Goal: Task Accomplishment & Management: Manage account settings

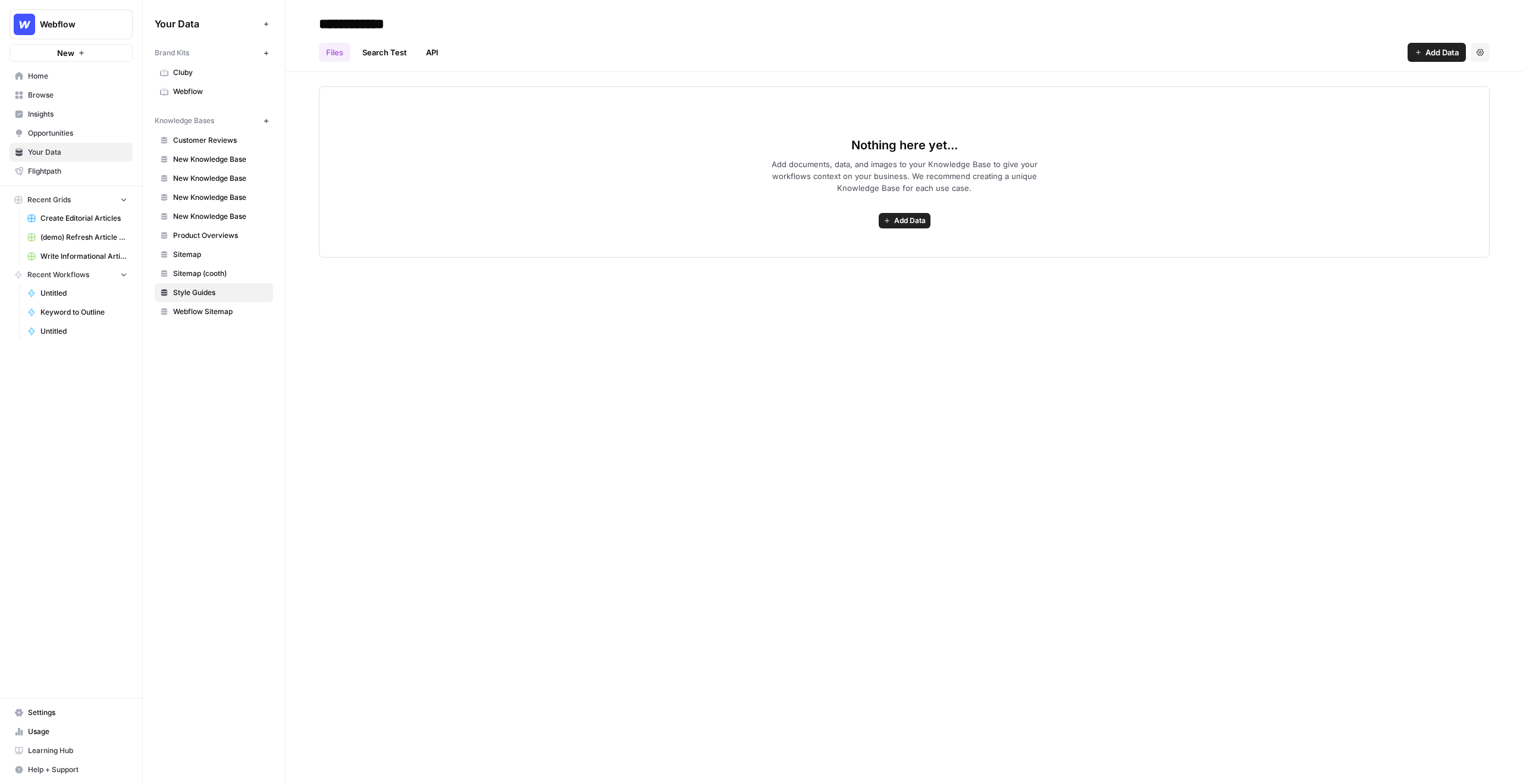
click at [78, 53] on icon "button" at bounding box center [81, 53] width 7 height 7
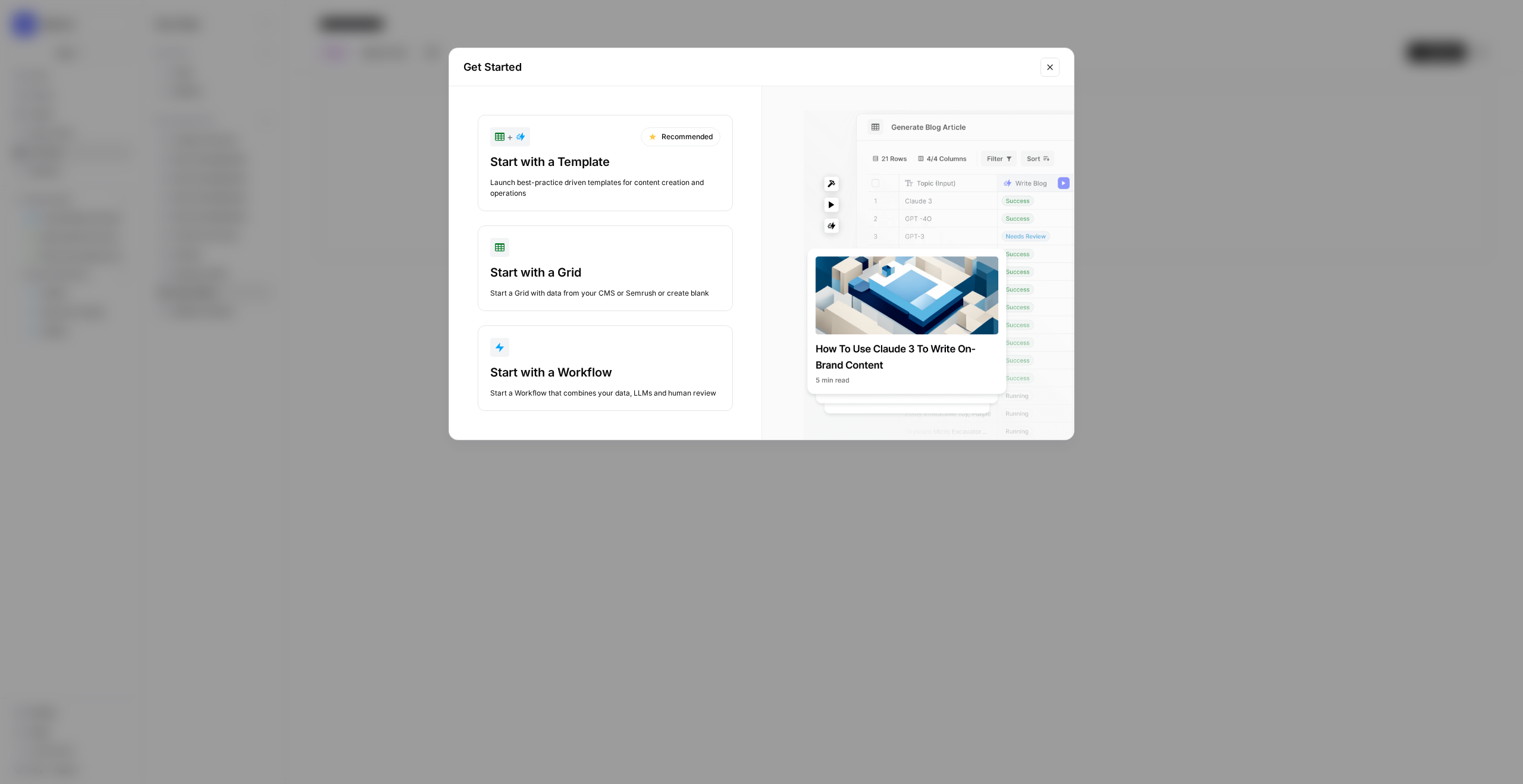
click at [630, 22] on div "Get Started + Recommended Start with a Template Launch best-practice driven tem…" at bounding box center [761, 392] width 1523 height 784
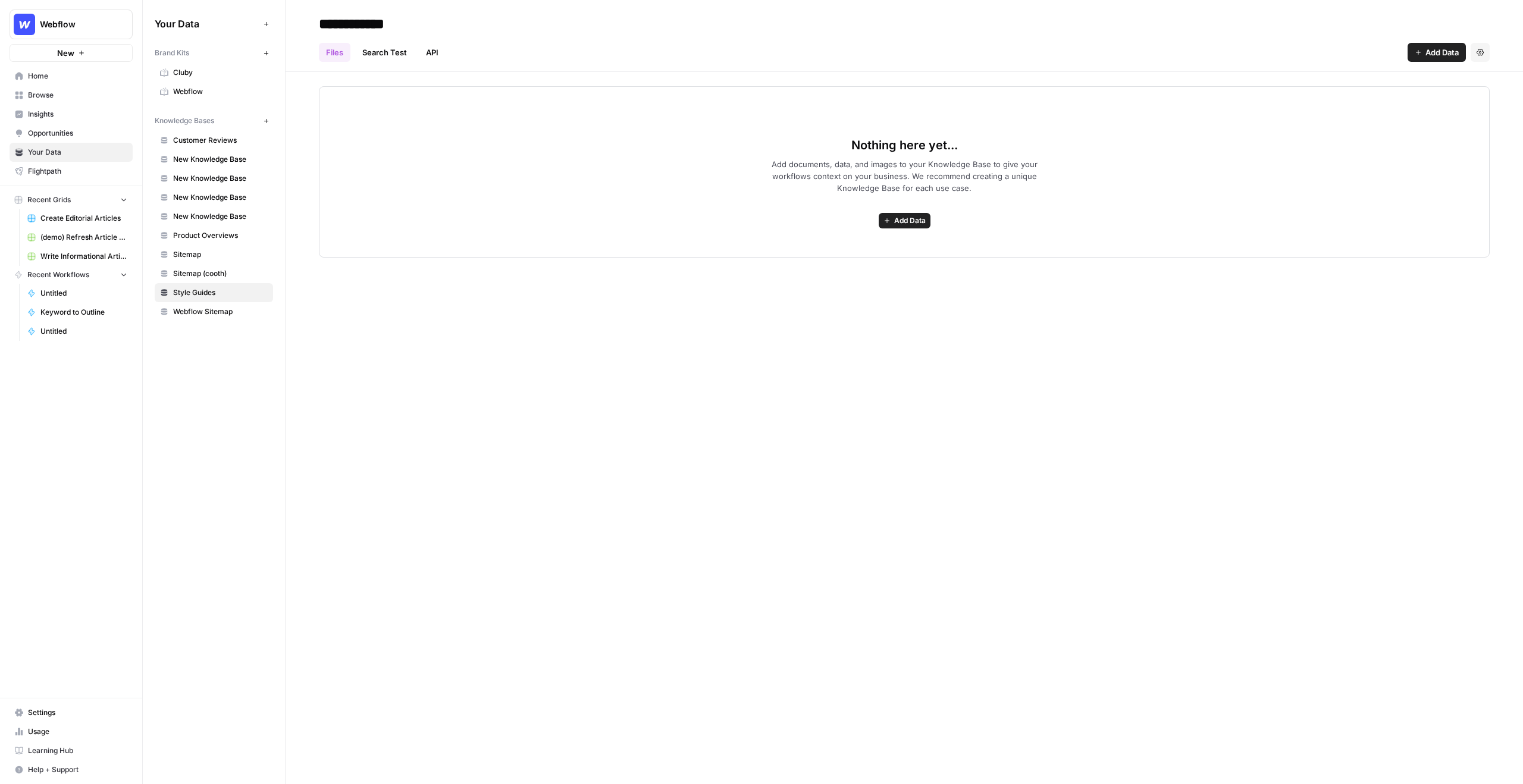
click at [61, 18] on button "Webflow" at bounding box center [71, 24] width 123 height 30
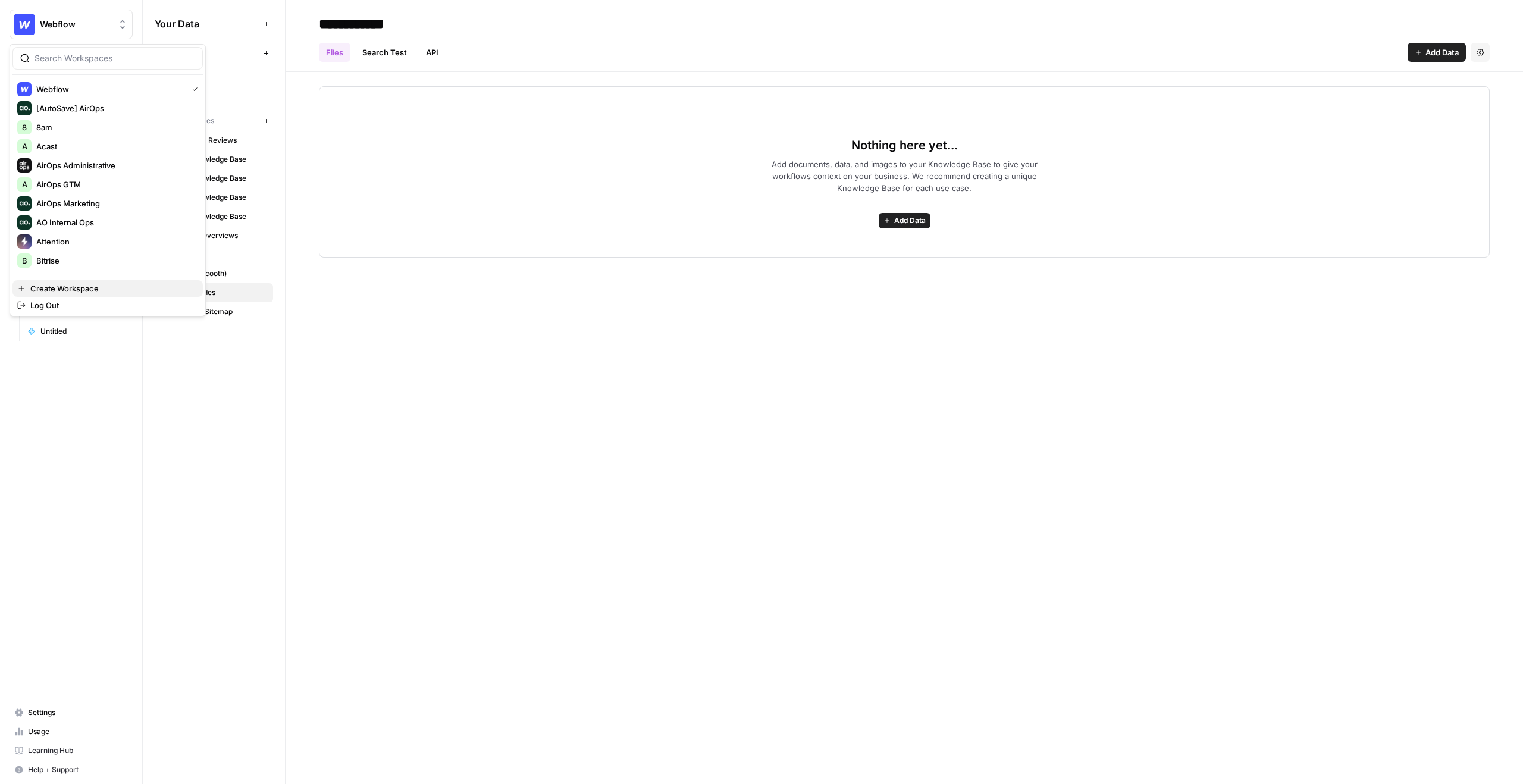
click at [93, 293] on span "Create Workspace" at bounding box center [112, 289] width 163 height 12
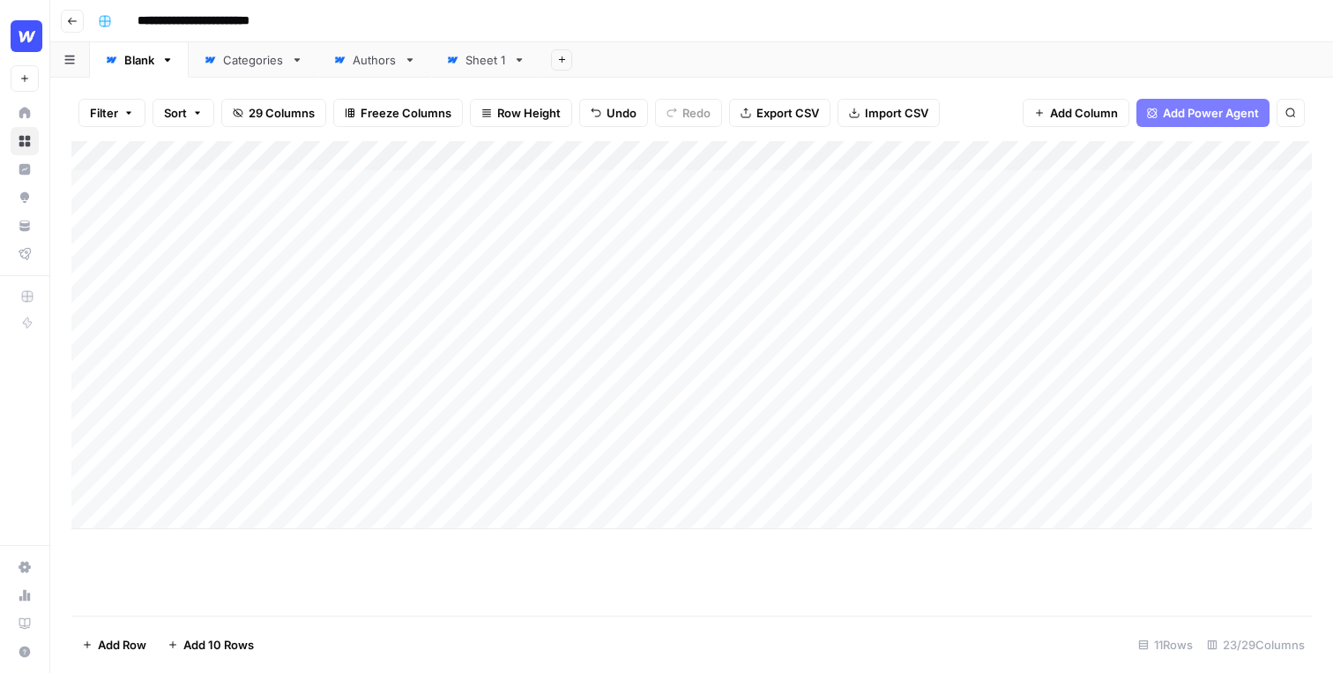
click at [768, 69] on div "Add Sheet" at bounding box center [936, 59] width 793 height 35
click at [1065, 186] on div "Add Column" at bounding box center [691, 335] width 1241 height 388
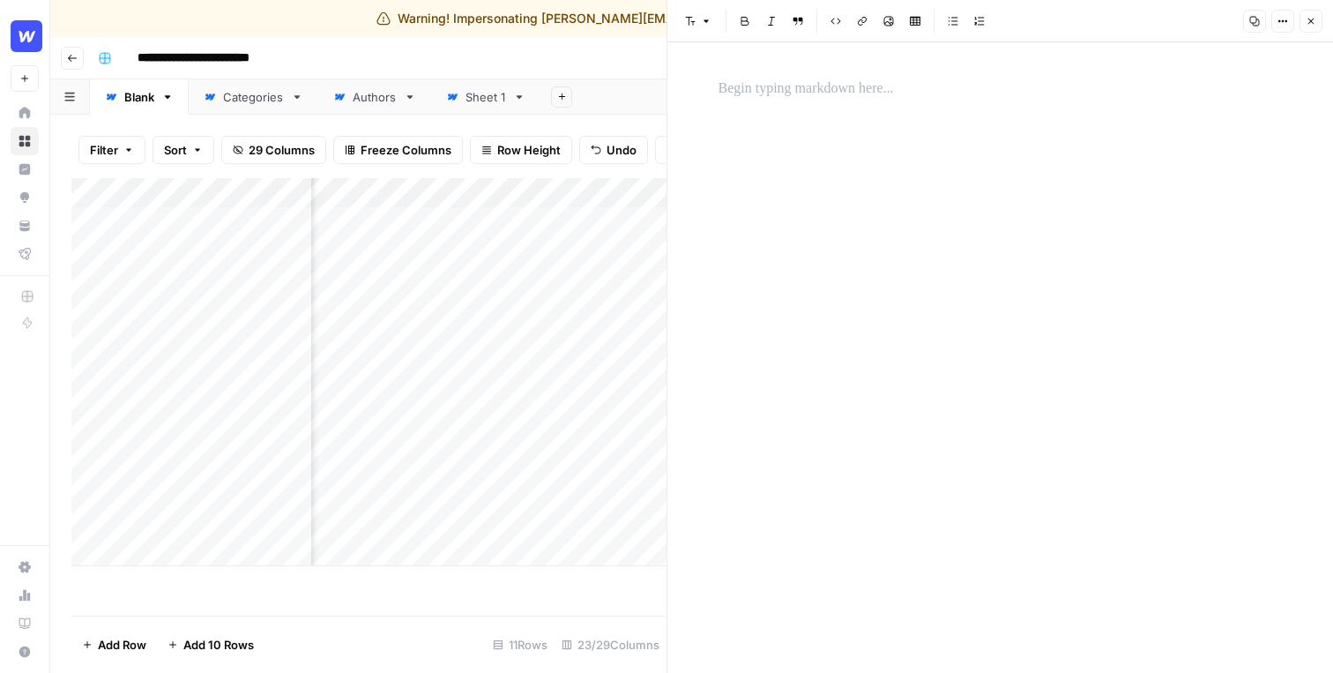
click at [1306, 17] on icon "button" at bounding box center [1311, 21] width 11 height 11
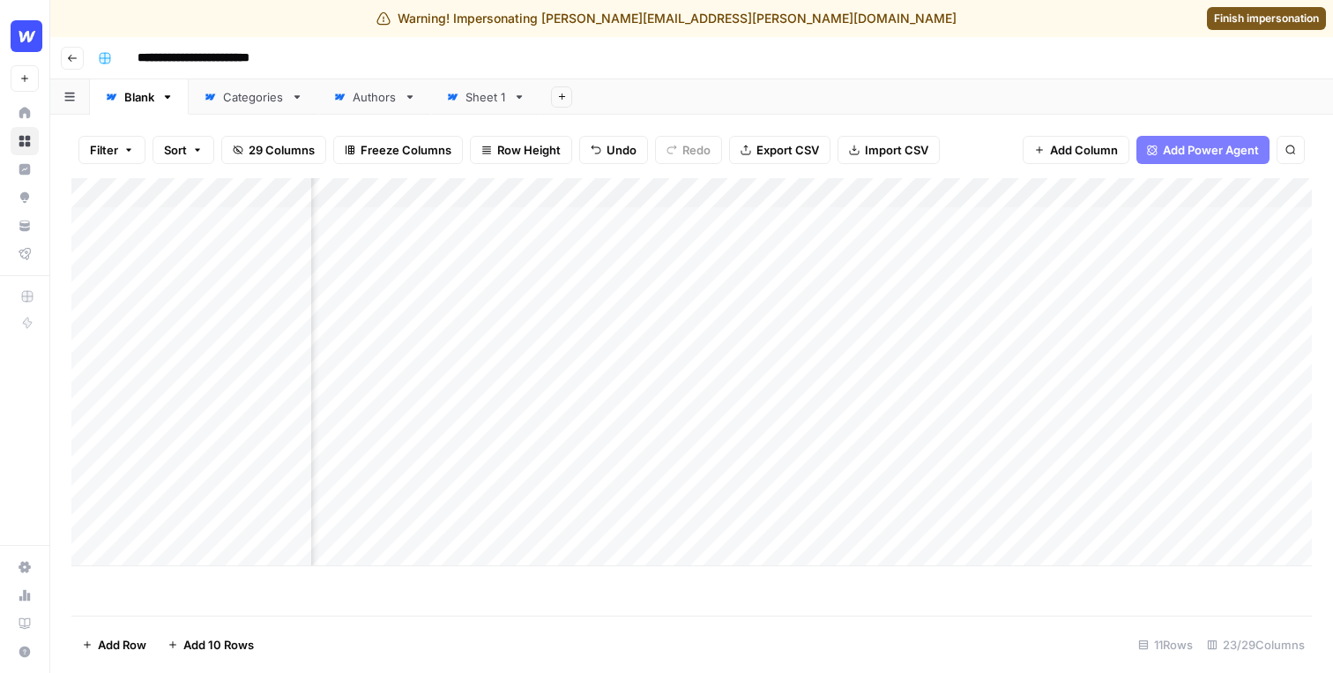
click at [1063, 279] on div "Add Column" at bounding box center [691, 372] width 1241 height 388
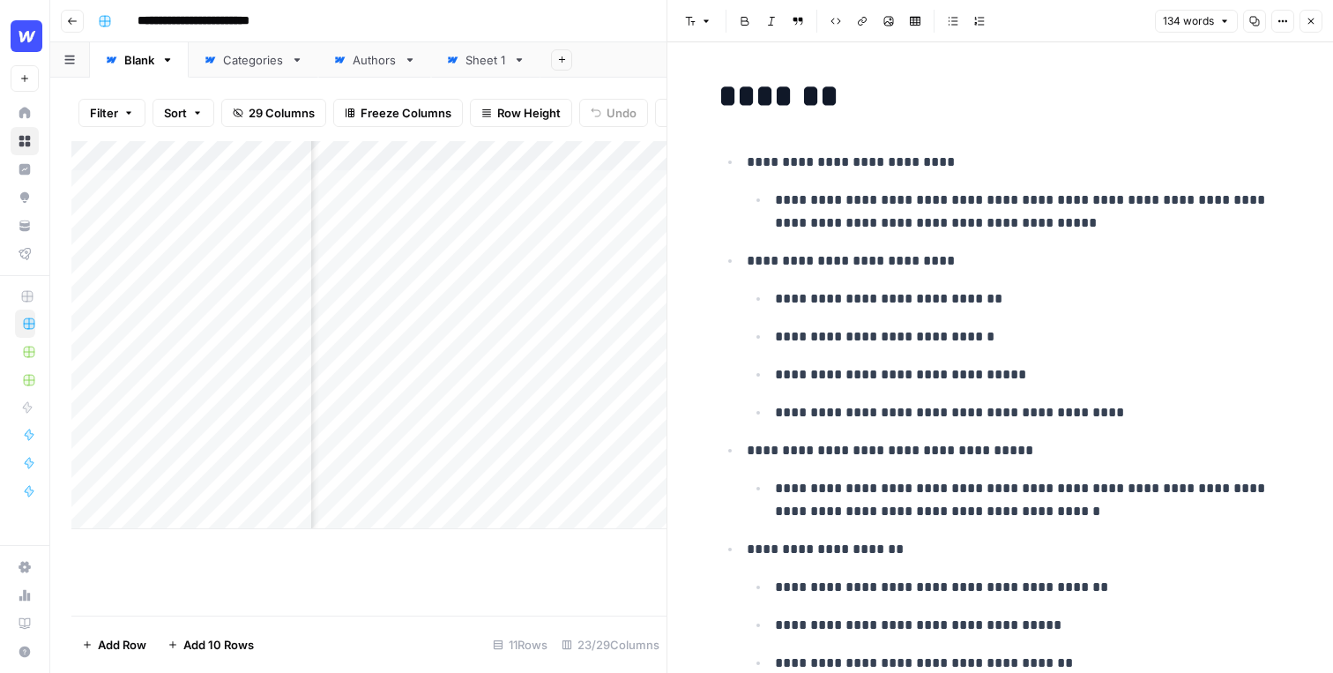
click at [771, 152] on p "**********" at bounding box center [1015, 162] width 536 height 23
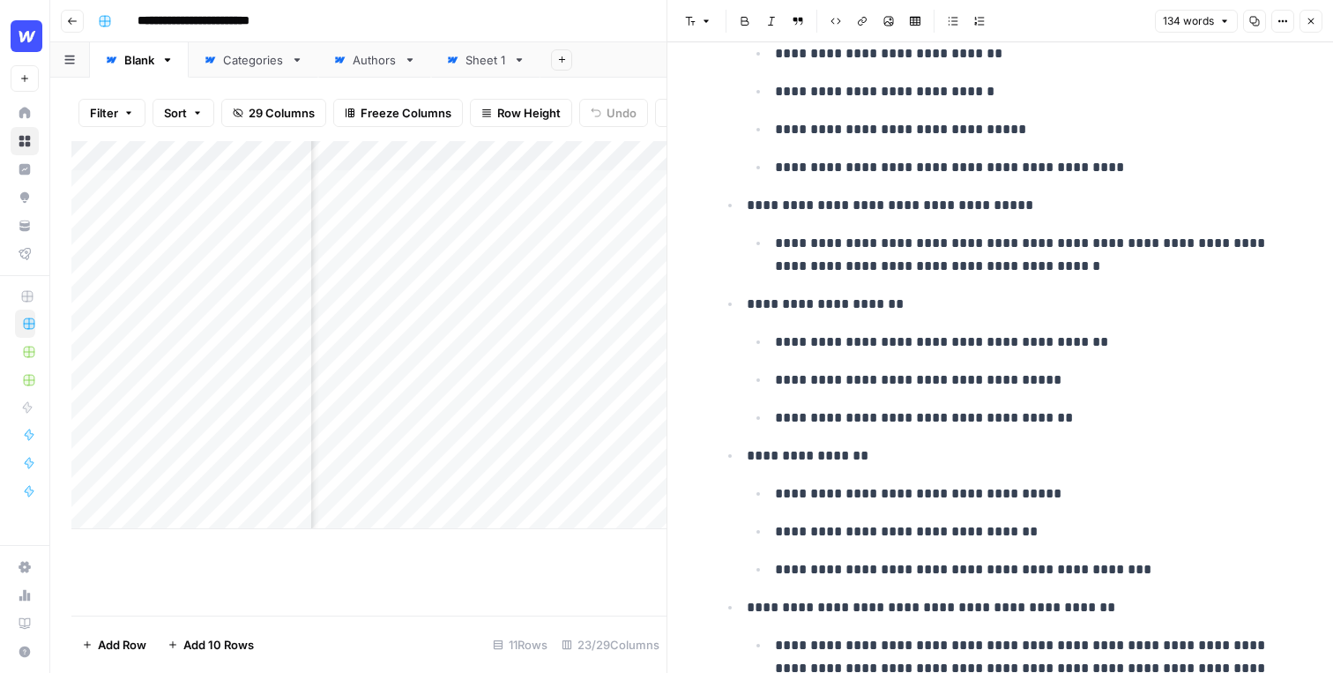
scroll to position [349, 0]
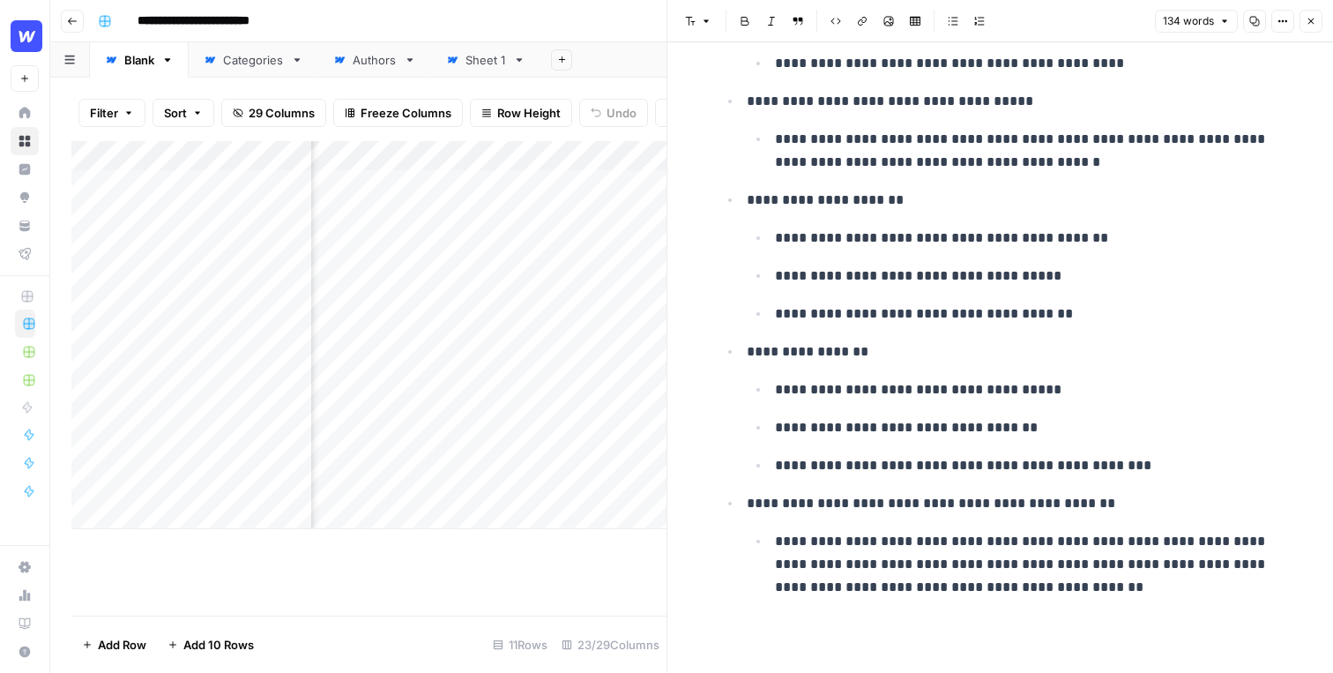
click at [1055, 334] on ul "**********" at bounding box center [1001, 200] width 564 height 798
click at [1008, 230] on p "**********" at bounding box center [1029, 238] width 508 height 23
click at [1310, 15] on button "Close" at bounding box center [1311, 21] width 23 height 23
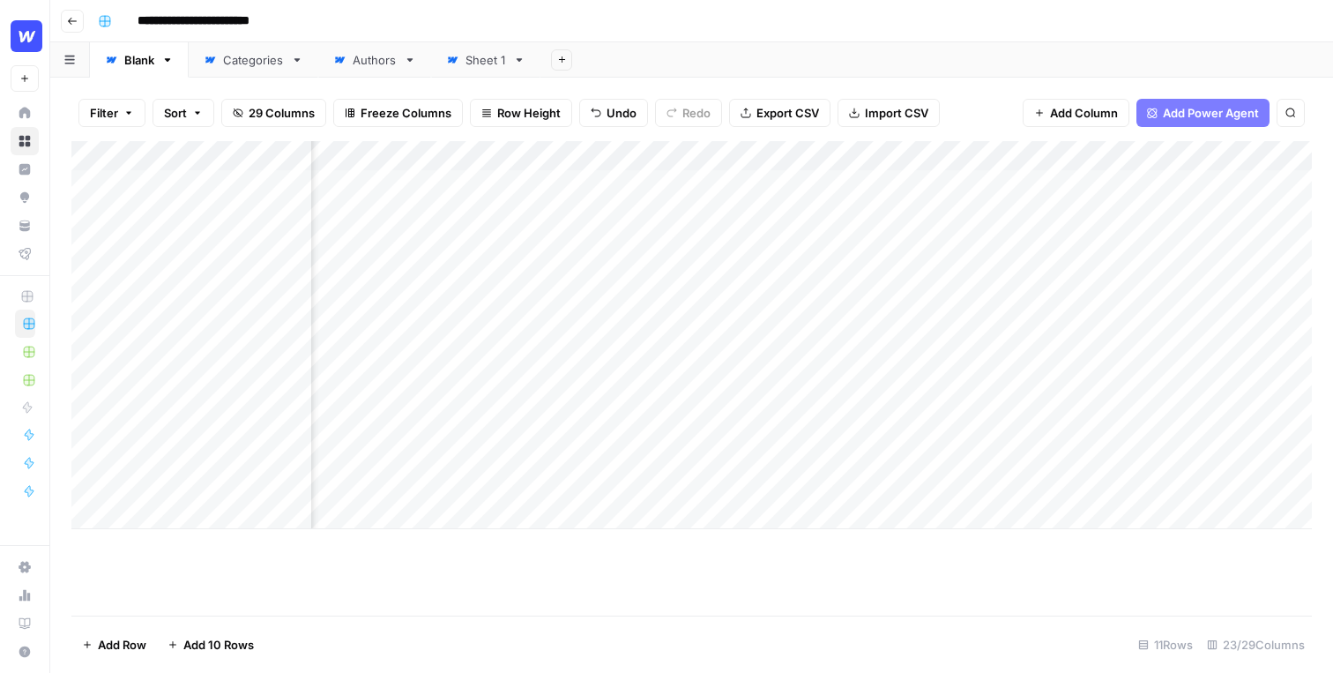
scroll to position [0, 1016]
click at [718, 186] on div "Add Column" at bounding box center [691, 335] width 1241 height 388
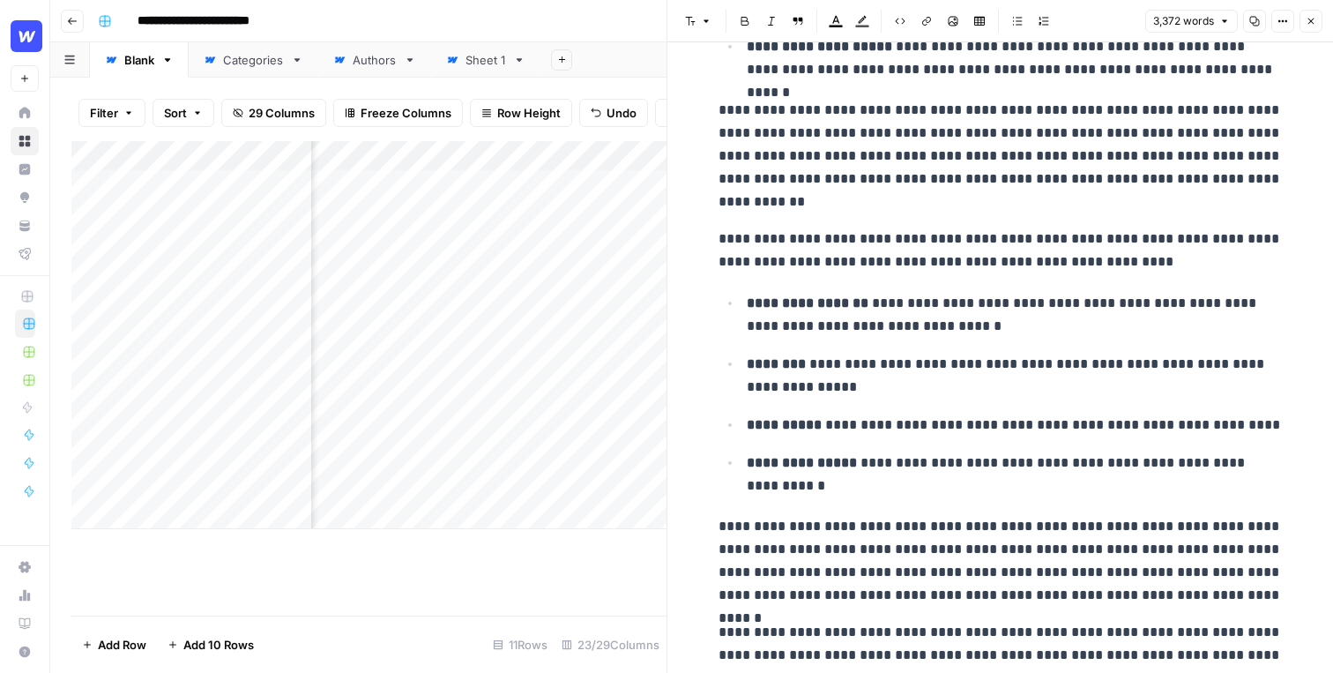
scroll to position [2107, 0]
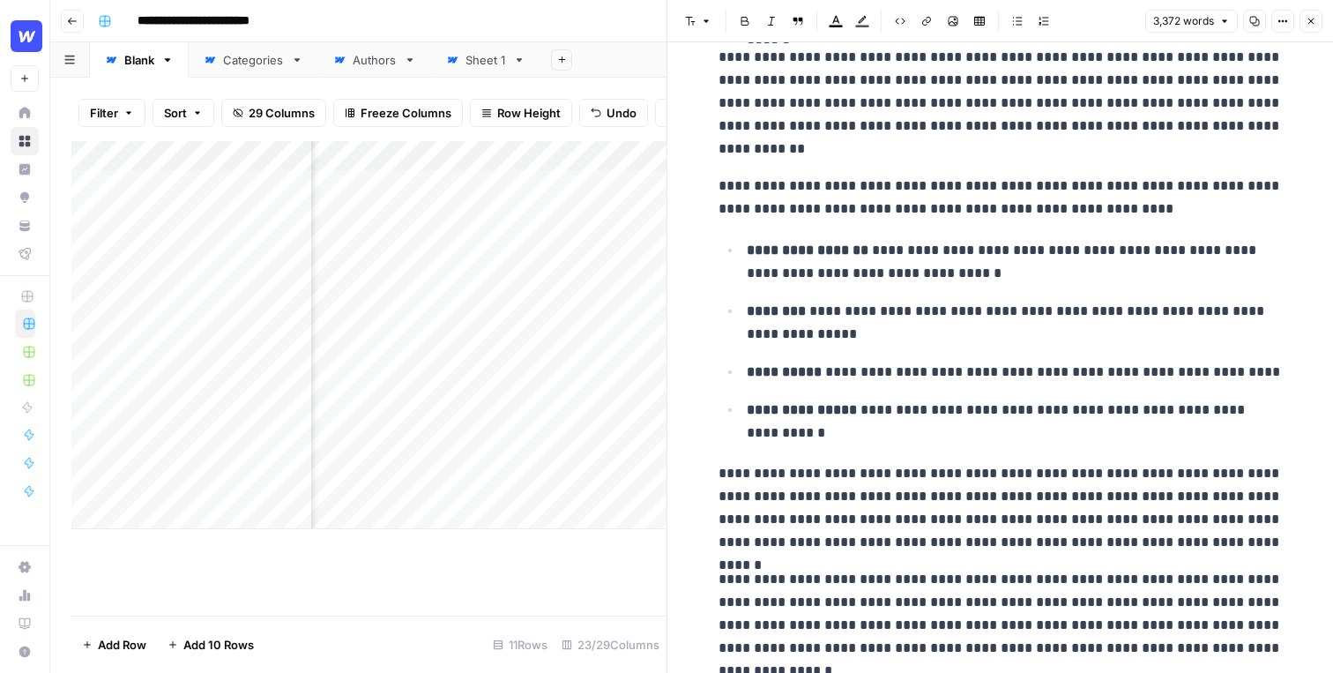
click at [1309, 26] on button "Close" at bounding box center [1311, 21] width 23 height 23
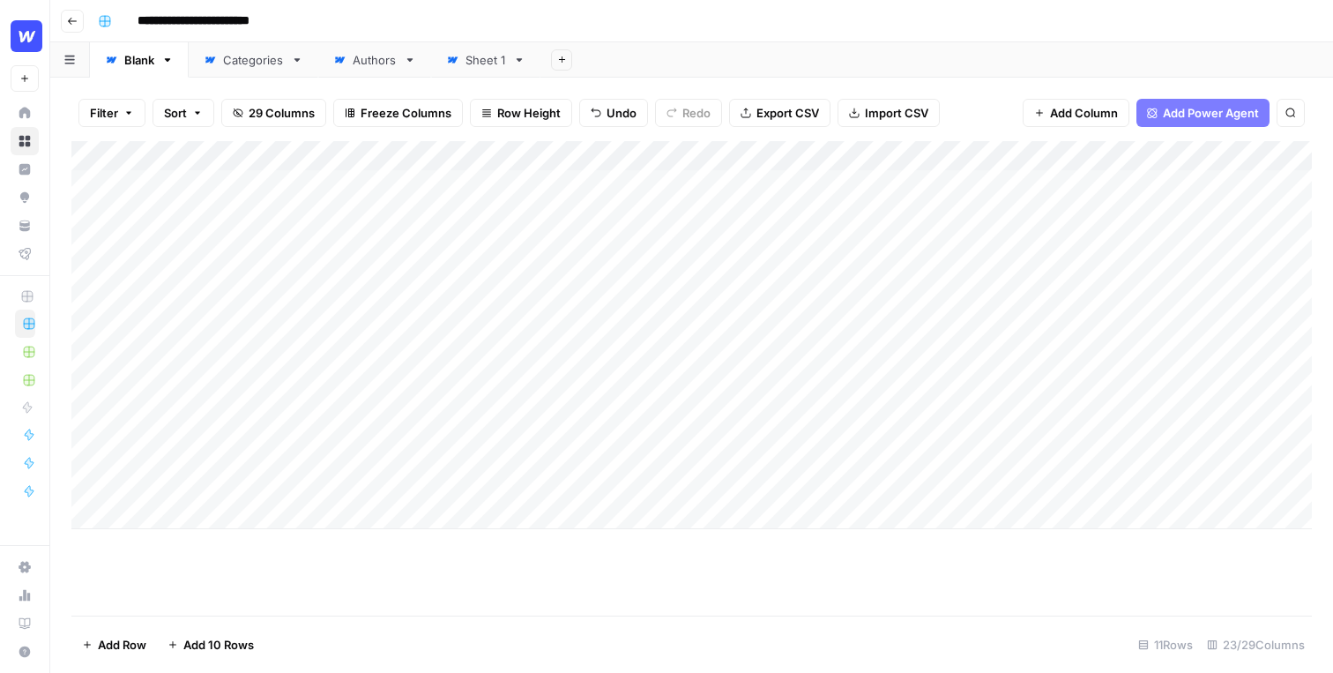
click at [817, 157] on div "Add Column" at bounding box center [691, 335] width 1241 height 388
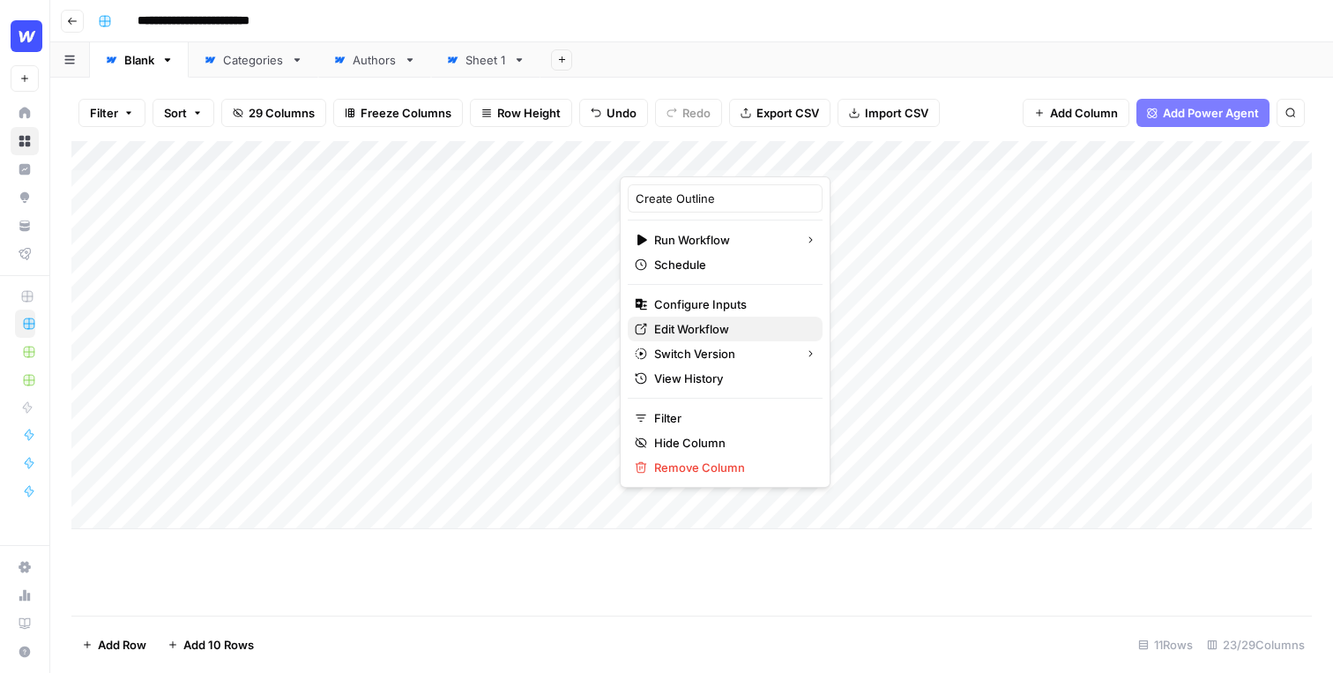
click at [699, 332] on span "Edit Workflow" at bounding box center [731, 329] width 154 height 18
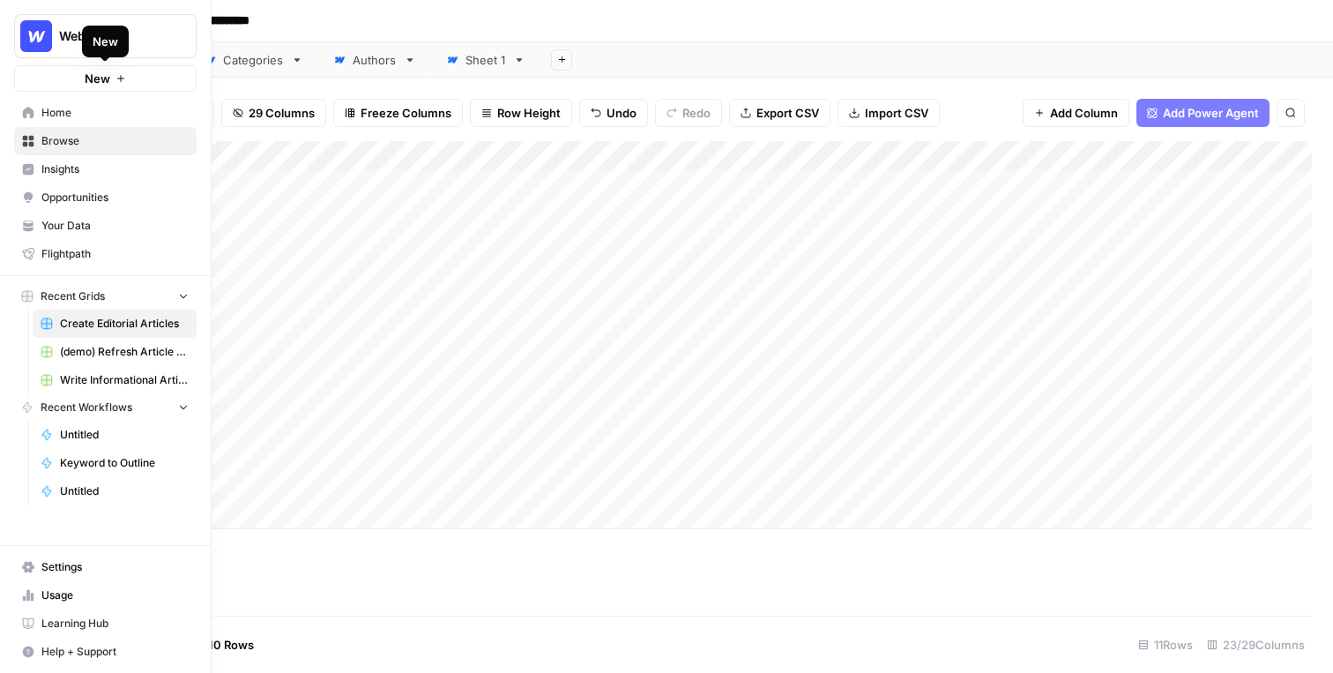
click at [150, 84] on button "New" at bounding box center [105, 78] width 183 height 26
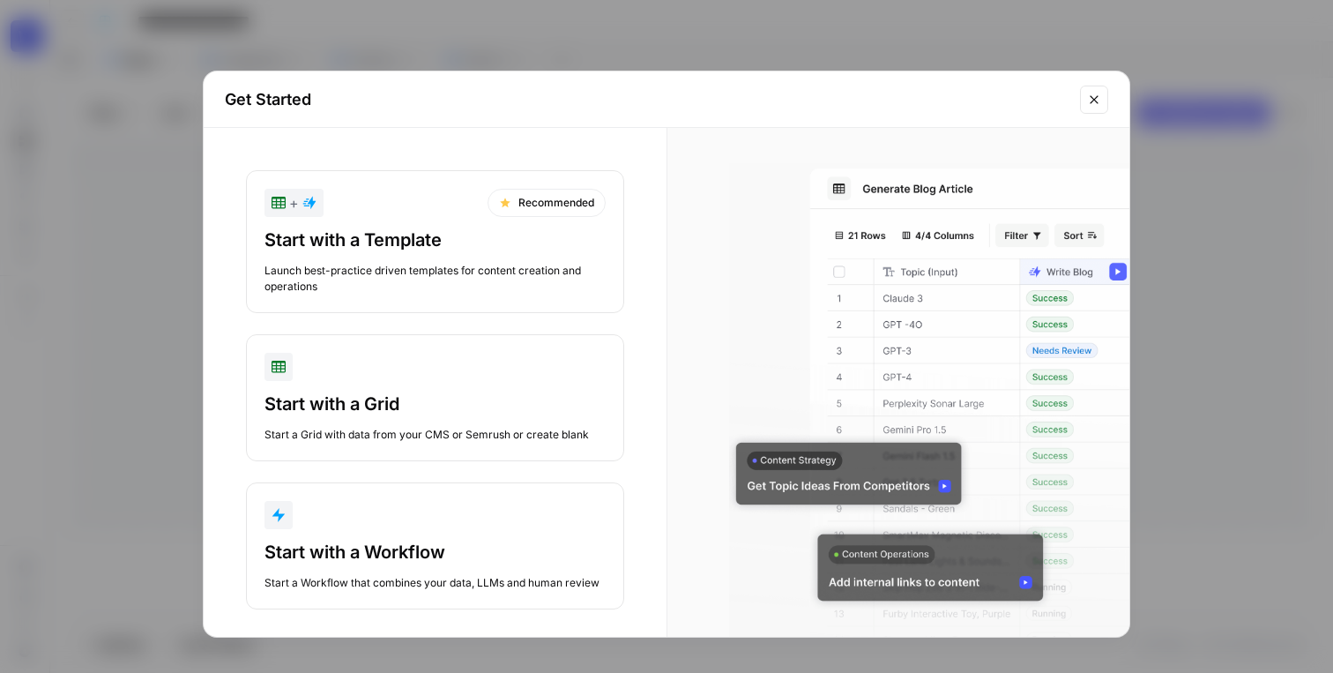
click at [406, 241] on div "Start with a Template" at bounding box center [435, 239] width 341 height 25
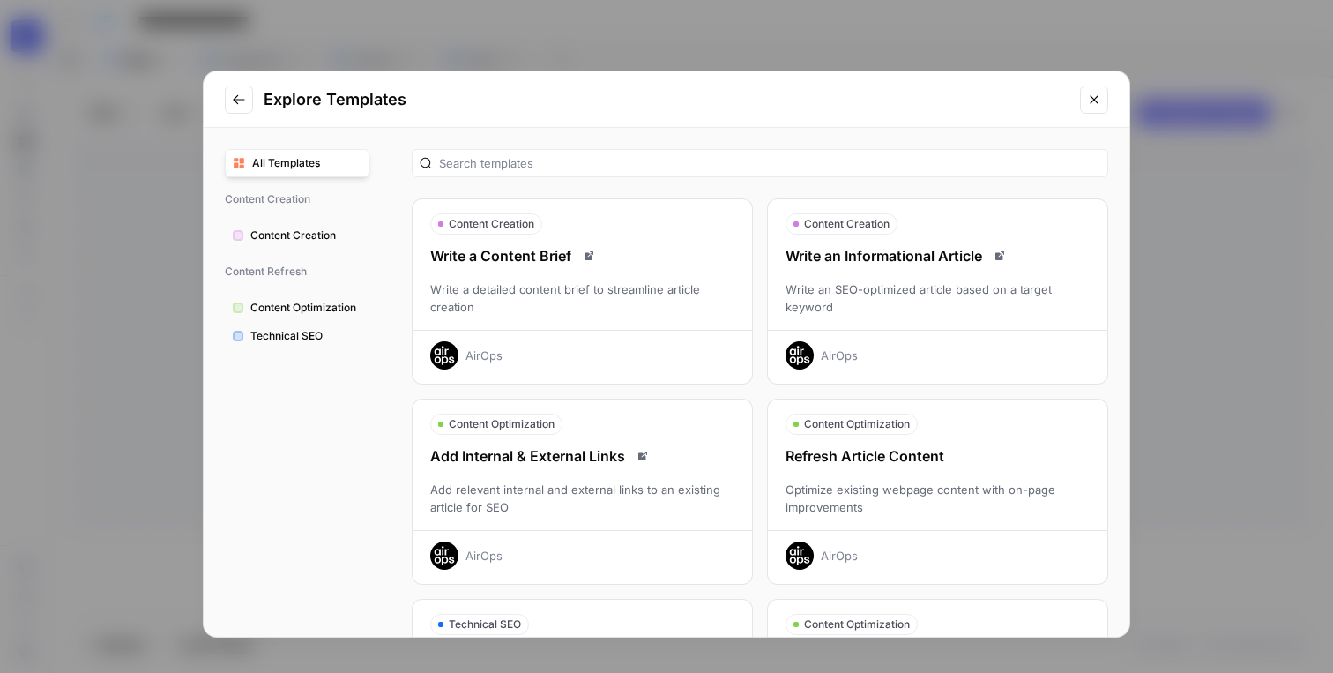
click at [907, 300] on div "Write an SEO-optimized article based on a target keyword" at bounding box center [937, 297] width 339 height 35
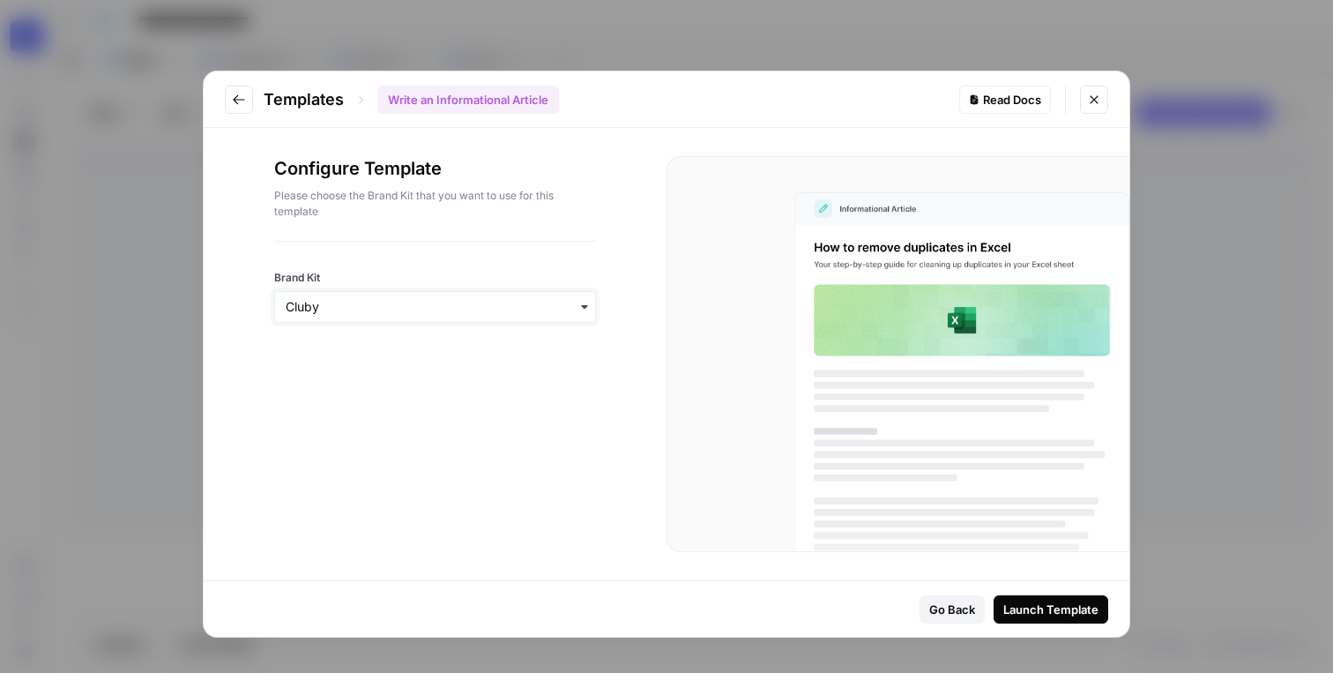
click at [489, 314] on input "Brand Kit" at bounding box center [435, 307] width 299 height 18
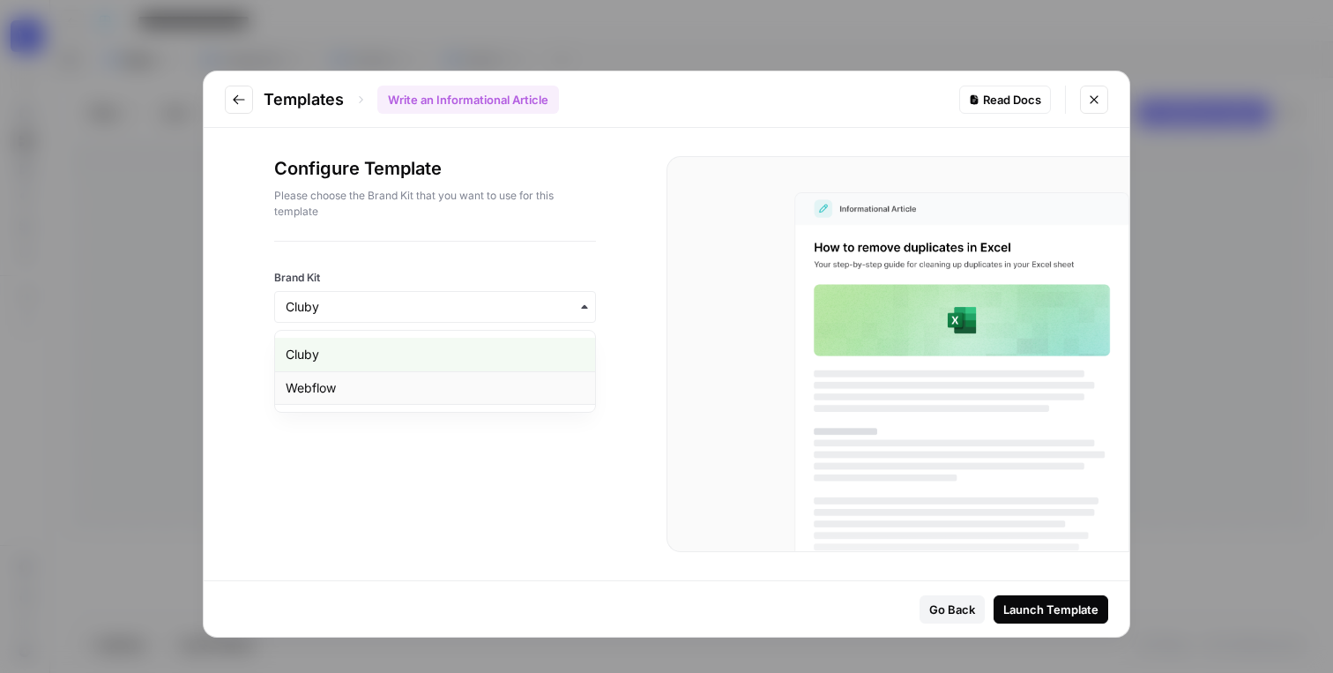
click at [453, 379] on div "Webflow" at bounding box center [435, 388] width 320 height 34
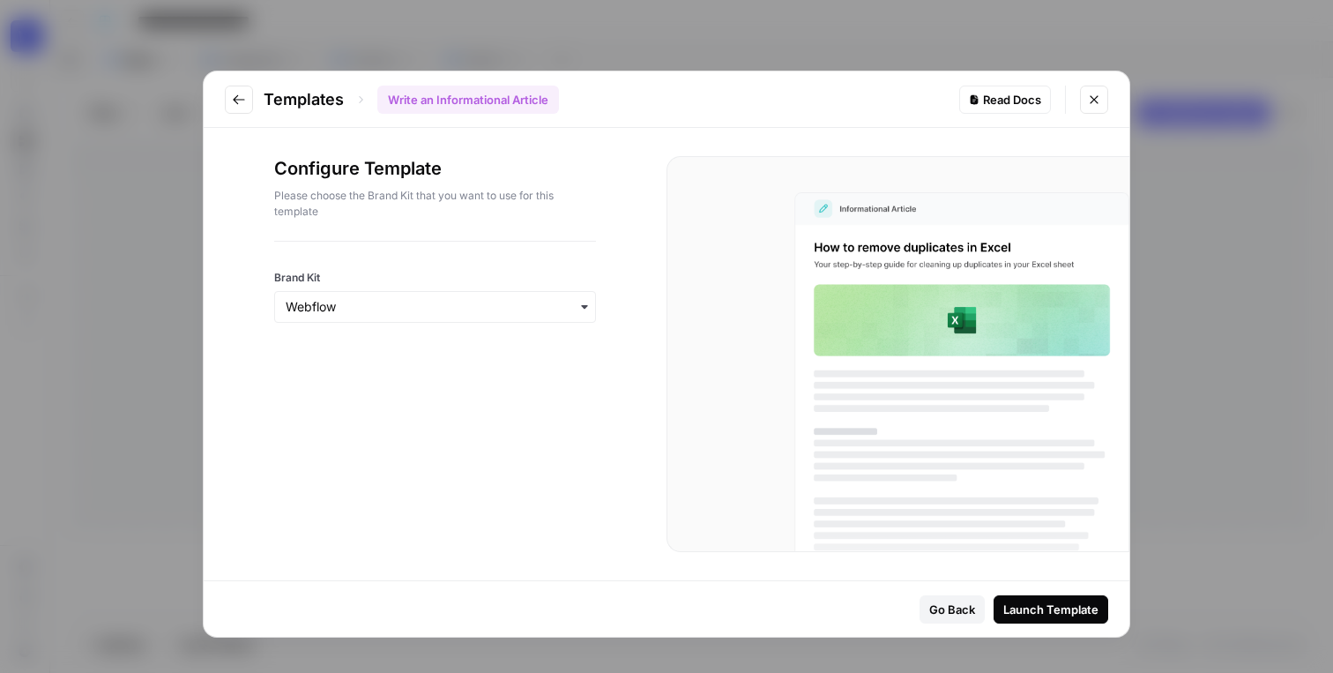
click at [1095, 101] on icon "Close modal" at bounding box center [1094, 100] width 14 height 14
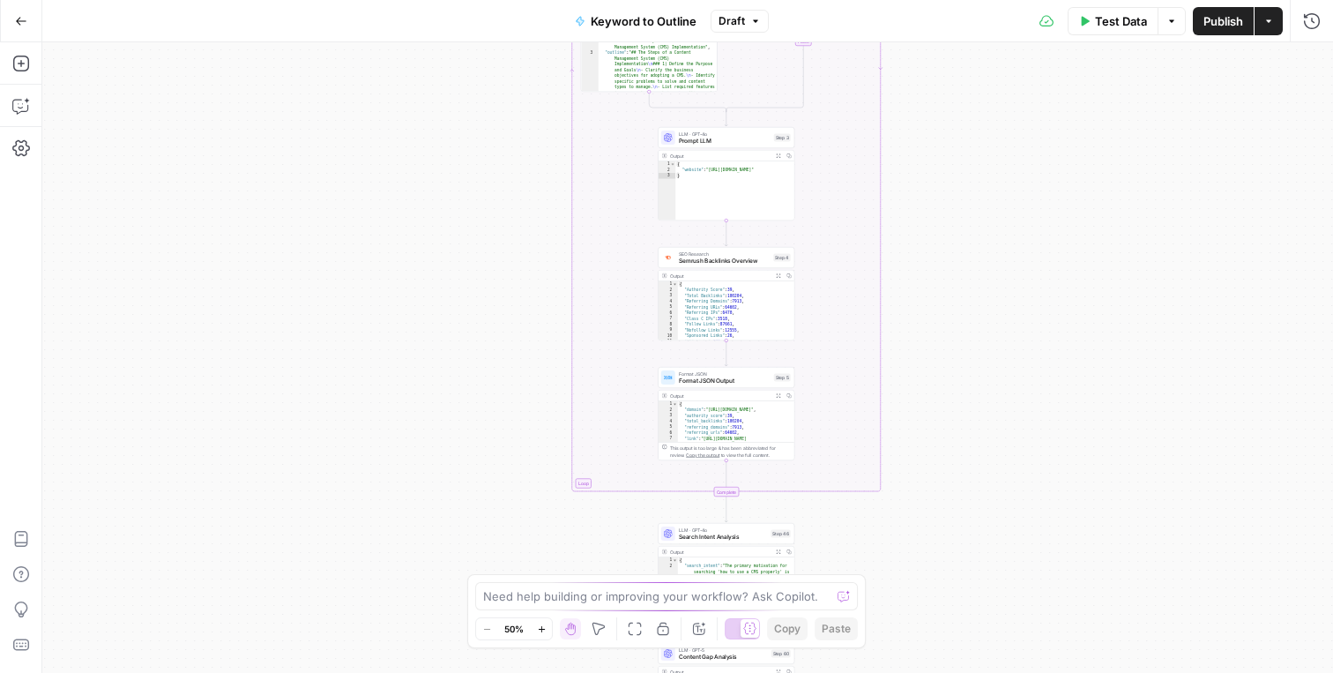
drag, startPoint x: 508, startPoint y: 173, endPoint x: 508, endPoint y: 466, distance: 293.6
click at [508, 466] on div "true false Workflow Input Settings Inputs LLM · GPT-4o Search Query Step 40 Out…" at bounding box center [687, 357] width 1291 height 630
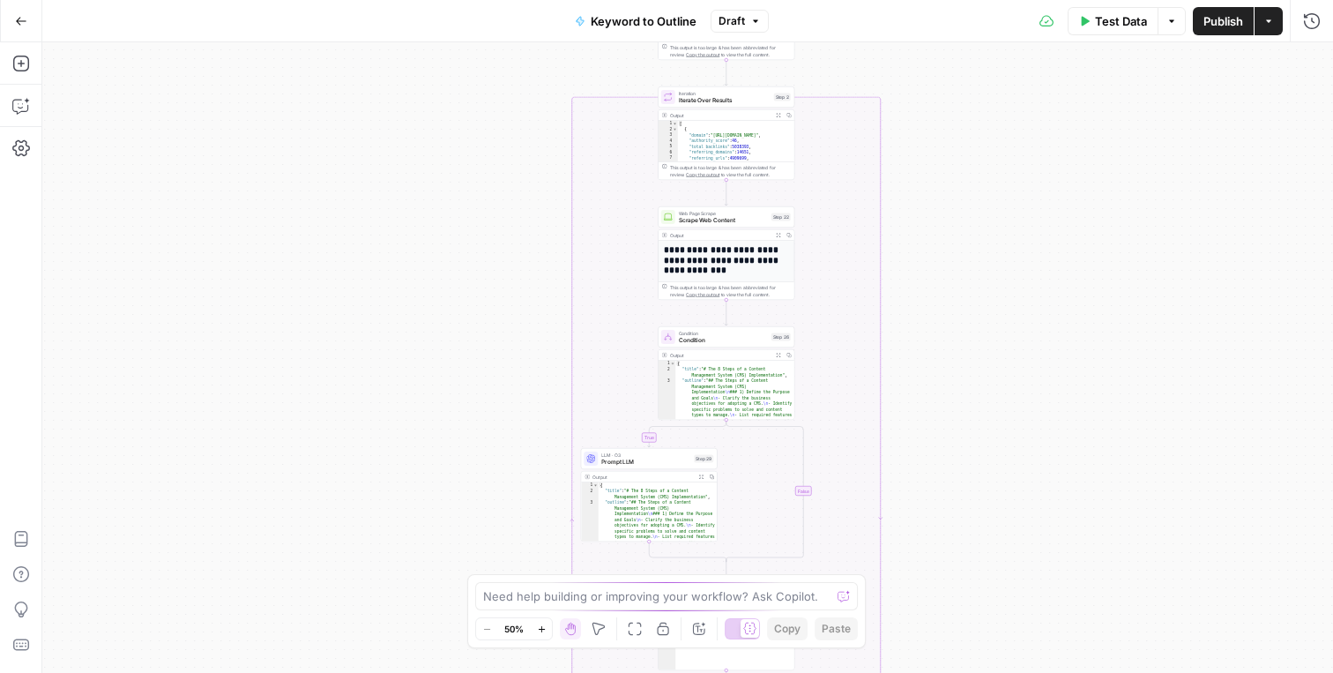
drag, startPoint x: 494, startPoint y: 151, endPoint x: 494, endPoint y: 540, distance: 388.8
click at [494, 540] on div "true false Workflow Input Settings Inputs LLM · GPT-4o Search Query Step 40 Out…" at bounding box center [687, 357] width 1291 height 630
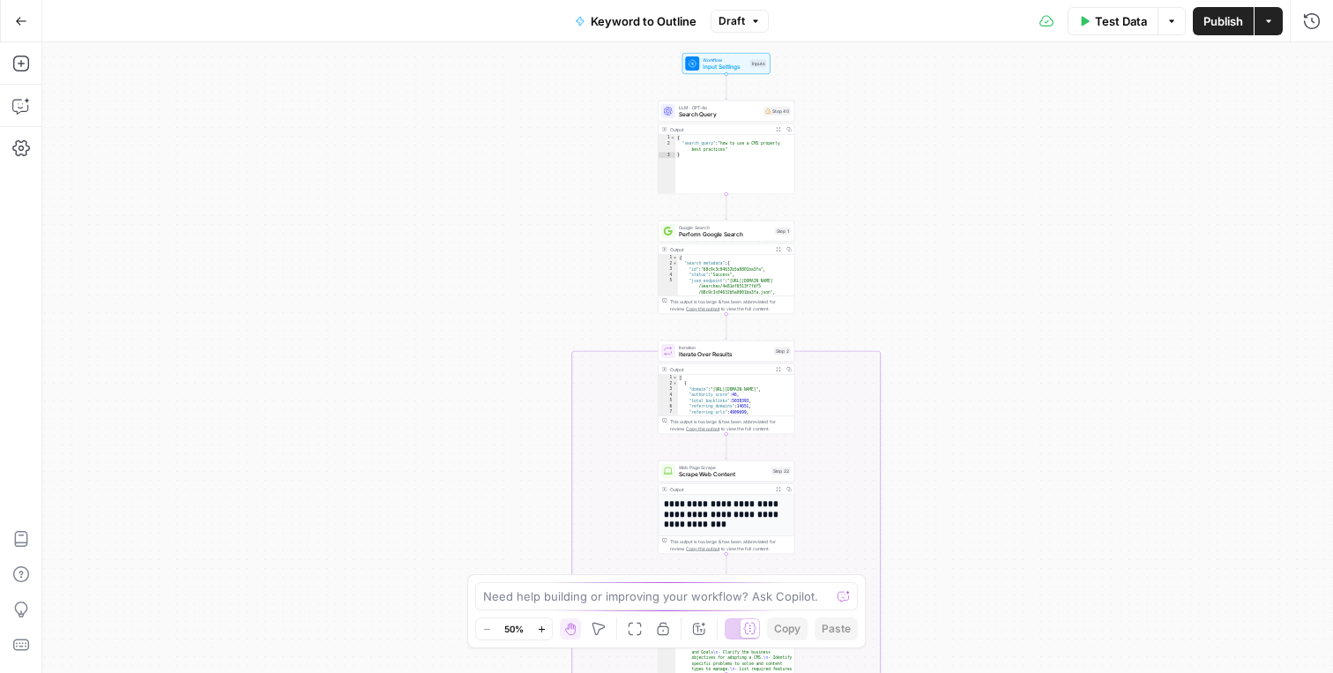
drag, startPoint x: 460, startPoint y: 279, endPoint x: 465, endPoint y: 540, distance: 261.0
click at [465, 540] on div "true false Workflow Input Settings Inputs LLM · GPT-4o Search Query Step 40 Out…" at bounding box center [687, 357] width 1291 height 630
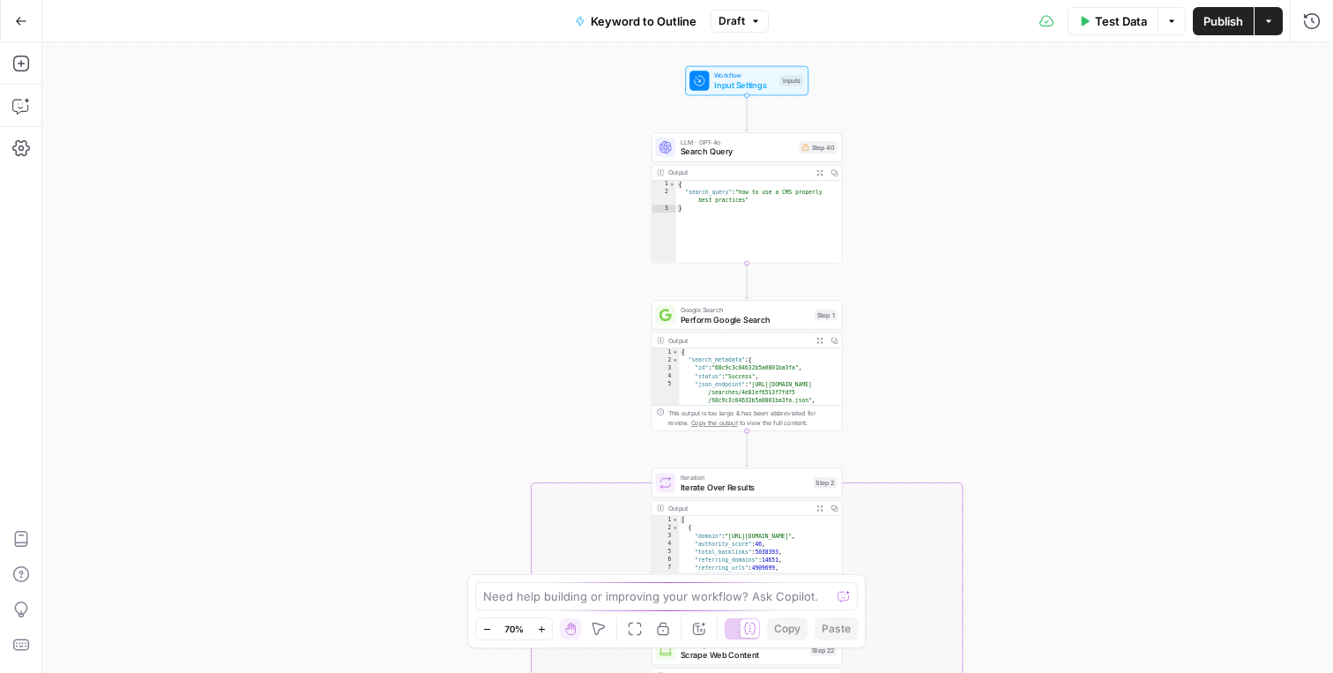
drag, startPoint x: 423, startPoint y: 325, endPoint x: 423, endPoint y: 421, distance: 95.2
click at [423, 421] on div "true false Workflow Input Settings Inputs LLM · GPT-4o Search Query Step 40 Out…" at bounding box center [687, 357] width 1291 height 630
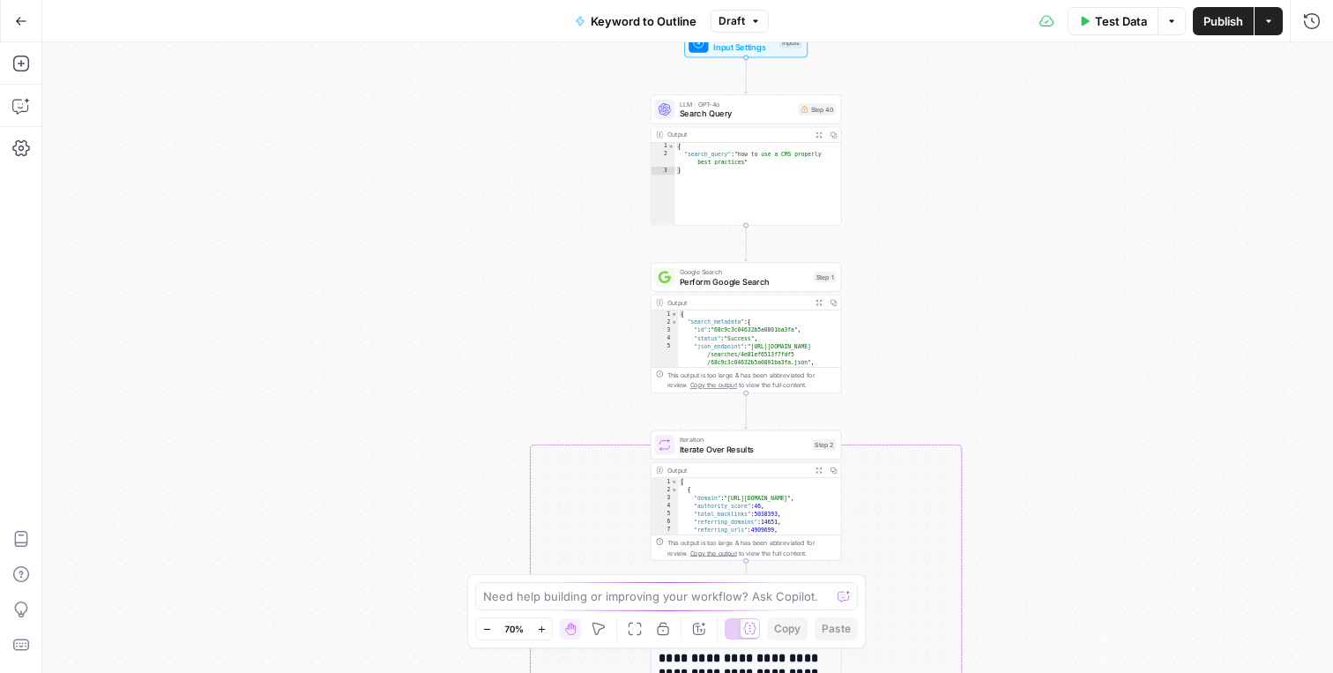
drag, startPoint x: 419, startPoint y: 401, endPoint x: 418, endPoint y: 355, distance: 45.9
click at [418, 352] on div "true false Workflow Input Settings Inputs LLM · GPT-4o Search Query Step 40 Out…" at bounding box center [687, 357] width 1291 height 630
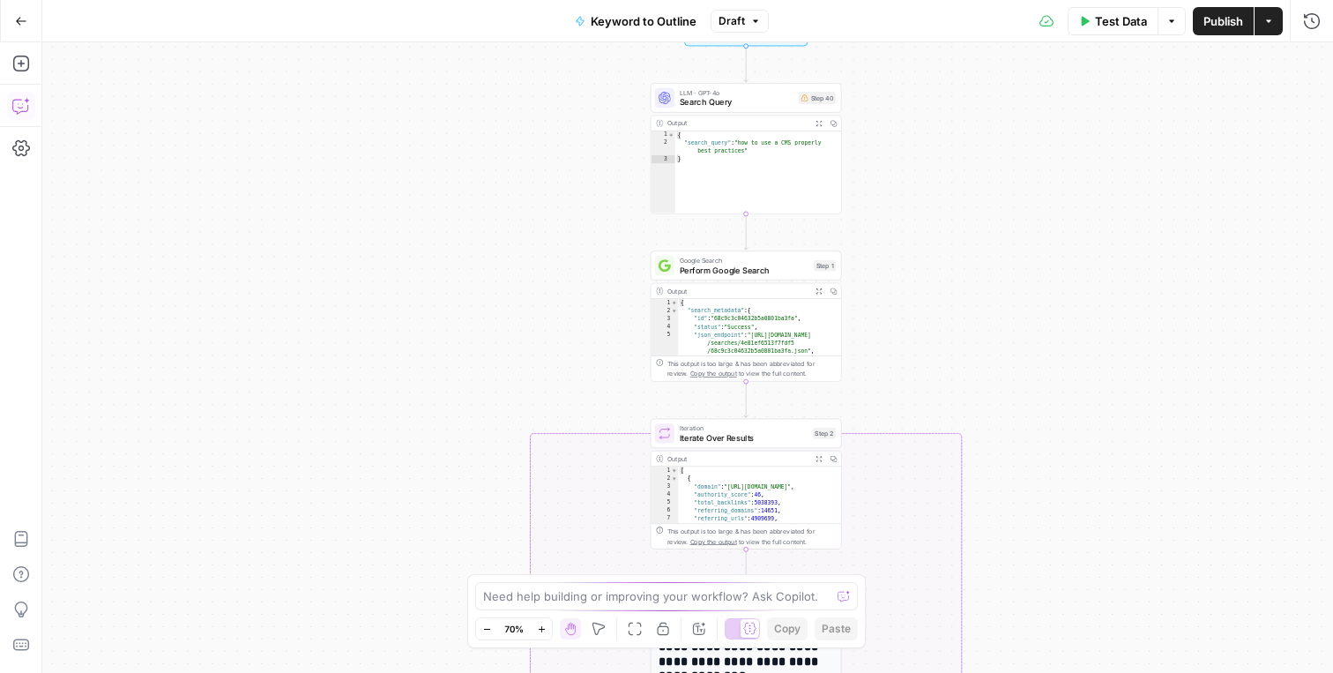
click at [19, 108] on icon "button" at bounding box center [21, 106] width 18 height 18
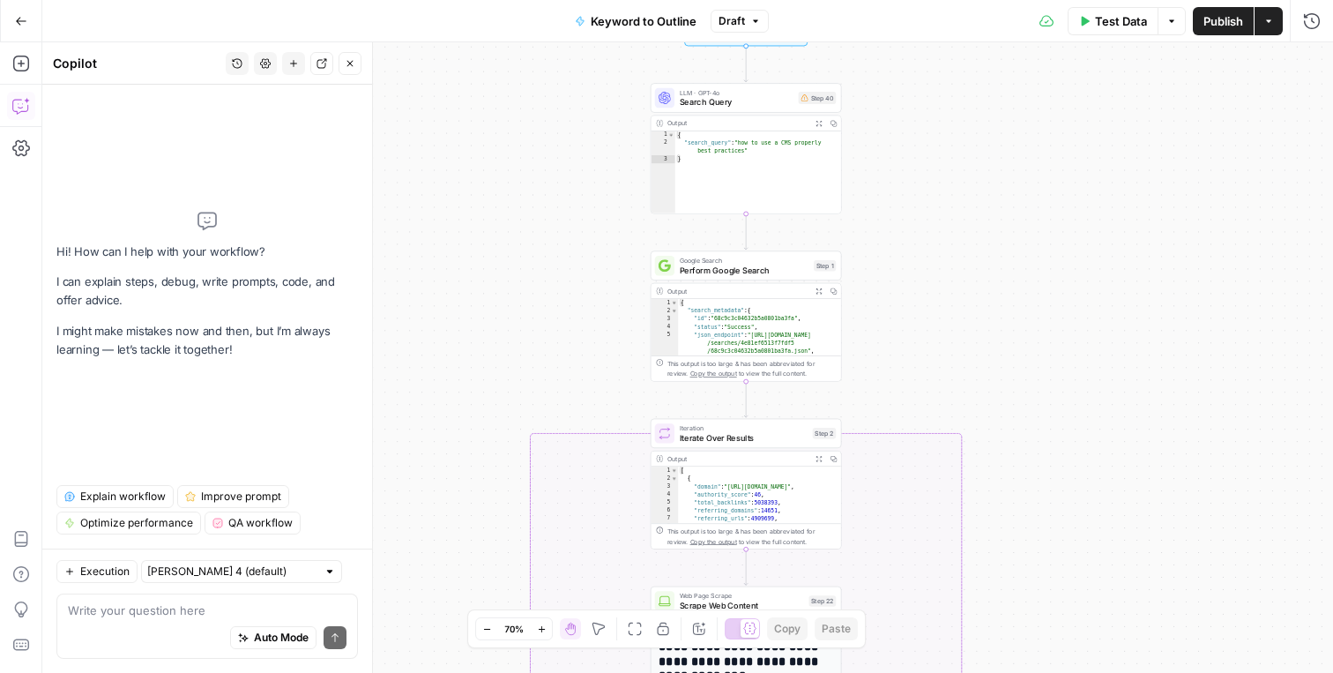
click at [128, 496] on span "Explain workflow" at bounding box center [123, 496] width 86 height 16
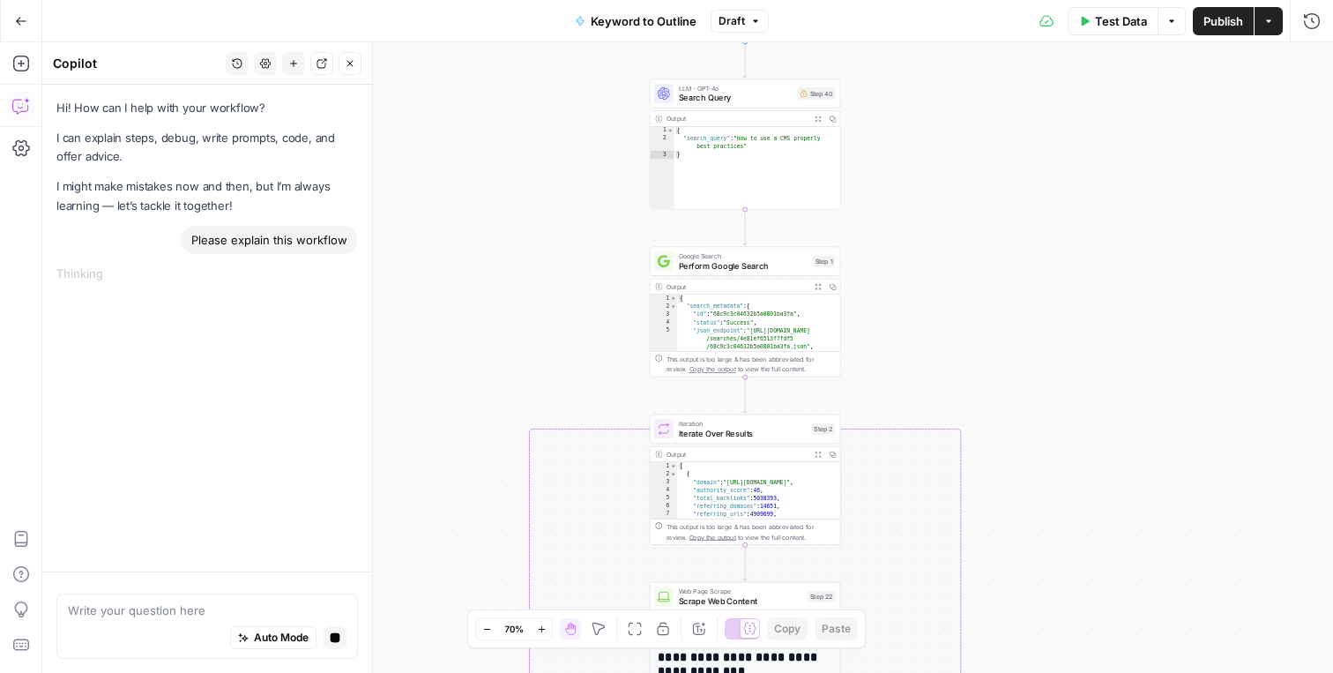
drag, startPoint x: 963, startPoint y: 331, endPoint x: 962, endPoint y: 205, distance: 125.2
click at [962, 201] on div "true false Workflow Input Settings Inputs LLM · GPT-4o Search Query Step 40 Out…" at bounding box center [687, 357] width 1291 height 630
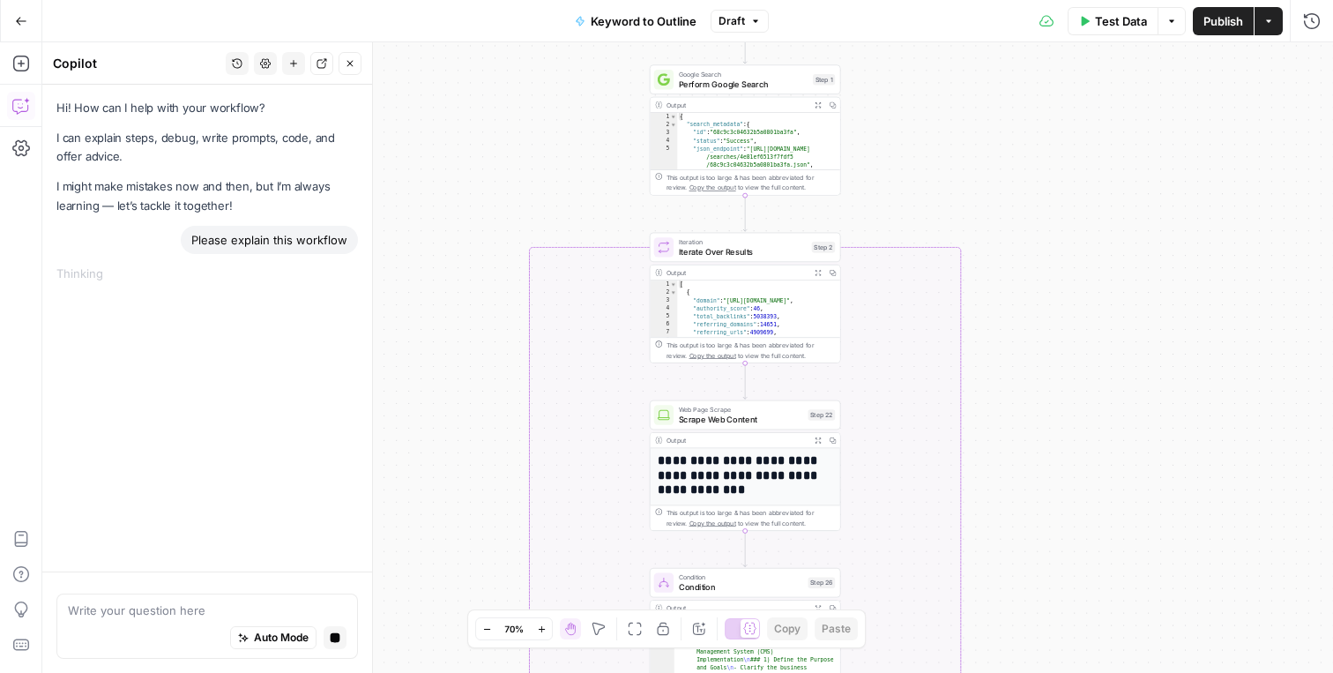
drag, startPoint x: 1129, startPoint y: 259, endPoint x: 1129, endPoint y: 45, distance: 214.2
click at [1129, 45] on div "true false Workflow Input Settings Inputs LLM · GPT-4o Search Query Step 40 Out…" at bounding box center [687, 357] width 1291 height 630
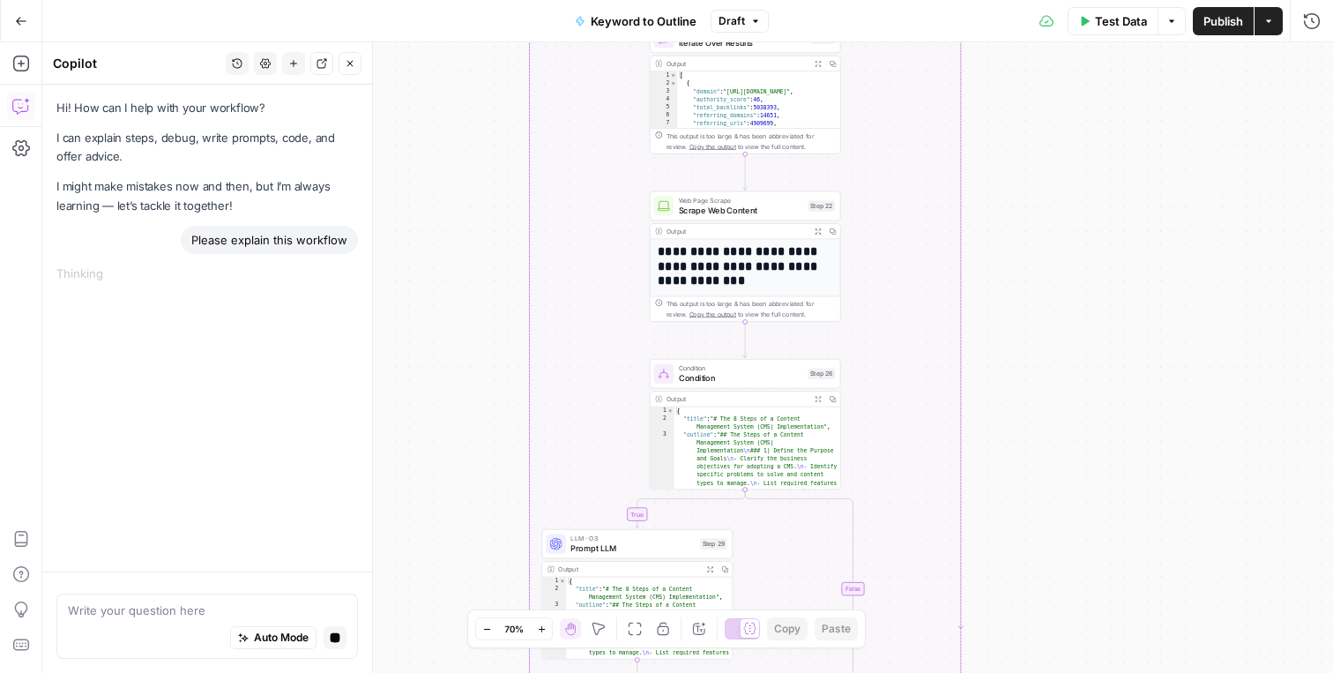
drag, startPoint x: 1099, startPoint y: 286, endPoint x: 1099, endPoint y: 228, distance: 57.3
click at [1099, 228] on div "true false Workflow Input Settings Inputs LLM · GPT-4o Search Query Step 40 Out…" at bounding box center [687, 357] width 1291 height 630
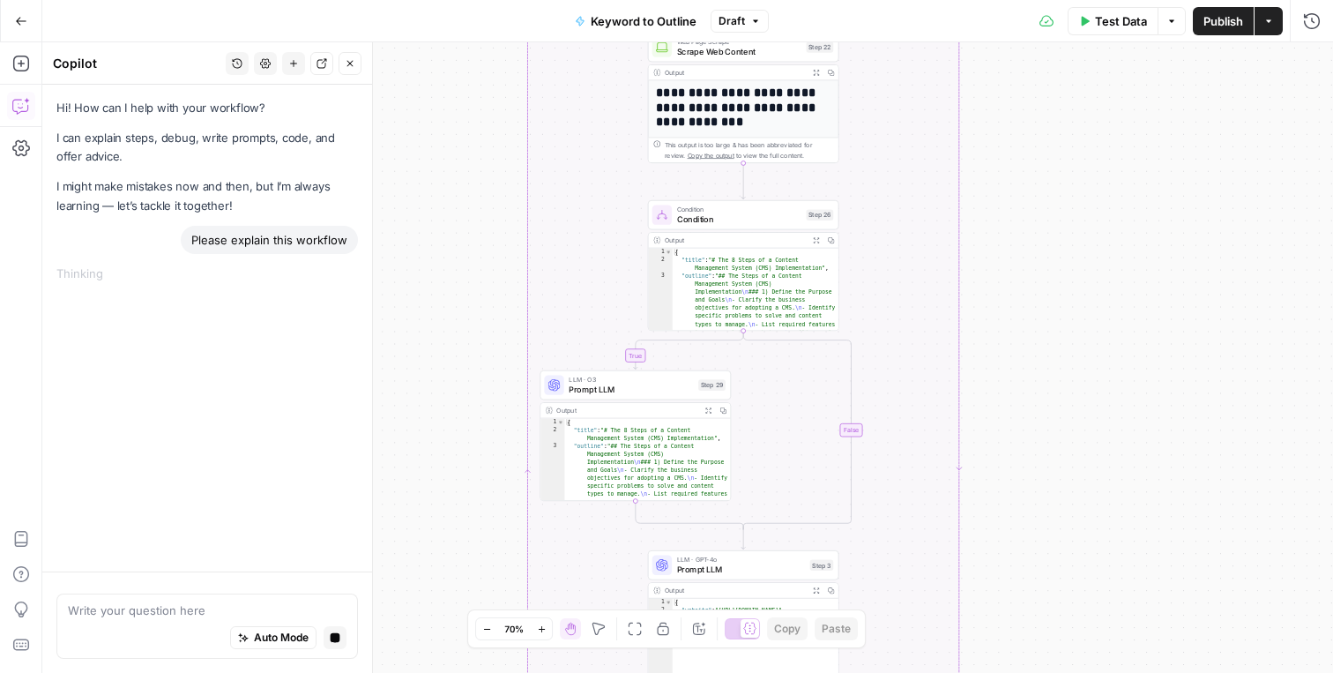
drag, startPoint x: 1080, startPoint y: 298, endPoint x: 1078, endPoint y: 147, distance: 150.8
click at [1078, 145] on div "true false Workflow Input Settings Inputs LLM · GPT-4o Search Query Step 40 Out…" at bounding box center [687, 357] width 1291 height 630
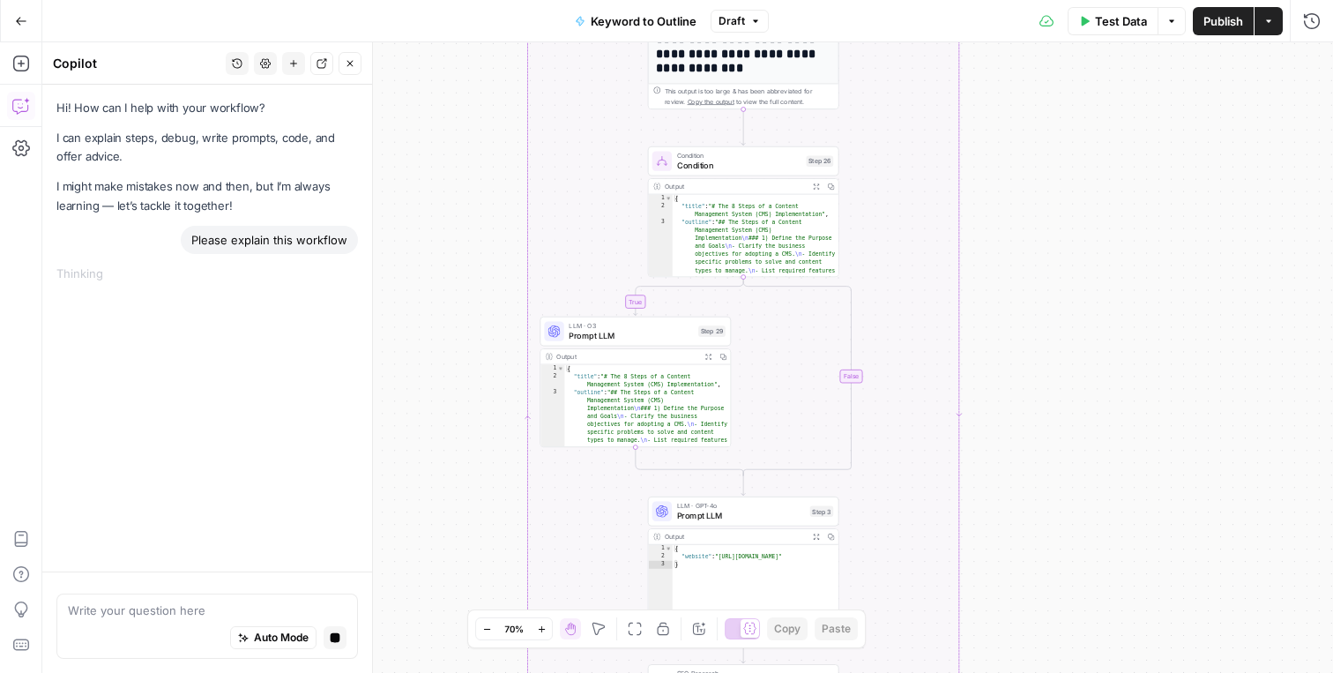
drag, startPoint x: 1062, startPoint y: 255, endPoint x: 1062, endPoint y: 201, distance: 53.8
click at [1062, 201] on div "true false Workflow Input Settings Inputs LLM · GPT-4o Search Query Step 40 Out…" at bounding box center [687, 357] width 1291 height 630
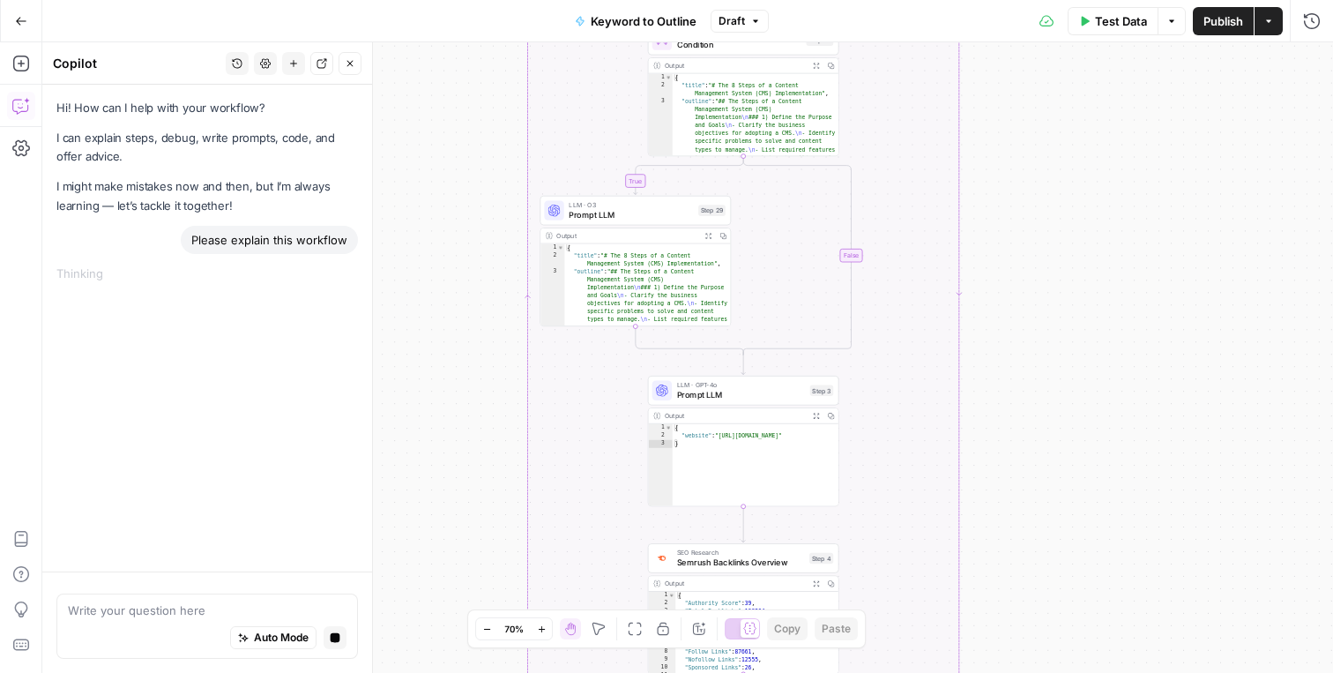
drag, startPoint x: 1062, startPoint y: 201, endPoint x: 1062, endPoint y: 77, distance: 124.3
click at [1062, 77] on div "true false Workflow Input Settings Inputs LLM · GPT-4o Search Query Step 40 Out…" at bounding box center [687, 357] width 1291 height 630
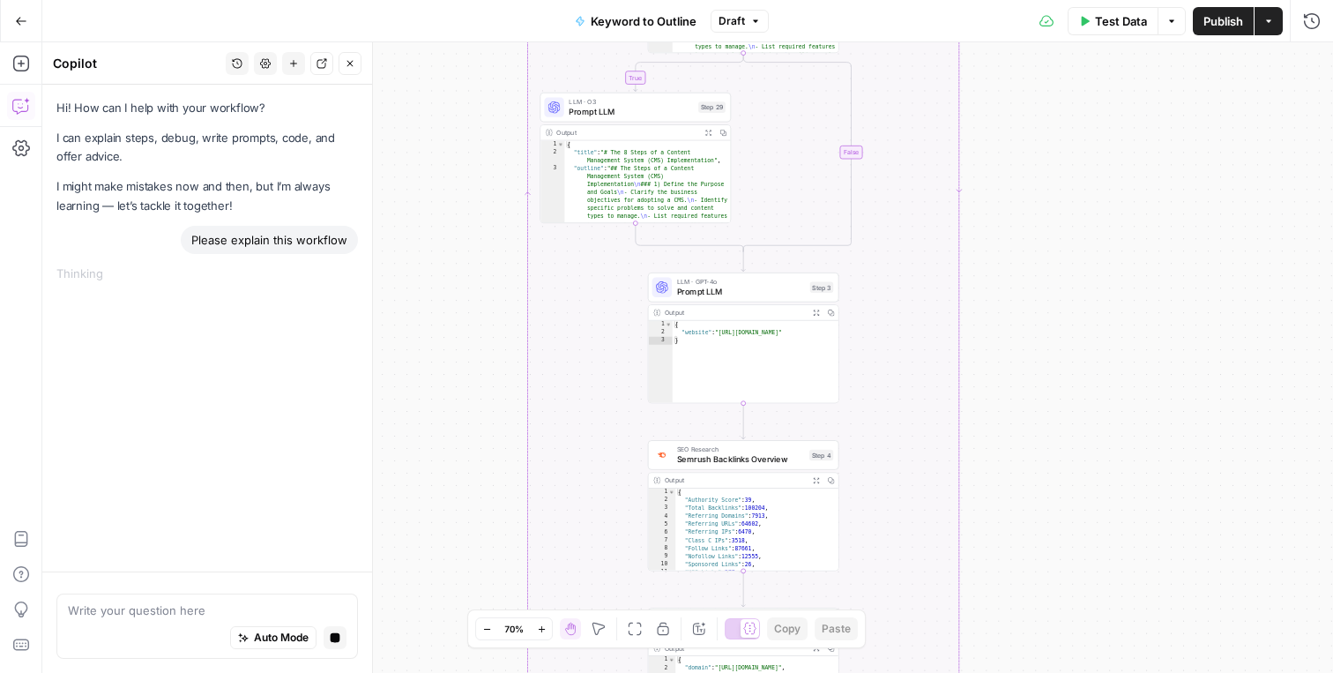
drag, startPoint x: 1032, startPoint y: 302, endPoint x: 1031, endPoint y: 202, distance: 99.6
click at [1031, 202] on div "true false Workflow Input Settings Inputs LLM · GPT-4o Search Query Step 40 Out…" at bounding box center [687, 357] width 1291 height 630
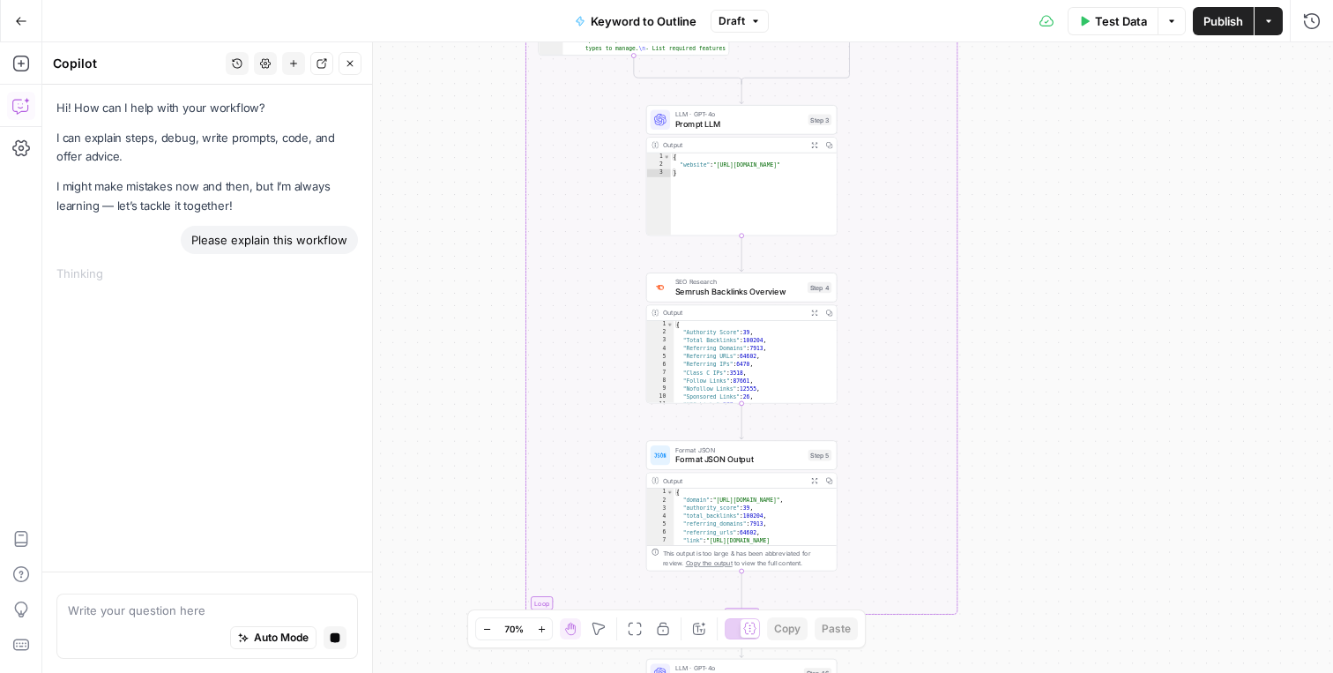
drag, startPoint x: 1041, startPoint y: 291, endPoint x: 1041, endPoint y: 124, distance: 166.6
click at [1040, 124] on div "true false Workflow Input Settings Inputs LLM · GPT-4o Search Query Step 40 Out…" at bounding box center [687, 357] width 1291 height 630
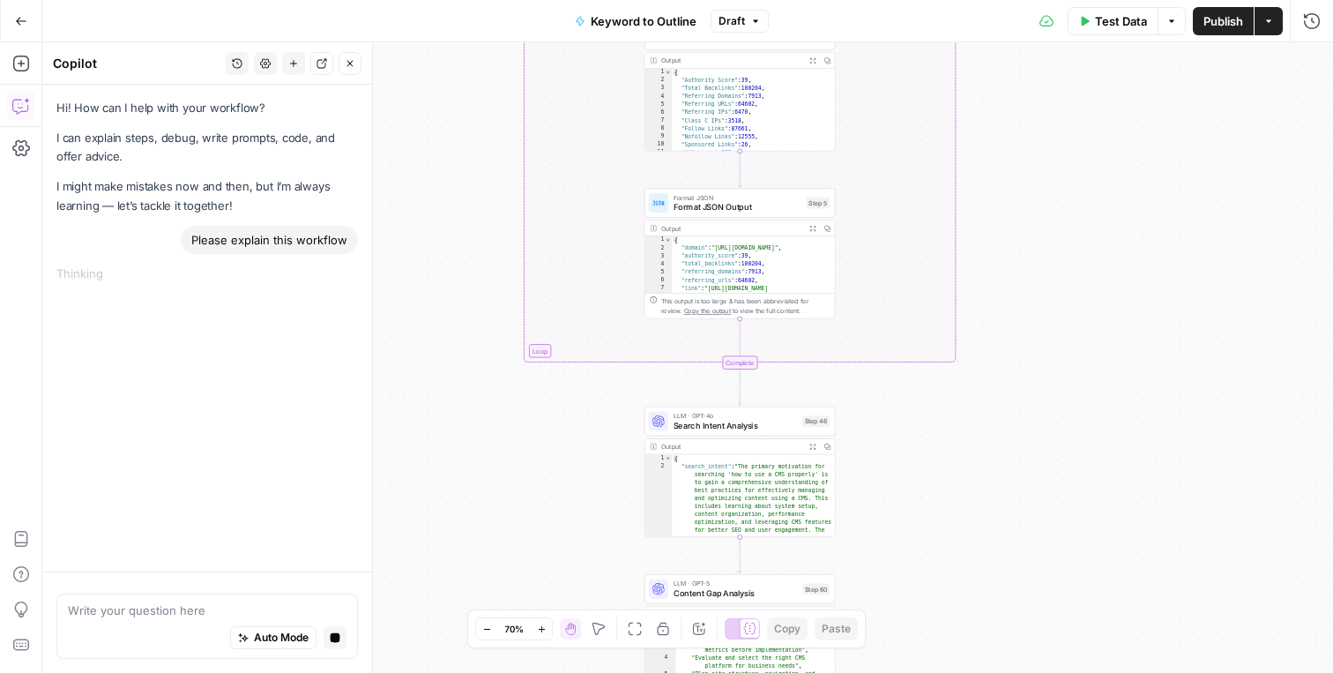
drag, startPoint x: 1067, startPoint y: 365, endPoint x: 1064, endPoint y: 127, distance: 238.1
click at [1064, 127] on div "true false Workflow Input Settings Inputs LLM · GPT-4o Search Query Step 40 Out…" at bounding box center [687, 357] width 1291 height 630
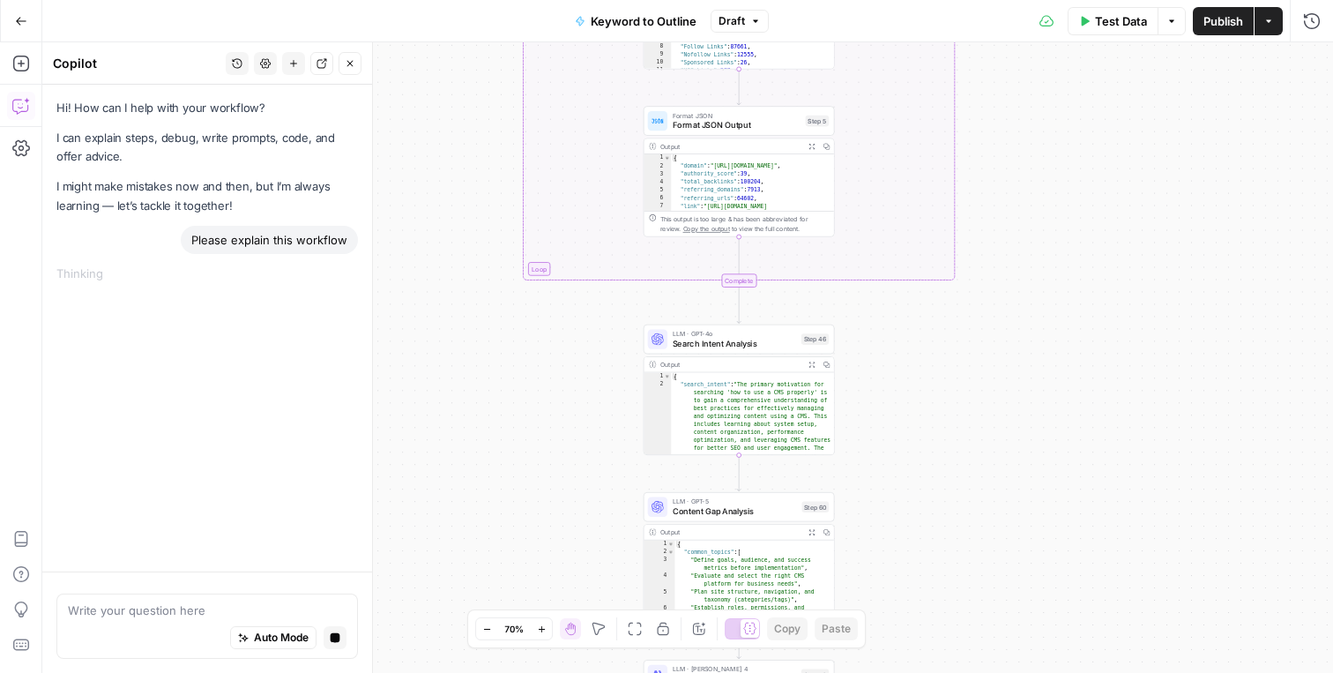
drag, startPoint x: 1059, startPoint y: 290, endPoint x: 1060, endPoint y: 15, distance: 275.1
click at [1059, 13] on div "Go Back Keyword to Outline Draft Test Data Options Publish Actions Run History …" at bounding box center [666, 336] width 1333 height 673
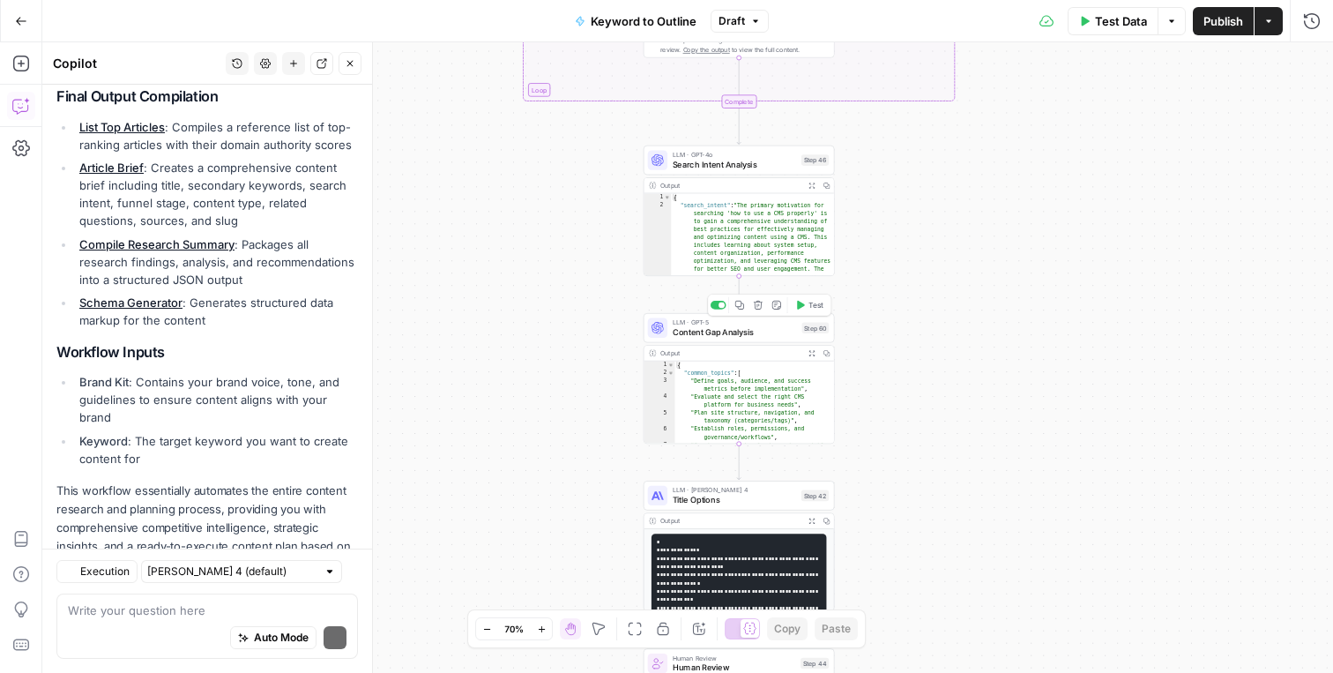
scroll to position [1278, 0]
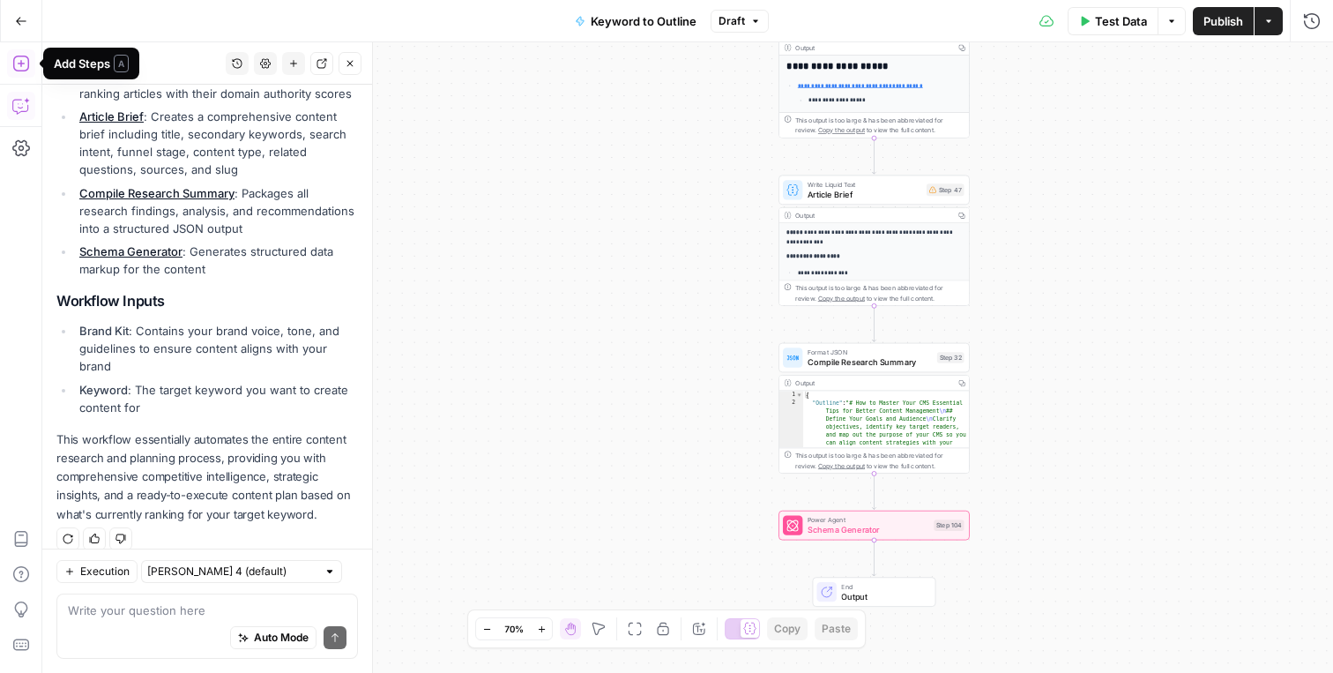
click at [14, 59] on icon "button" at bounding box center [21, 64] width 18 height 18
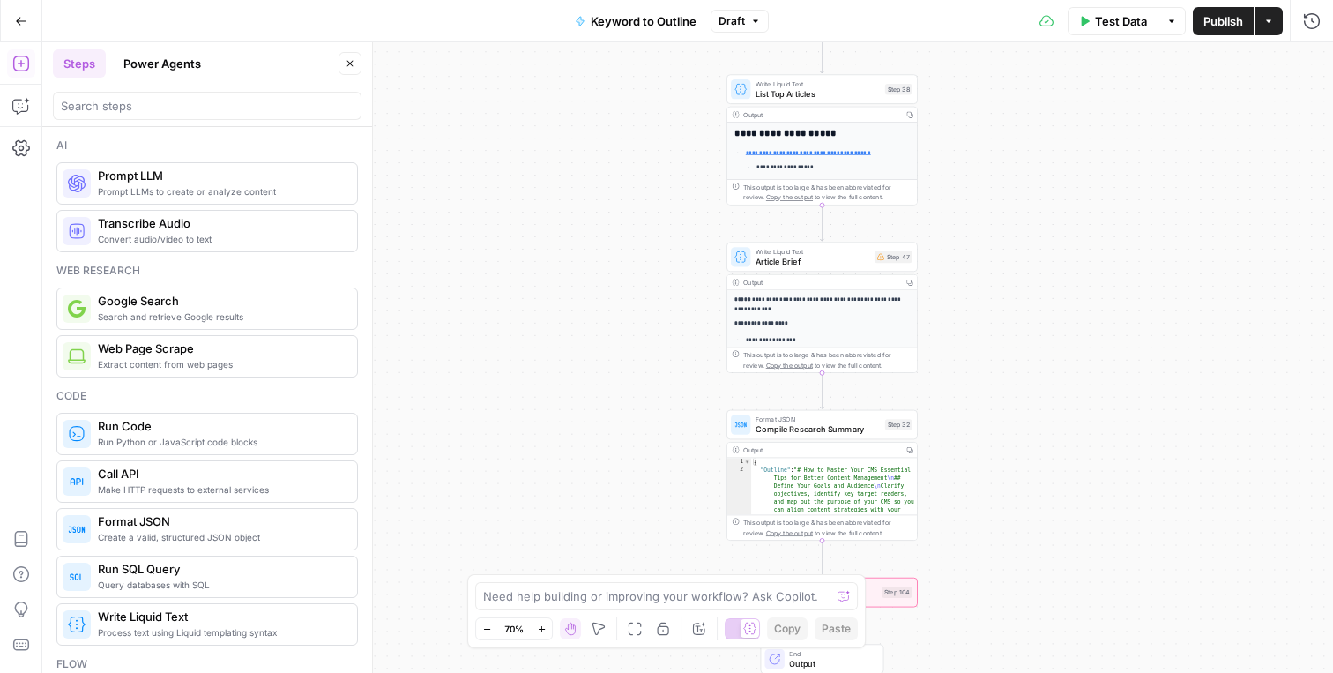
drag, startPoint x: 572, startPoint y: 159, endPoint x: 519, endPoint y: 225, distance: 84.7
click at [519, 227] on div "true false Workflow Input Settings Inputs LLM · GPT-4o Search Query Step 40 Out…" at bounding box center [687, 357] width 1291 height 630
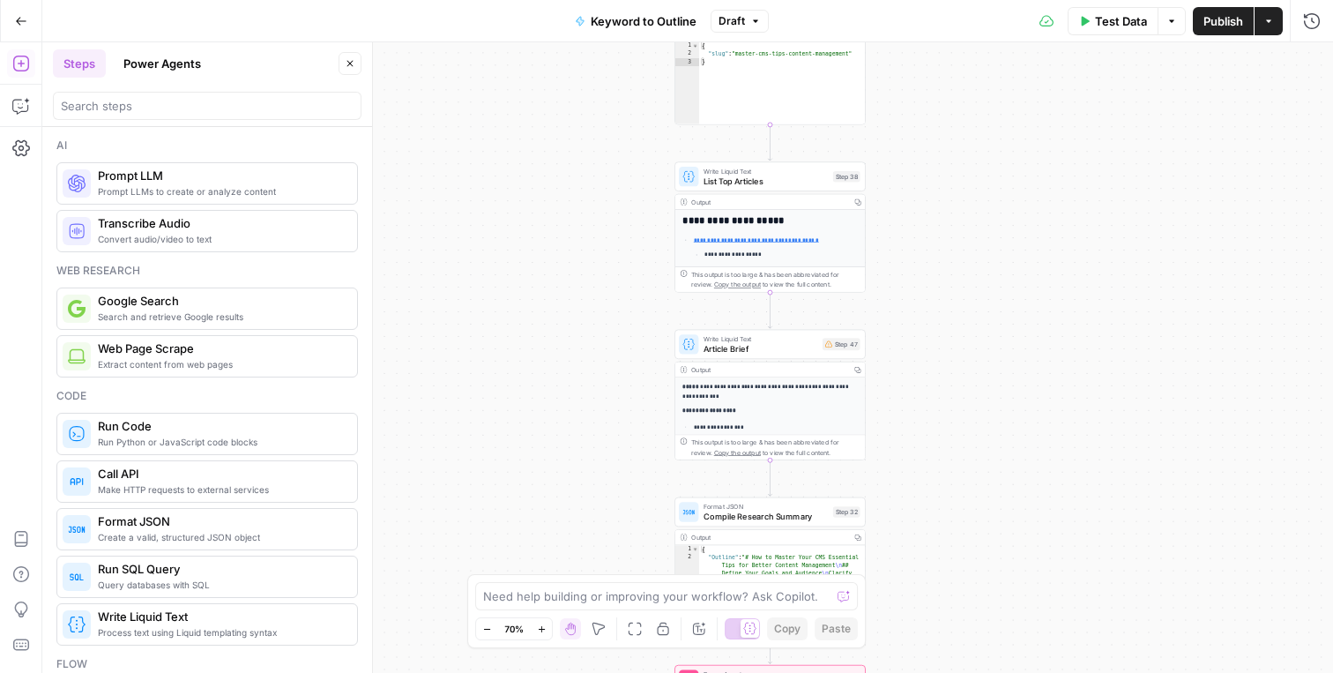
drag, startPoint x: 536, startPoint y: 201, endPoint x: 481, endPoint y: 292, distance: 106.0
click at [481, 292] on div "true false Workflow Input Settings Inputs LLM · GPT-4o Search Query Step 40 Out…" at bounding box center [687, 357] width 1291 height 630
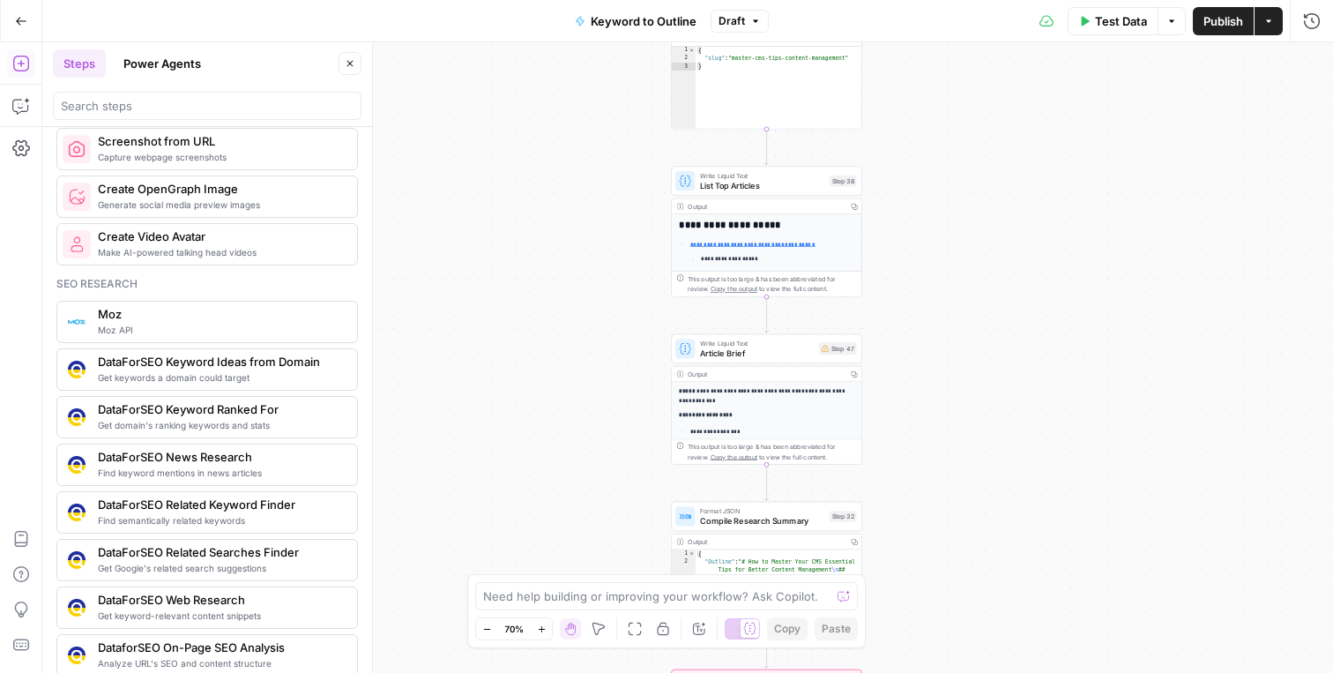
scroll to position [1488, 0]
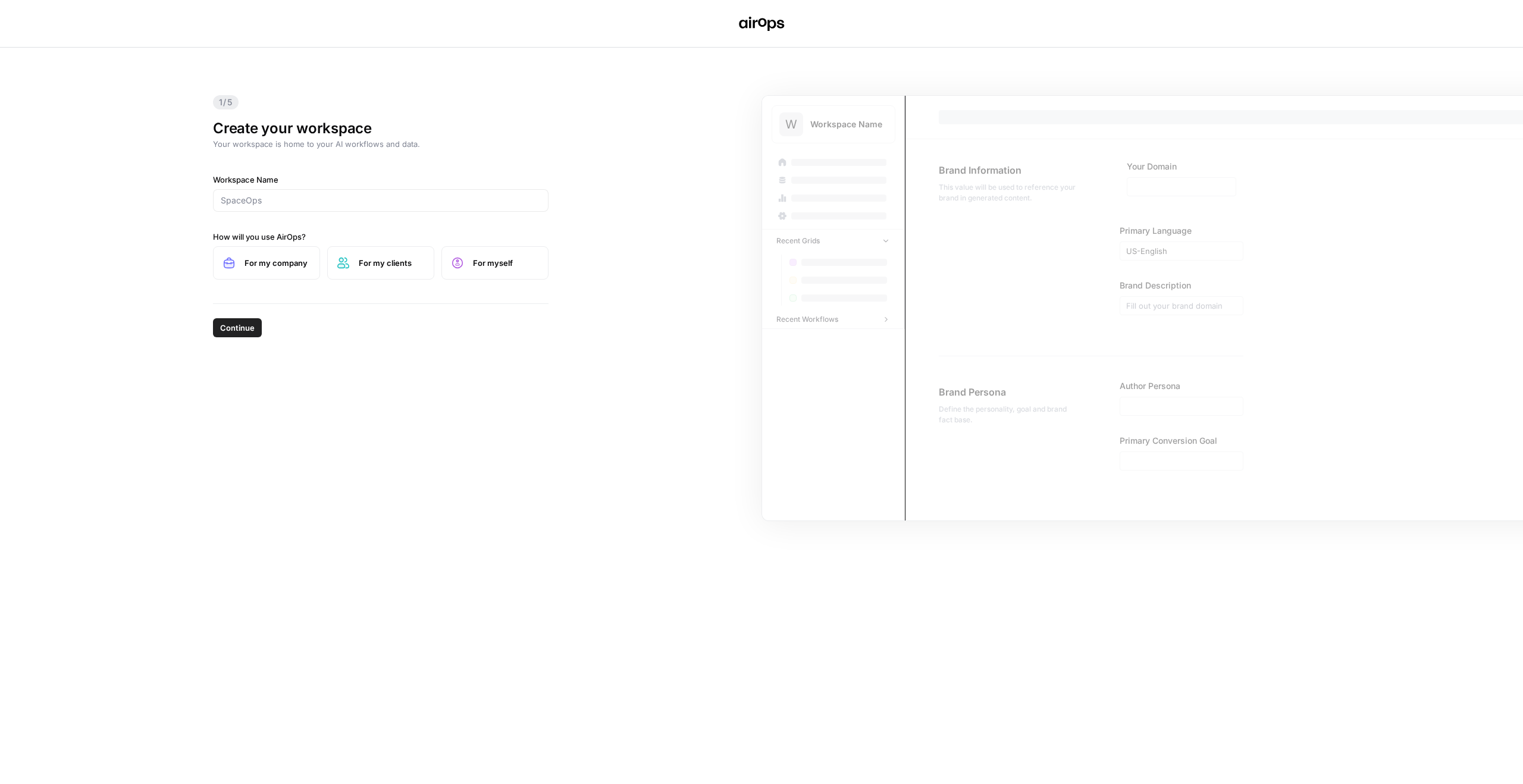
click at [357, 193] on div at bounding box center [381, 200] width 335 height 23
type input "Treatwell"
click at [300, 257] on span "For my company" at bounding box center [277, 263] width 65 height 12
click at [248, 330] on span "Continue" at bounding box center [237, 328] width 34 height 12
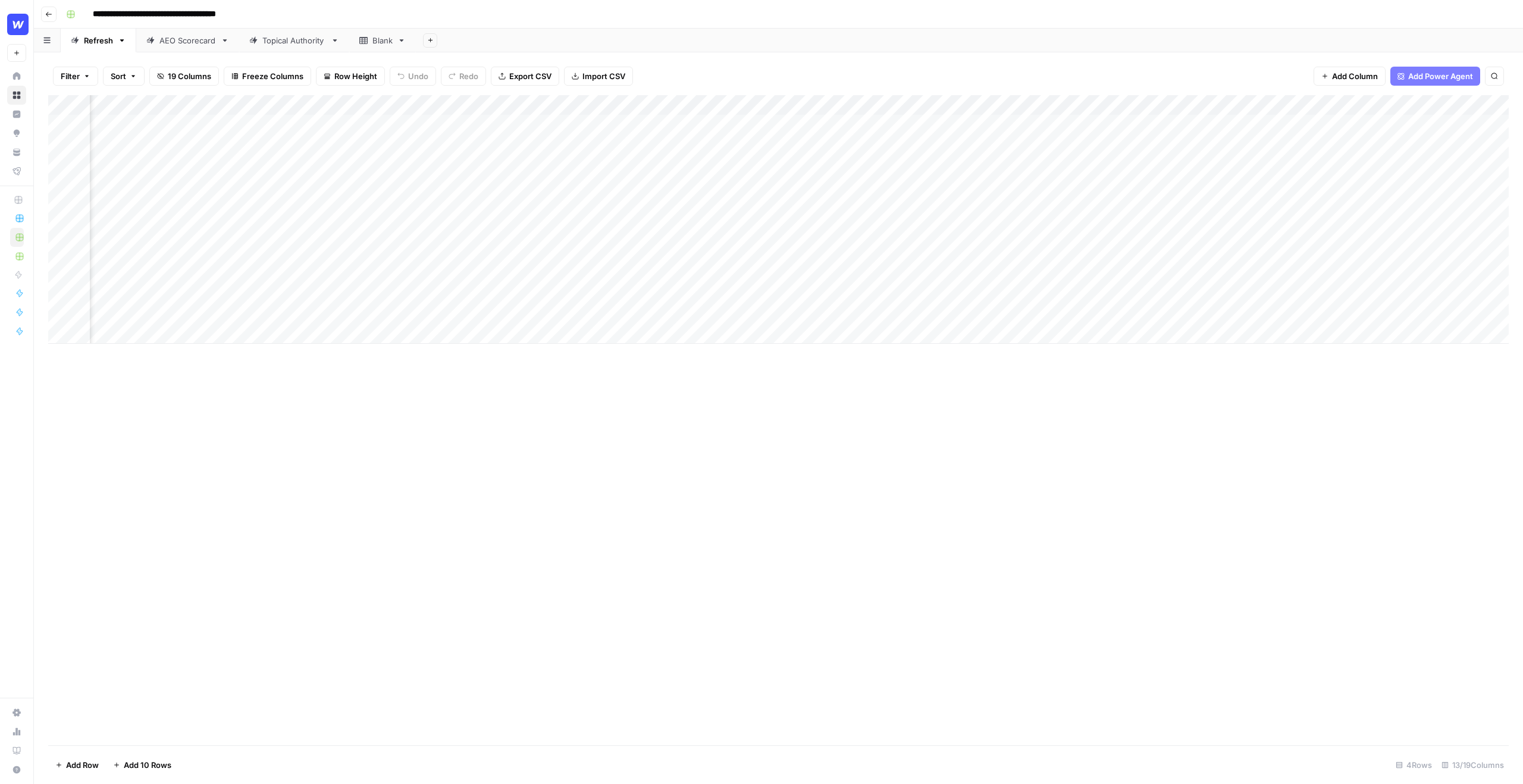
scroll to position [0, 456]
click at [1200, 125] on div "Add Column" at bounding box center [778, 219] width 1461 height 249
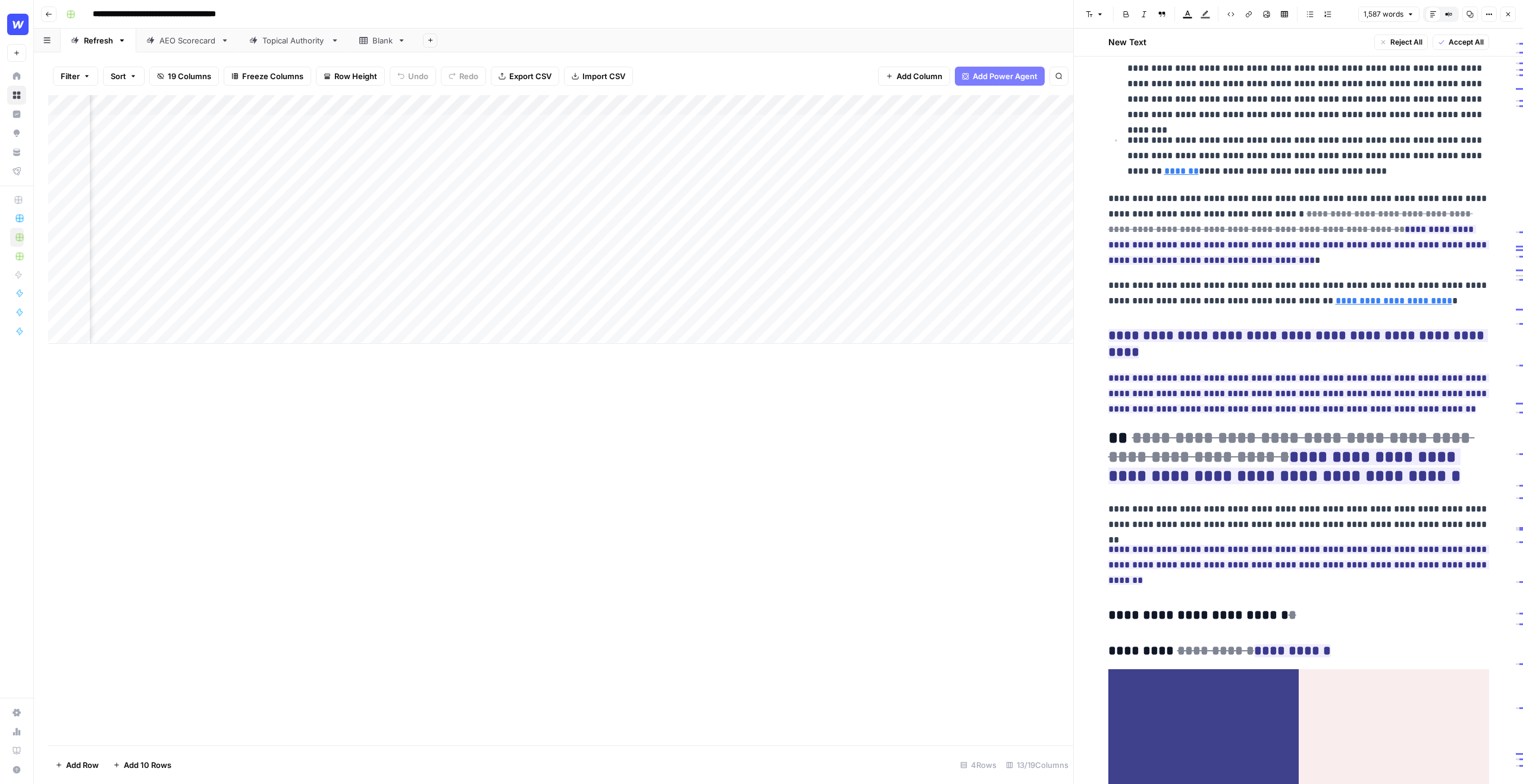
scroll to position [1322, 0]
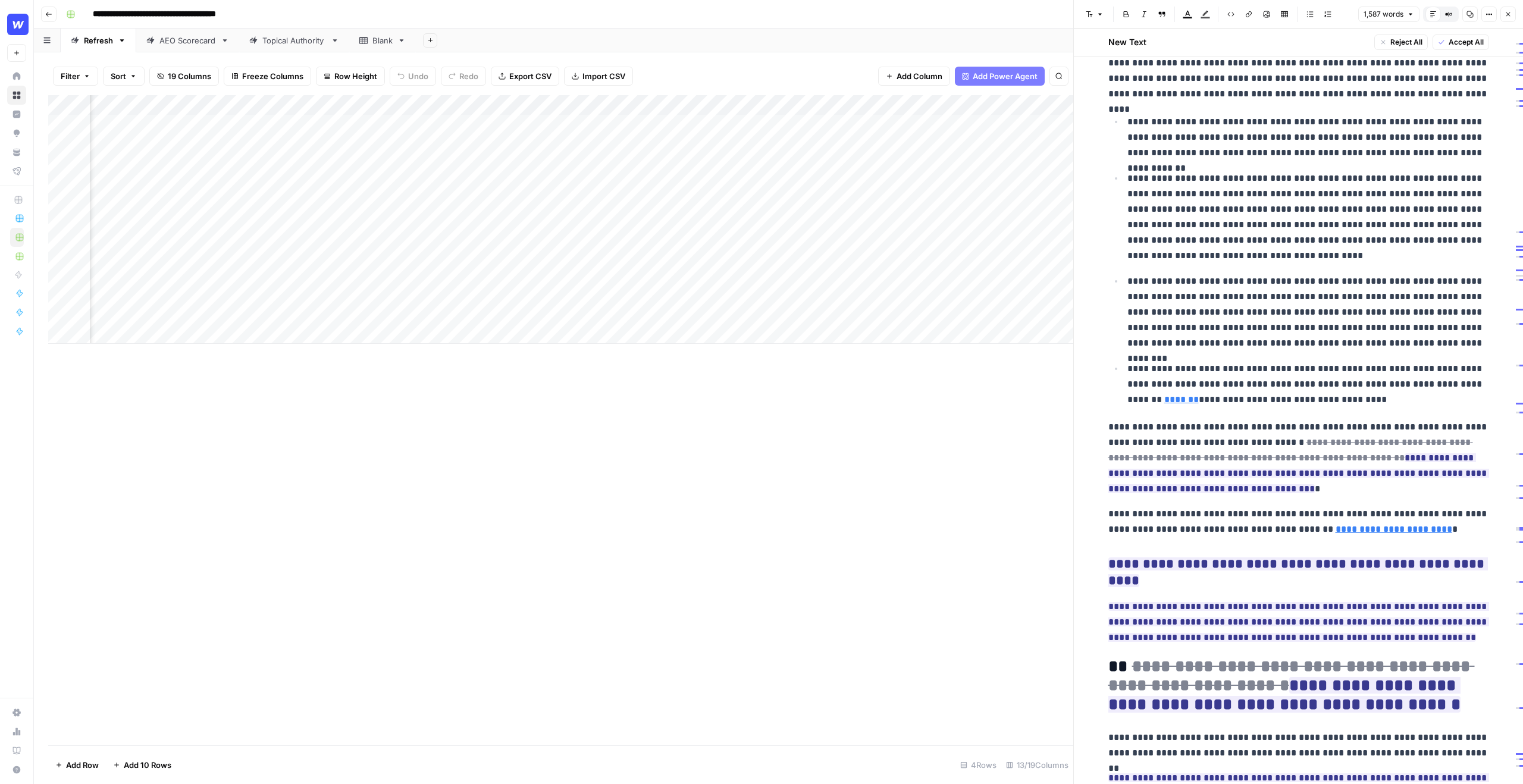
click at [1506, 18] on button "Close" at bounding box center [1508, 14] width 16 height 16
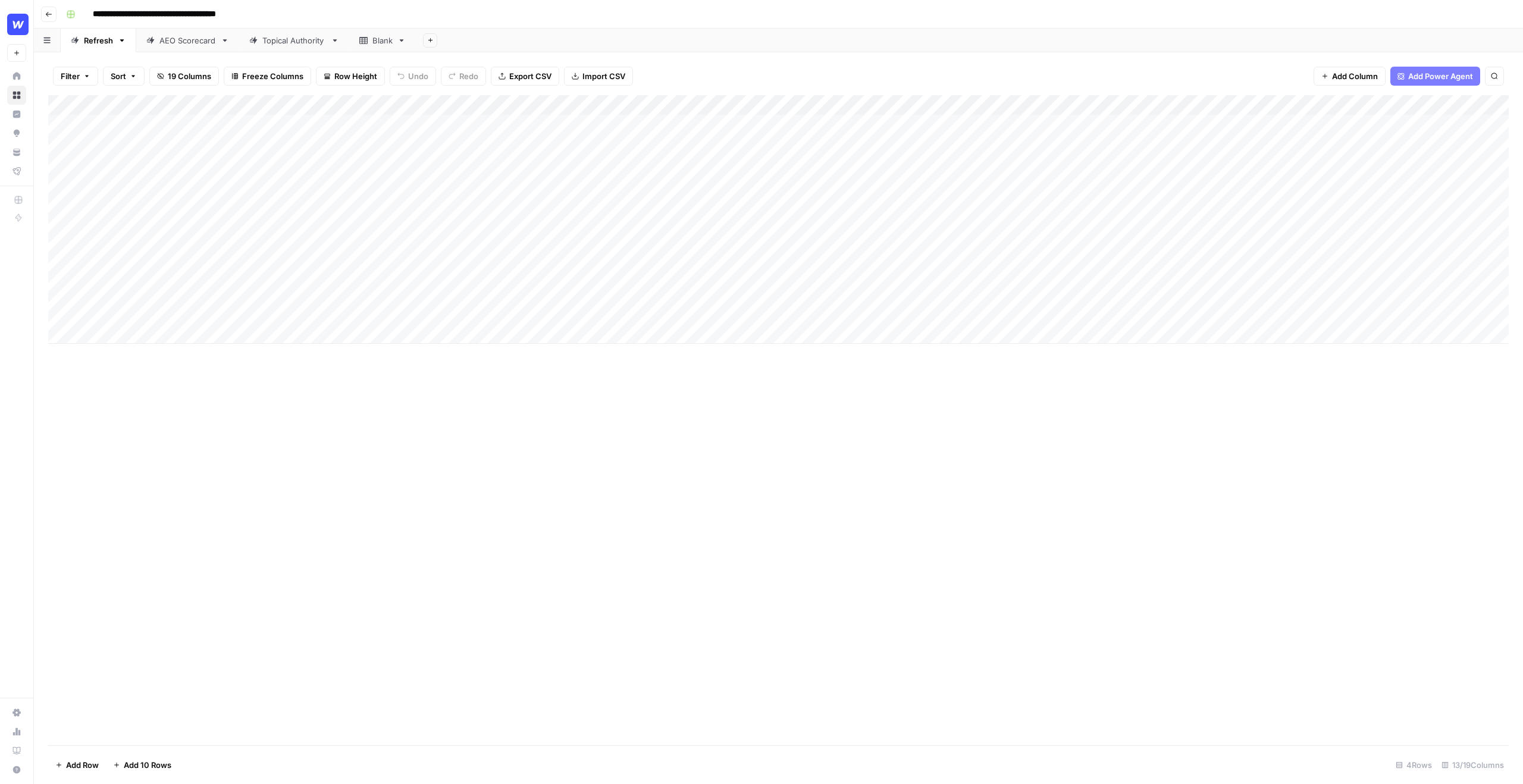
click at [173, 128] on div "Add Column" at bounding box center [778, 219] width 1461 height 249
click at [329, 153] on div "Add Column" at bounding box center [778, 219] width 1461 height 249
click at [221, 123] on div "Add Column" at bounding box center [778, 219] width 1461 height 249
click at [411, 127] on div "Add Column" at bounding box center [778, 155] width 1461 height 120
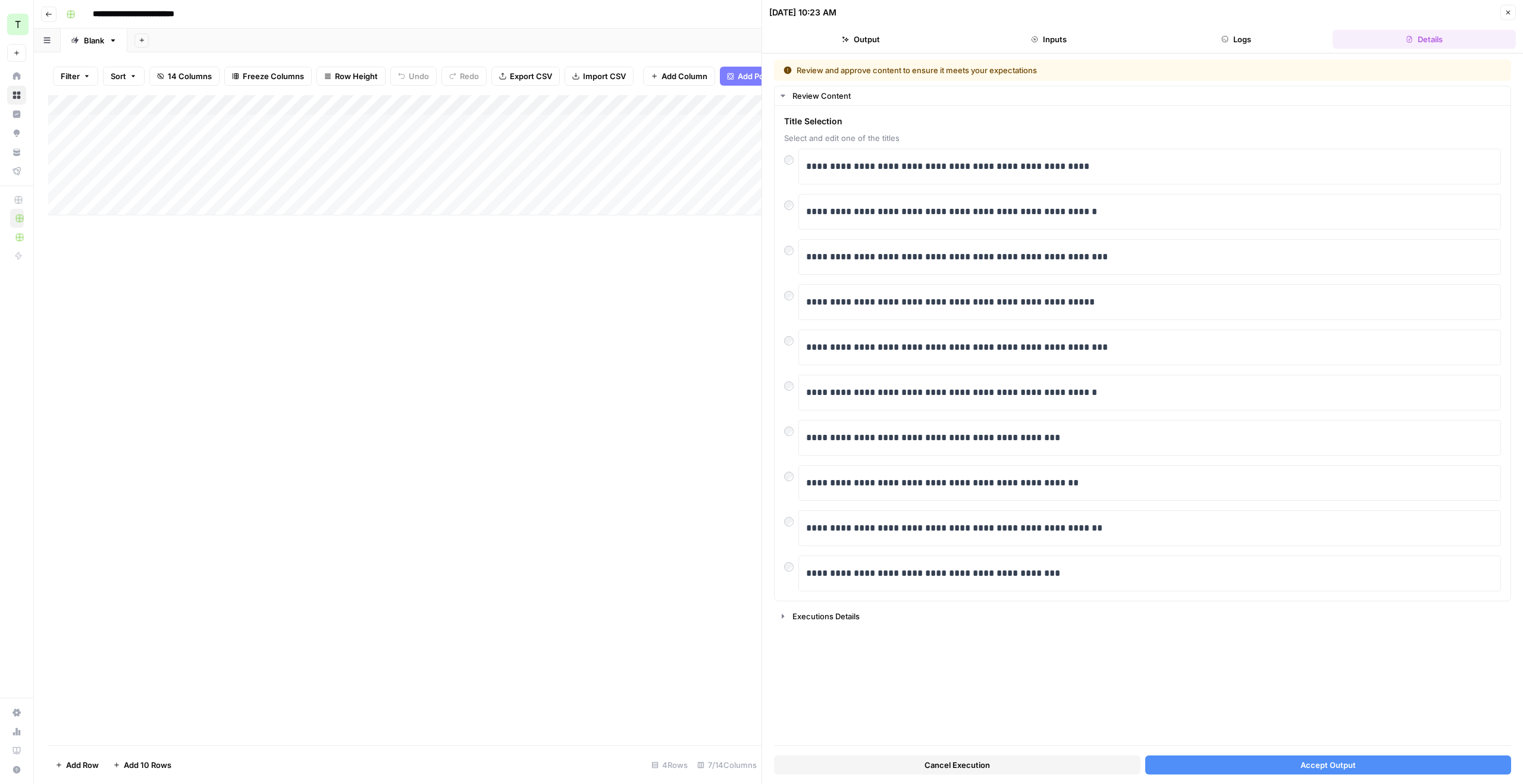
click at [1268, 768] on button "Accept Output" at bounding box center [1328, 765] width 366 height 19
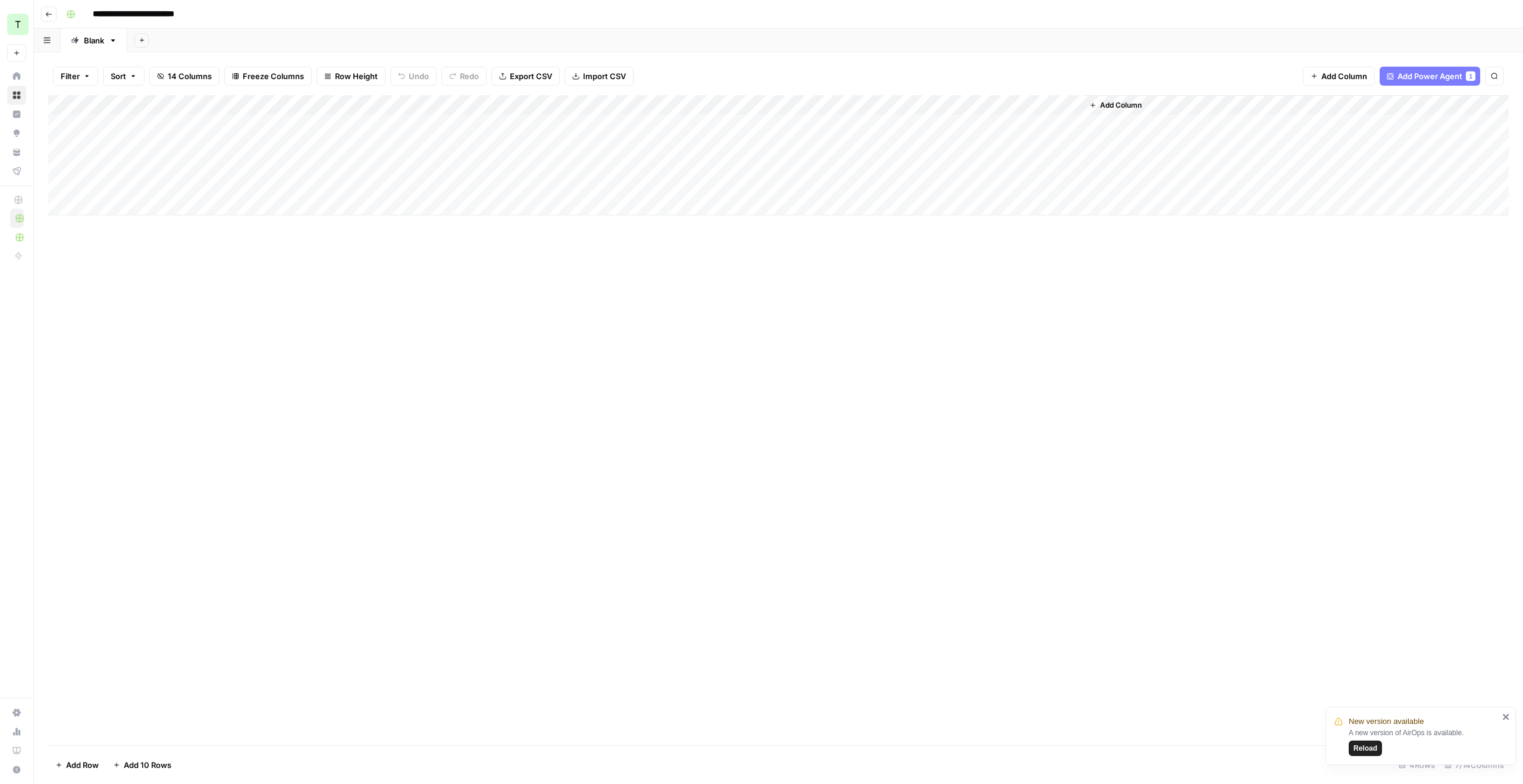
click at [615, 123] on div "Add Column" at bounding box center [778, 155] width 1461 height 120
click at [516, 123] on div "Add Column" at bounding box center [778, 155] width 1461 height 120
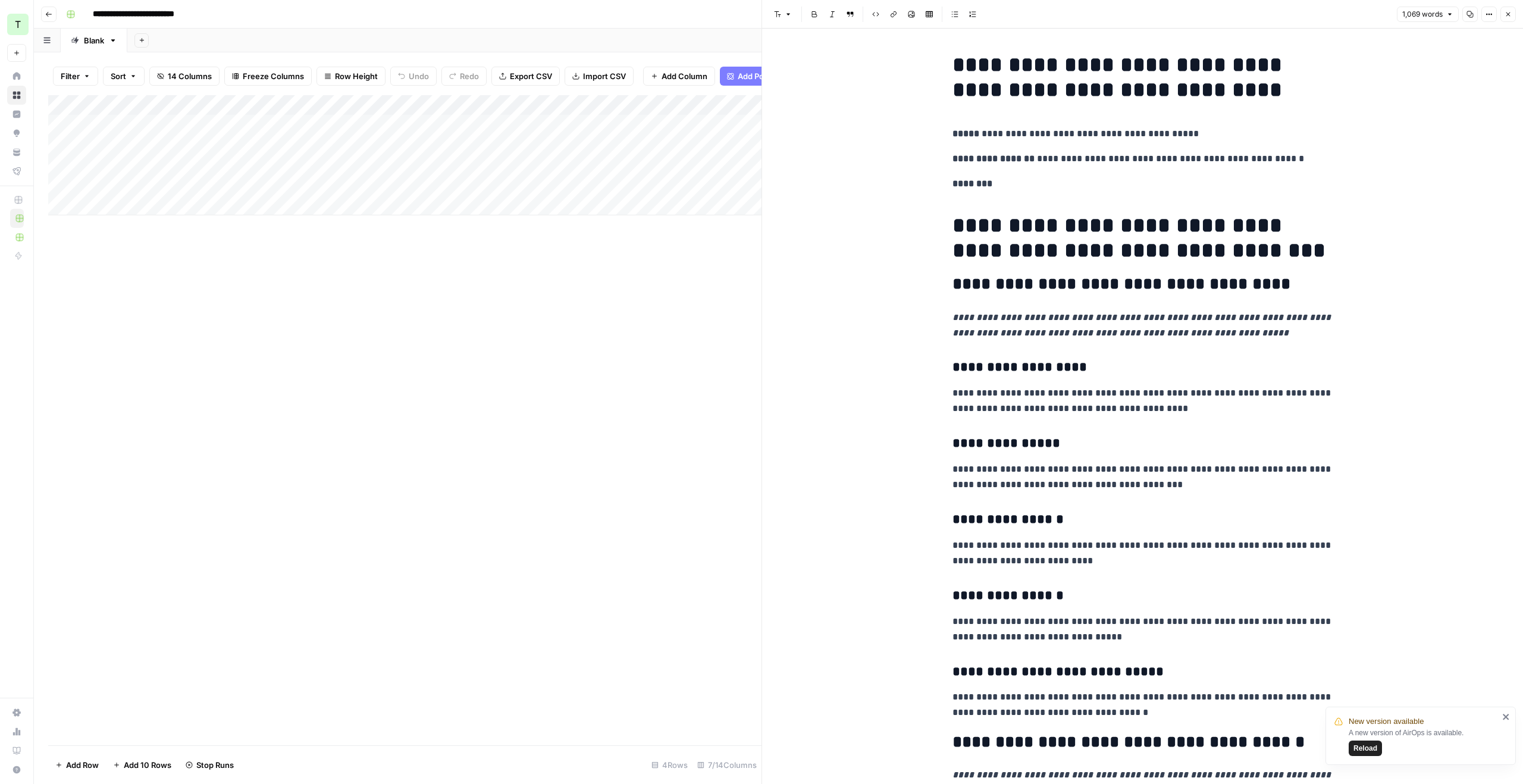
click at [1510, 11] on icon "button" at bounding box center [1508, 14] width 7 height 7
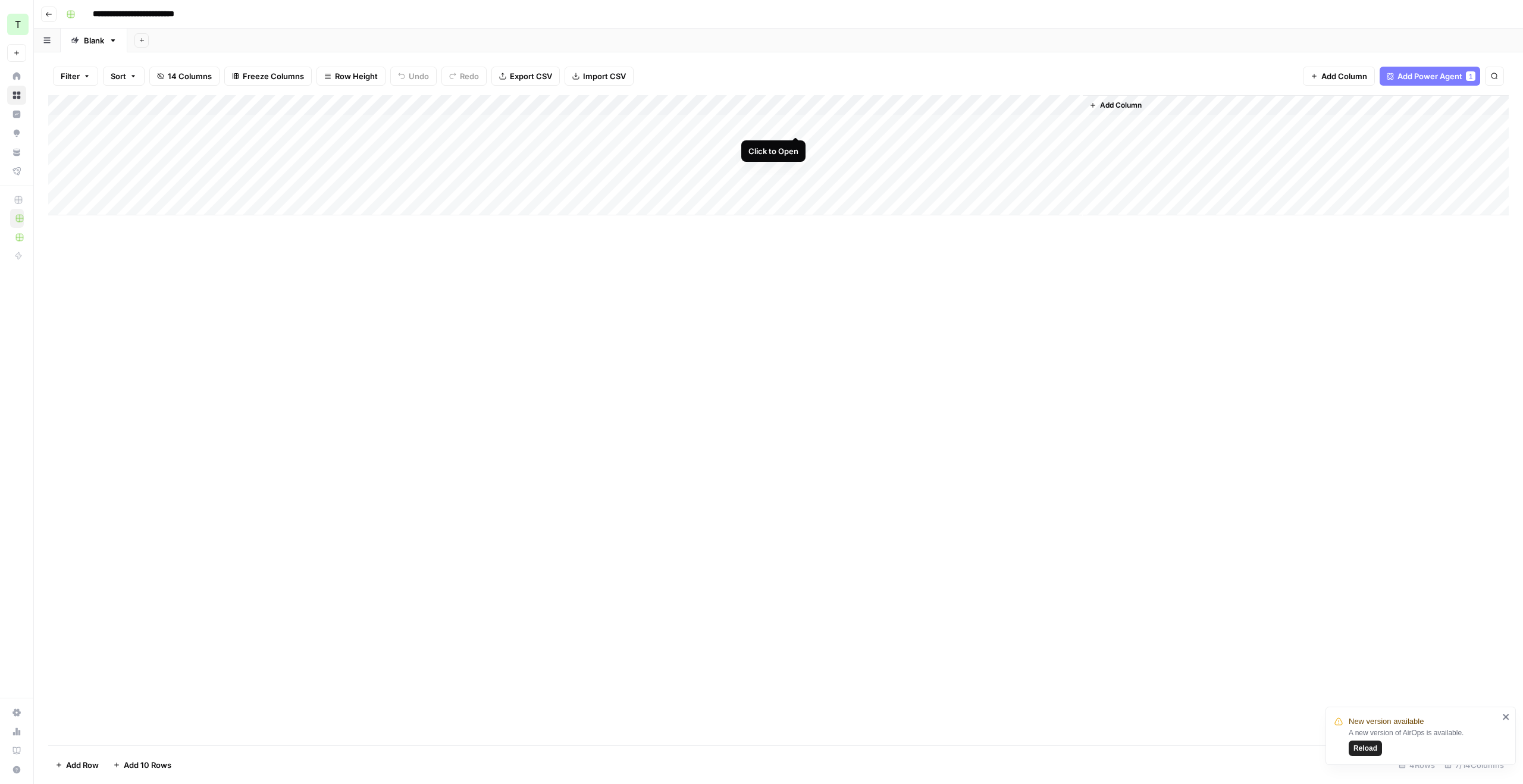
click at [799, 123] on div "Add Column" at bounding box center [778, 155] width 1461 height 120
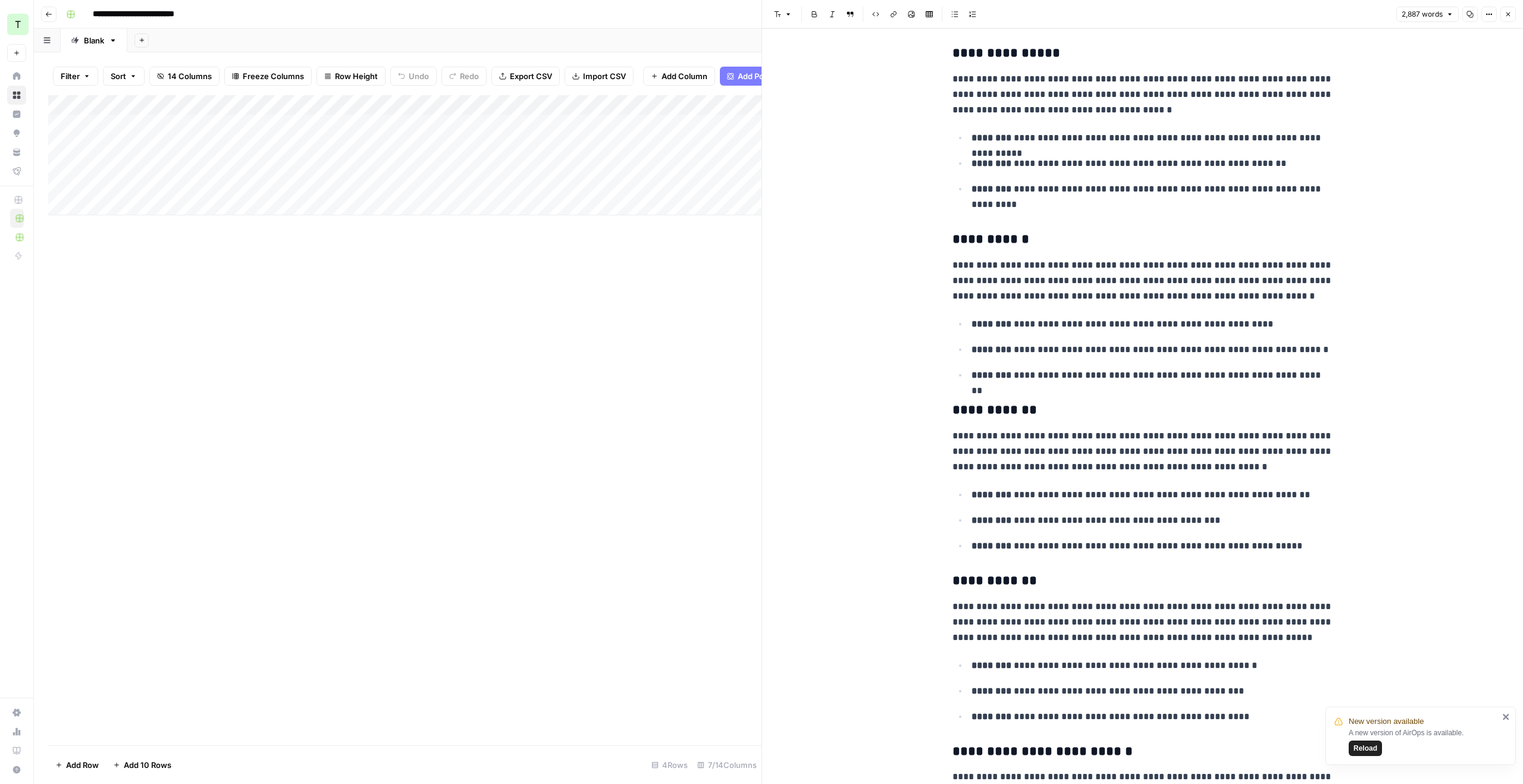
scroll to position [45, 0]
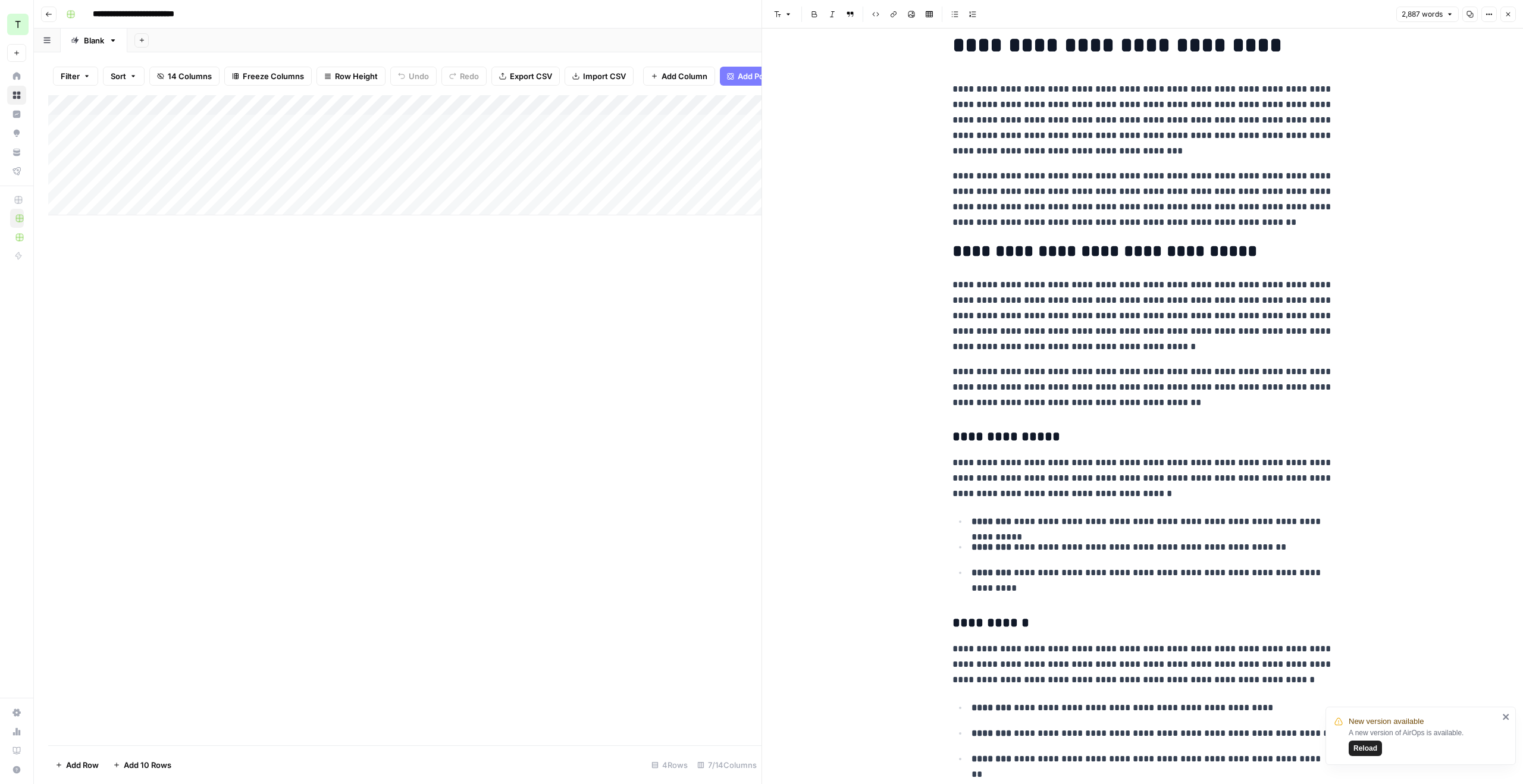
click at [1507, 22] on header "Font style Bold Italic Block quote Code block Link Image Insert Table Bulleted …" at bounding box center [1142, 14] width 761 height 28
click at [1507, 14] on icon "button" at bounding box center [1508, 15] width 4 height 4
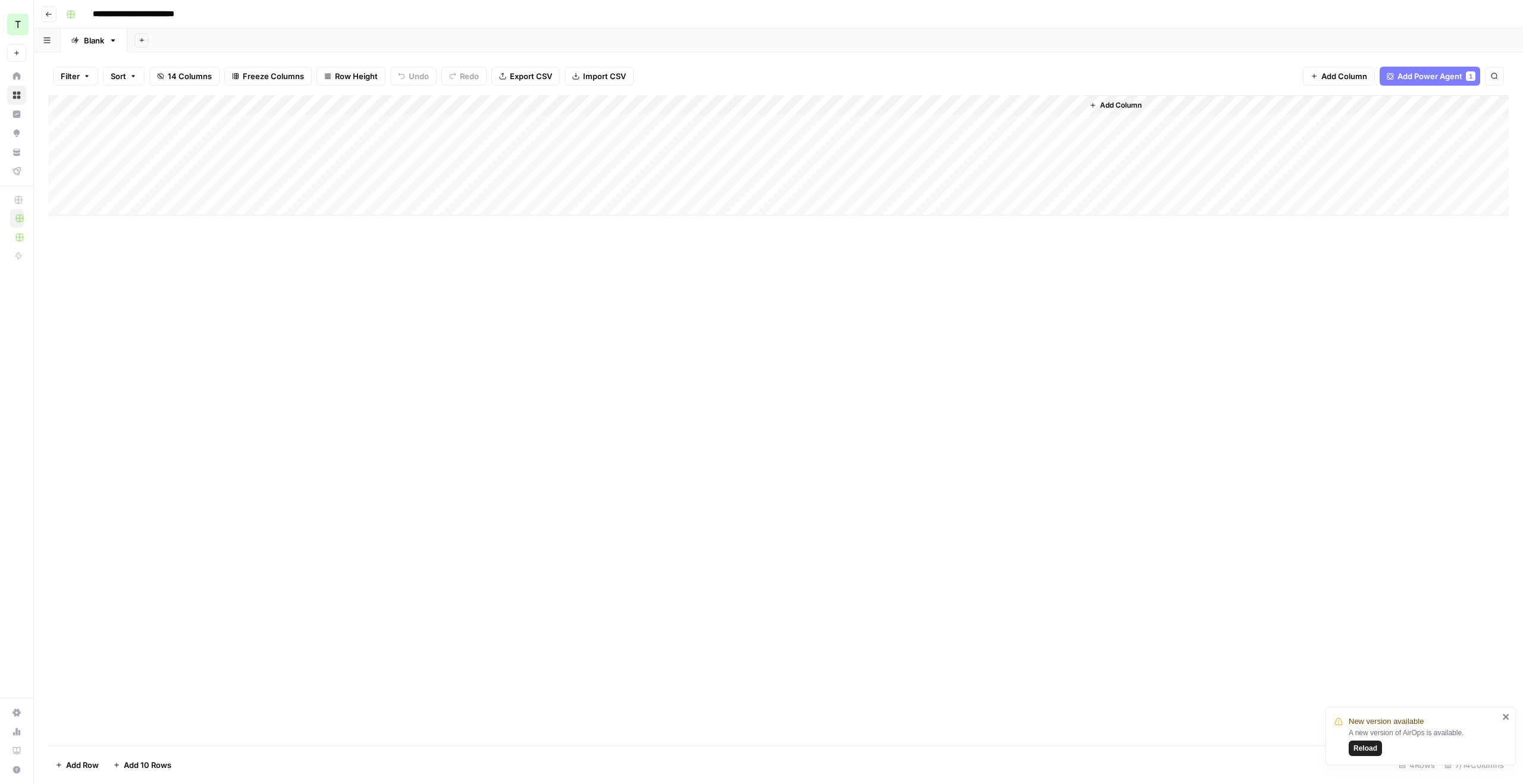
click at [1397, 71] on span "Add Power Agent" at bounding box center [1430, 76] width 65 height 12
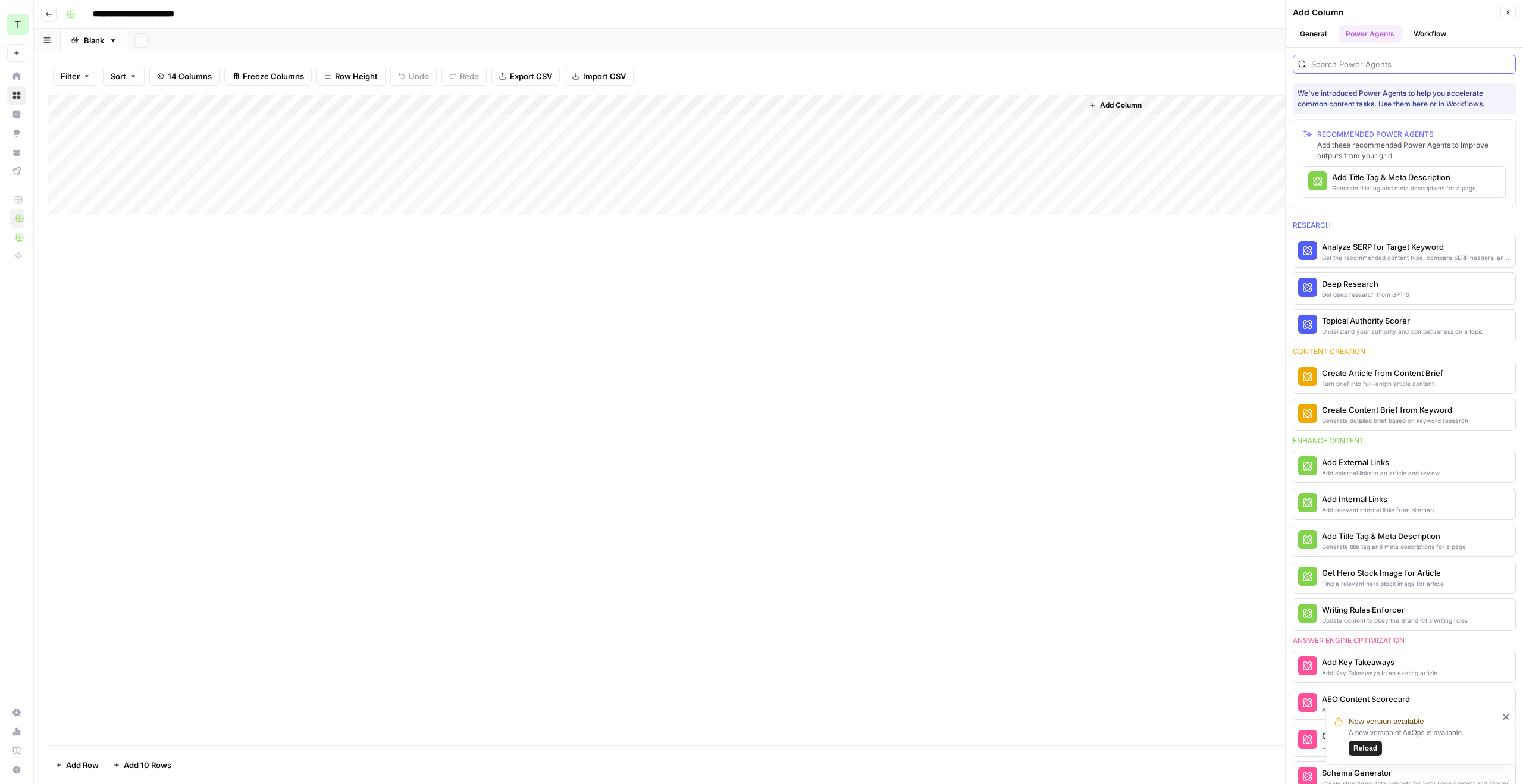
click at [1382, 69] on input "search" at bounding box center [1410, 64] width 199 height 12
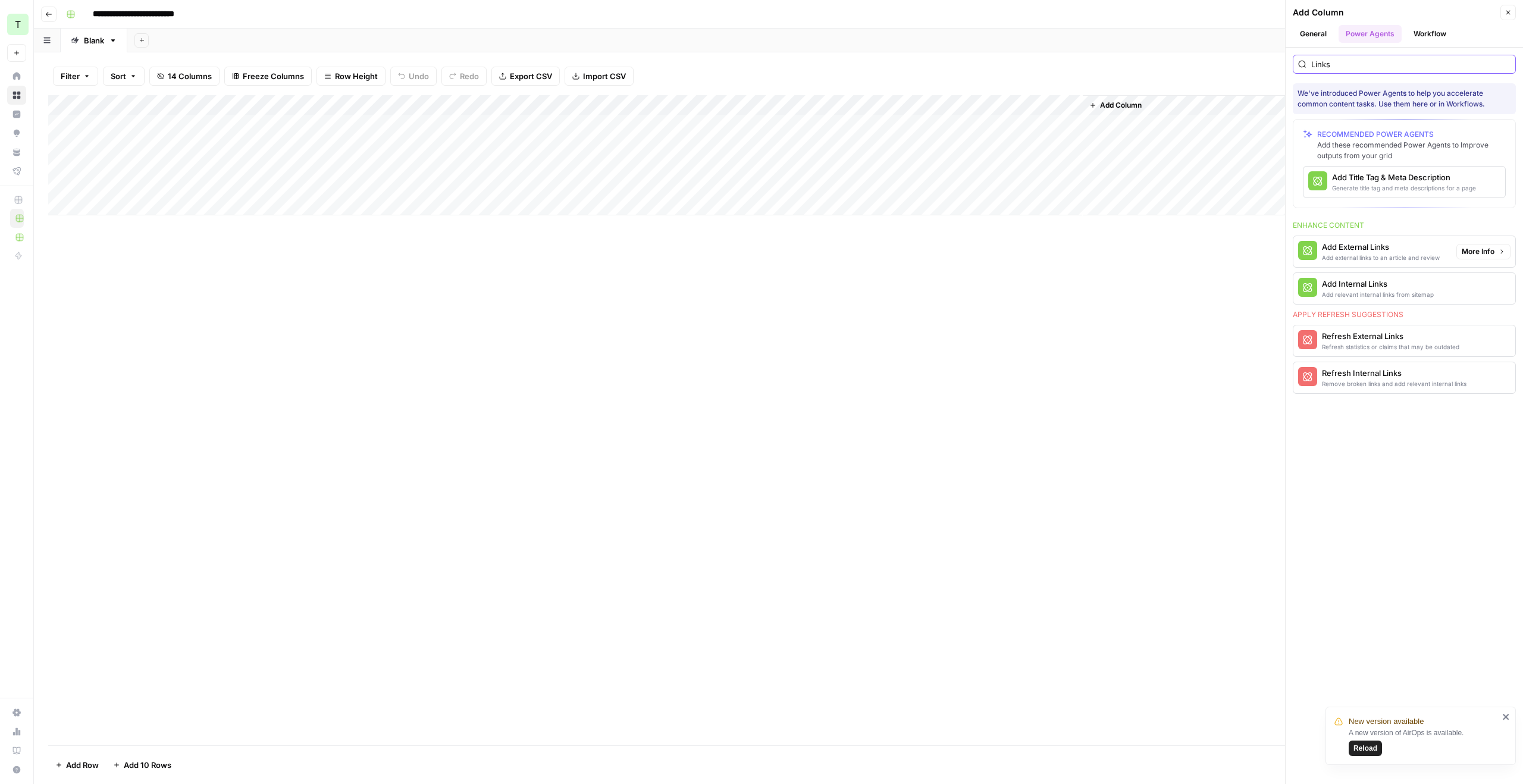
type input "Links"
click at [1430, 247] on div "Add External Links" at bounding box center [1381, 247] width 118 height 12
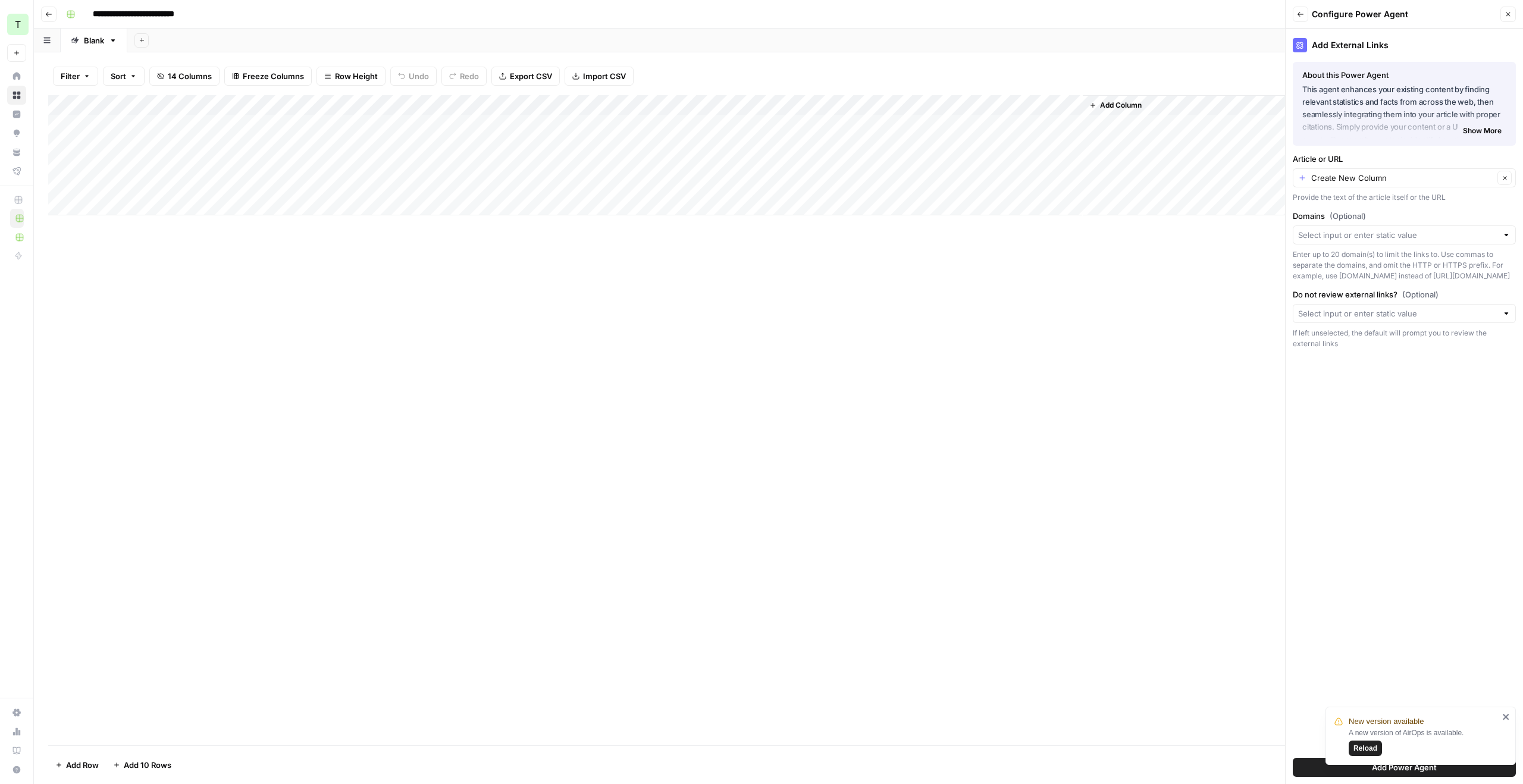
click at [1510, 719] on icon "close" at bounding box center [1506, 717] width 8 height 9
click at [1443, 768] on button "Add Power Agent" at bounding box center [1404, 767] width 223 height 19
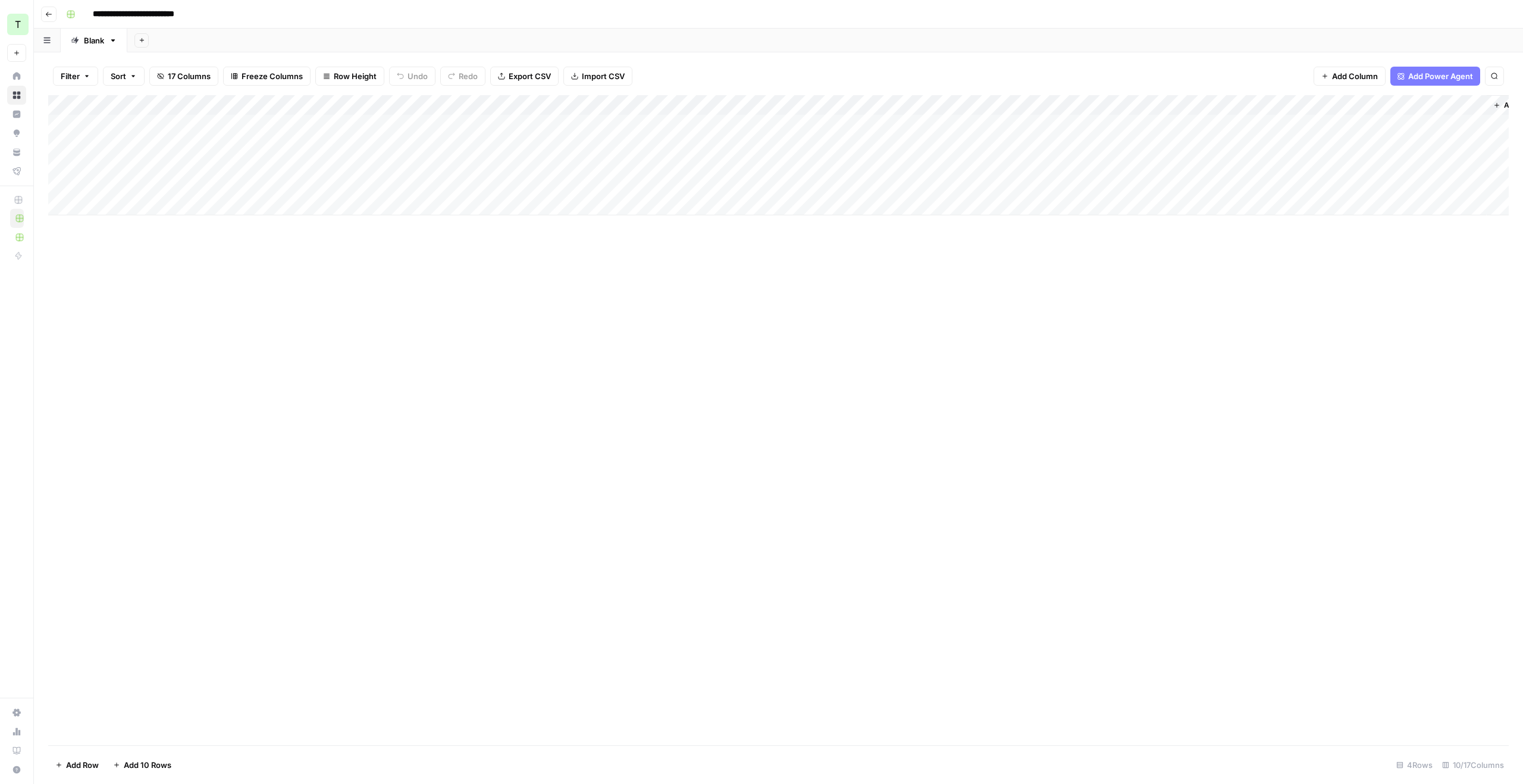
drag, startPoint x: 1285, startPoint y: 113, endPoint x: 902, endPoint y: 113, distance: 383.0
click at [902, 113] on div "Add Column" at bounding box center [778, 155] width 1461 height 120
drag, startPoint x: 1277, startPoint y: 101, endPoint x: 988, endPoint y: 104, distance: 289.0
click at [988, 104] on div "Add Column" at bounding box center [778, 155] width 1461 height 120
drag, startPoint x: 1420, startPoint y: 102, endPoint x: 1126, endPoint y: 102, distance: 294.0
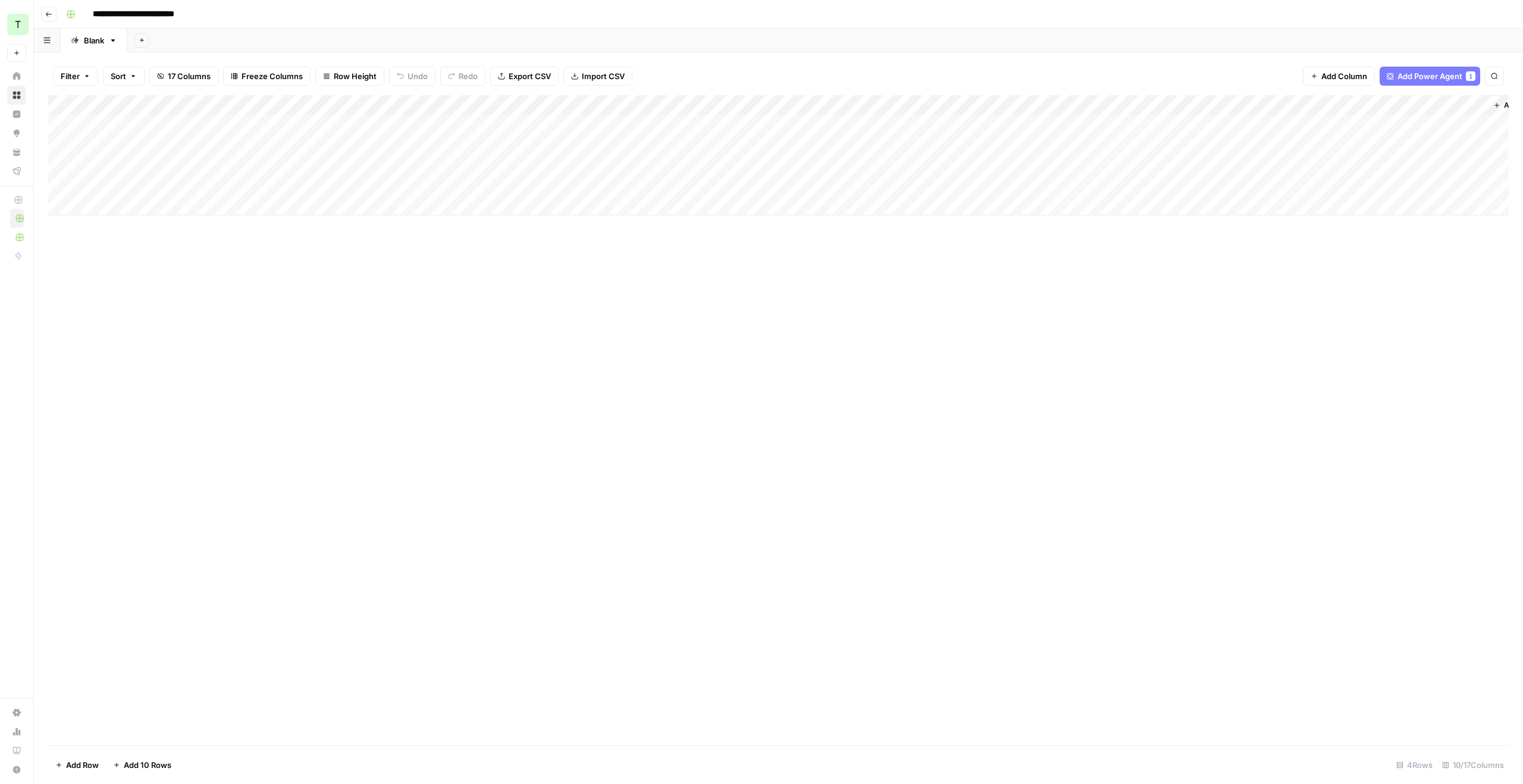
click at [1126, 102] on div "Add Column" at bounding box center [778, 155] width 1461 height 120
click at [922, 103] on div "Add Column" at bounding box center [778, 155] width 1461 height 120
click at [1032, 159] on div "Add Column" at bounding box center [778, 155] width 1461 height 120
click at [870, 123] on div "Add Column" at bounding box center [778, 155] width 1461 height 120
drag, startPoint x: 873, startPoint y: 102, endPoint x: 1023, endPoint y: 103, distance: 150.0
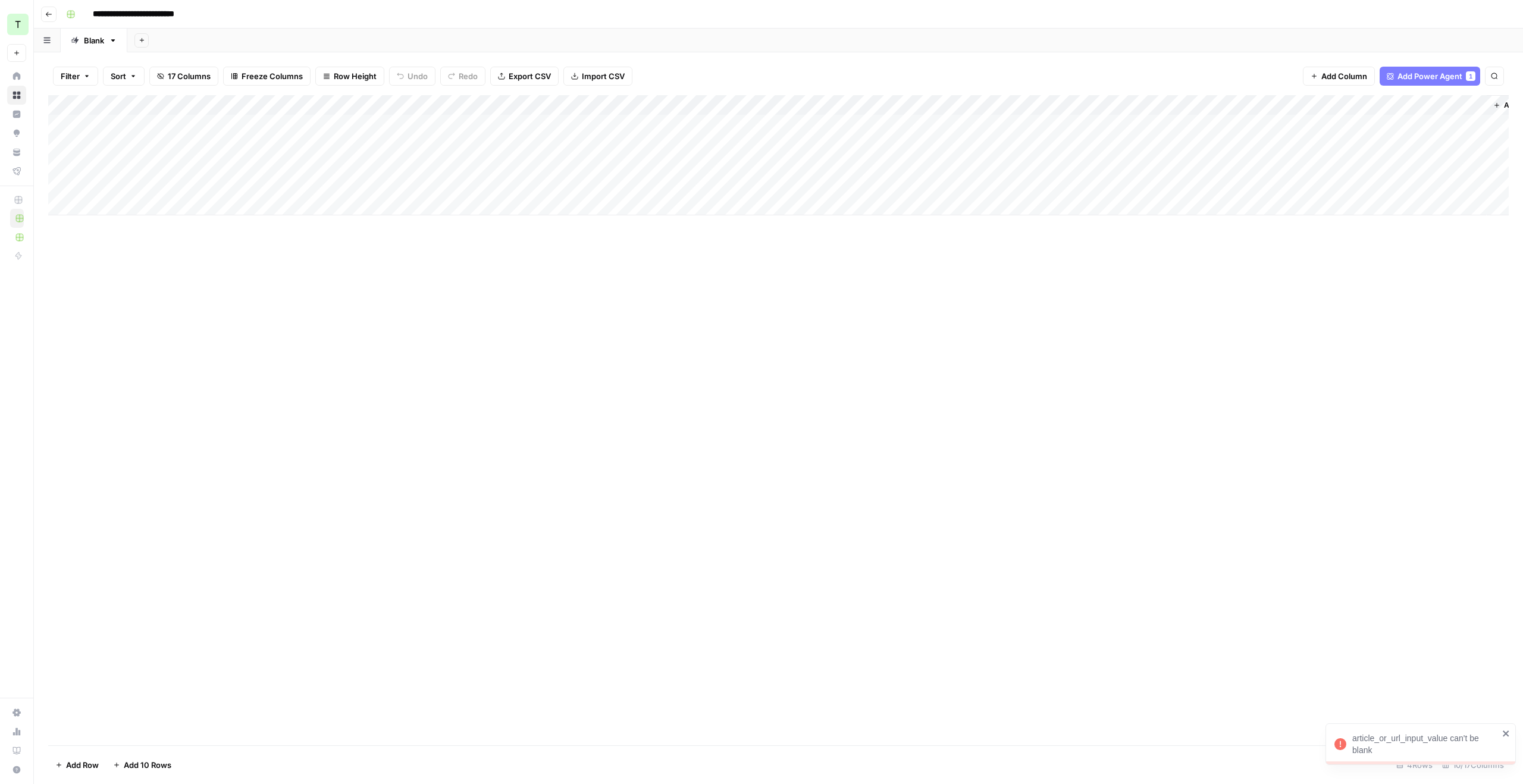
click at [1023, 103] on div "Add Column" at bounding box center [778, 155] width 1461 height 120
click at [779, 121] on div "Add Column" at bounding box center [778, 155] width 1461 height 120
click at [778, 122] on div "Add Column" at bounding box center [778, 155] width 1461 height 120
click at [778, 122] on body "**********" at bounding box center [761, 392] width 1523 height 784
click at [778, 122] on div at bounding box center [753, 124] width 109 height 22
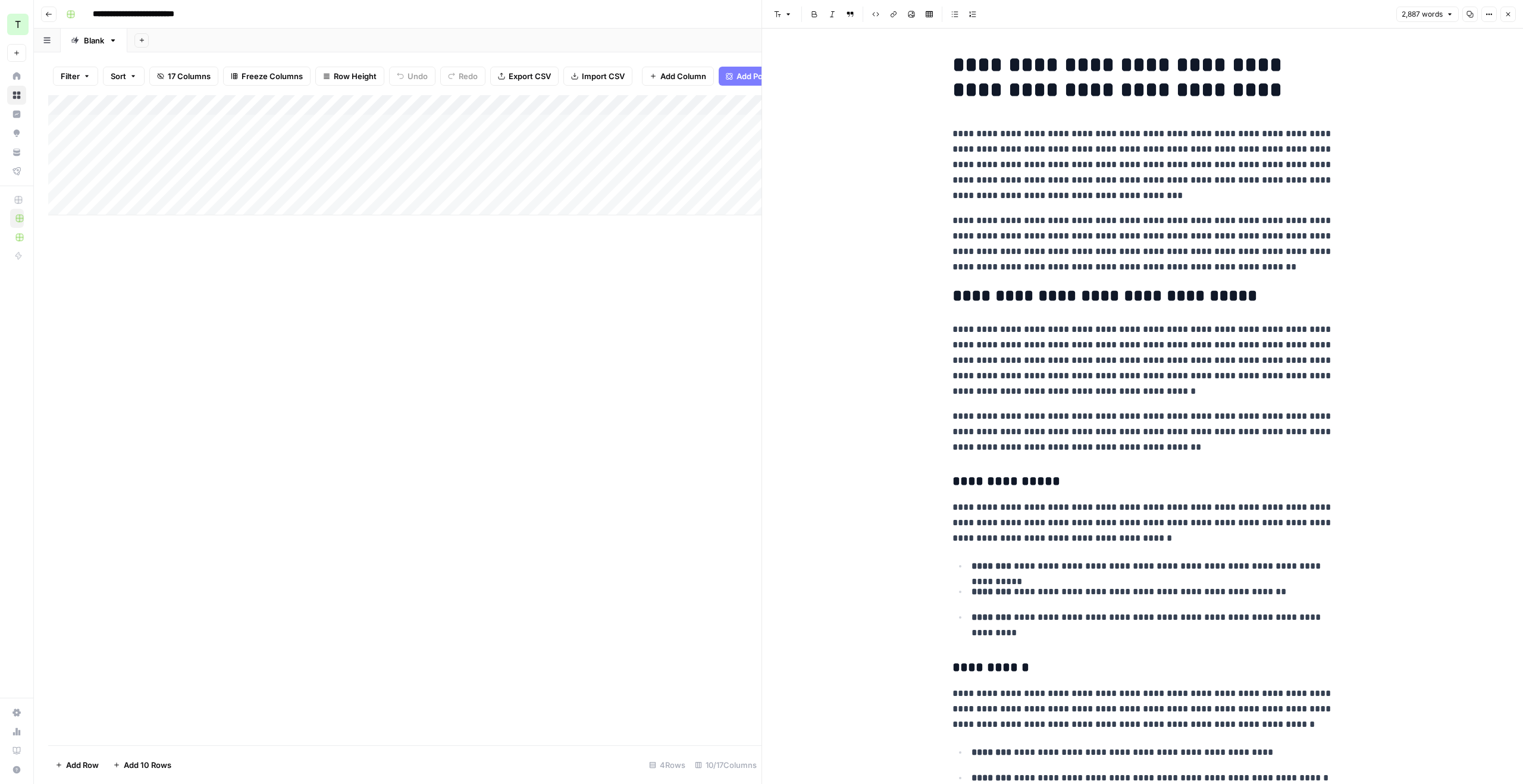
click at [1514, 16] on button "Close" at bounding box center [1508, 14] width 16 height 16
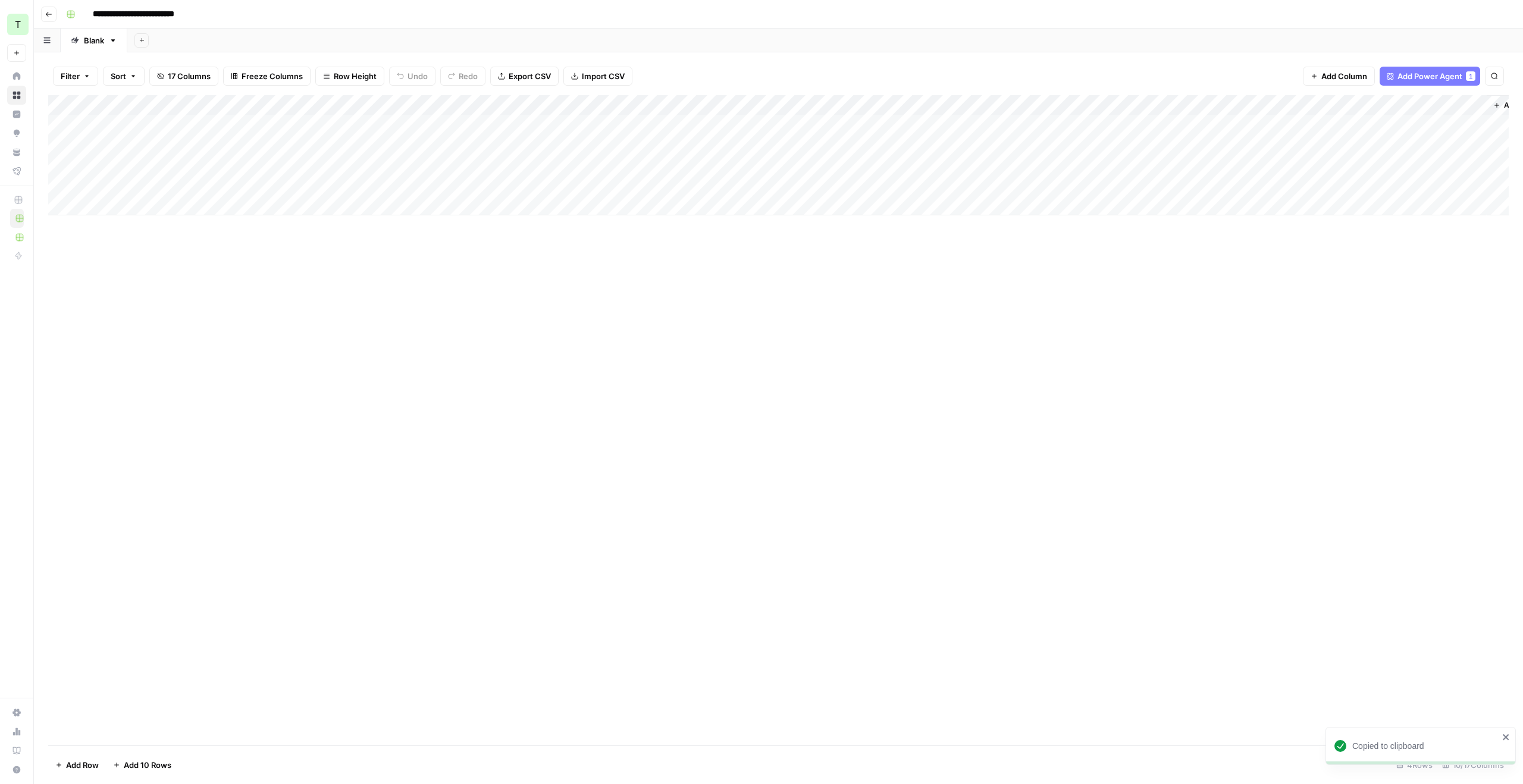
click at [860, 125] on div "Add Column" at bounding box center [778, 155] width 1461 height 120
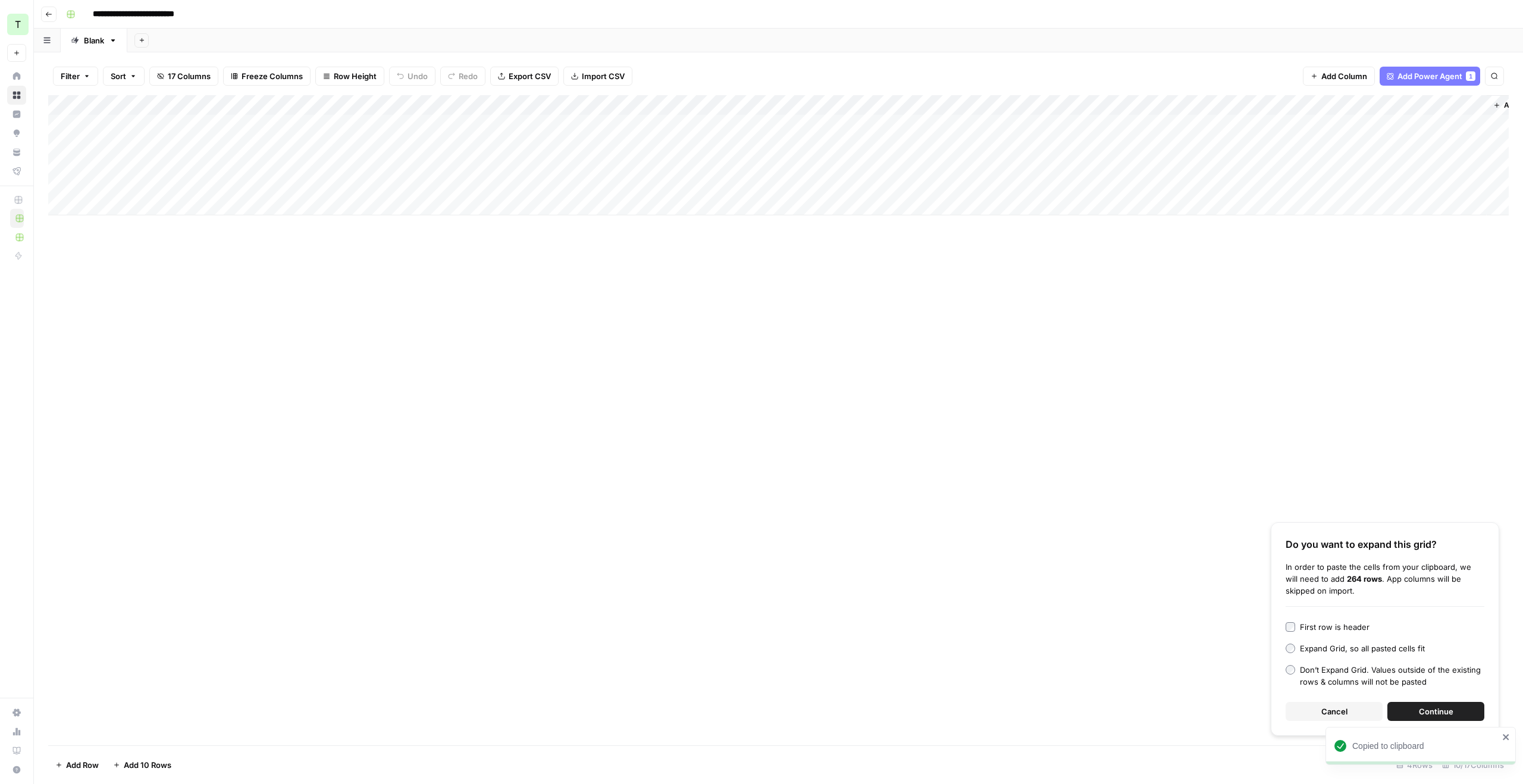
click at [1441, 712] on span "Continue" at bounding box center [1436, 712] width 34 height 12
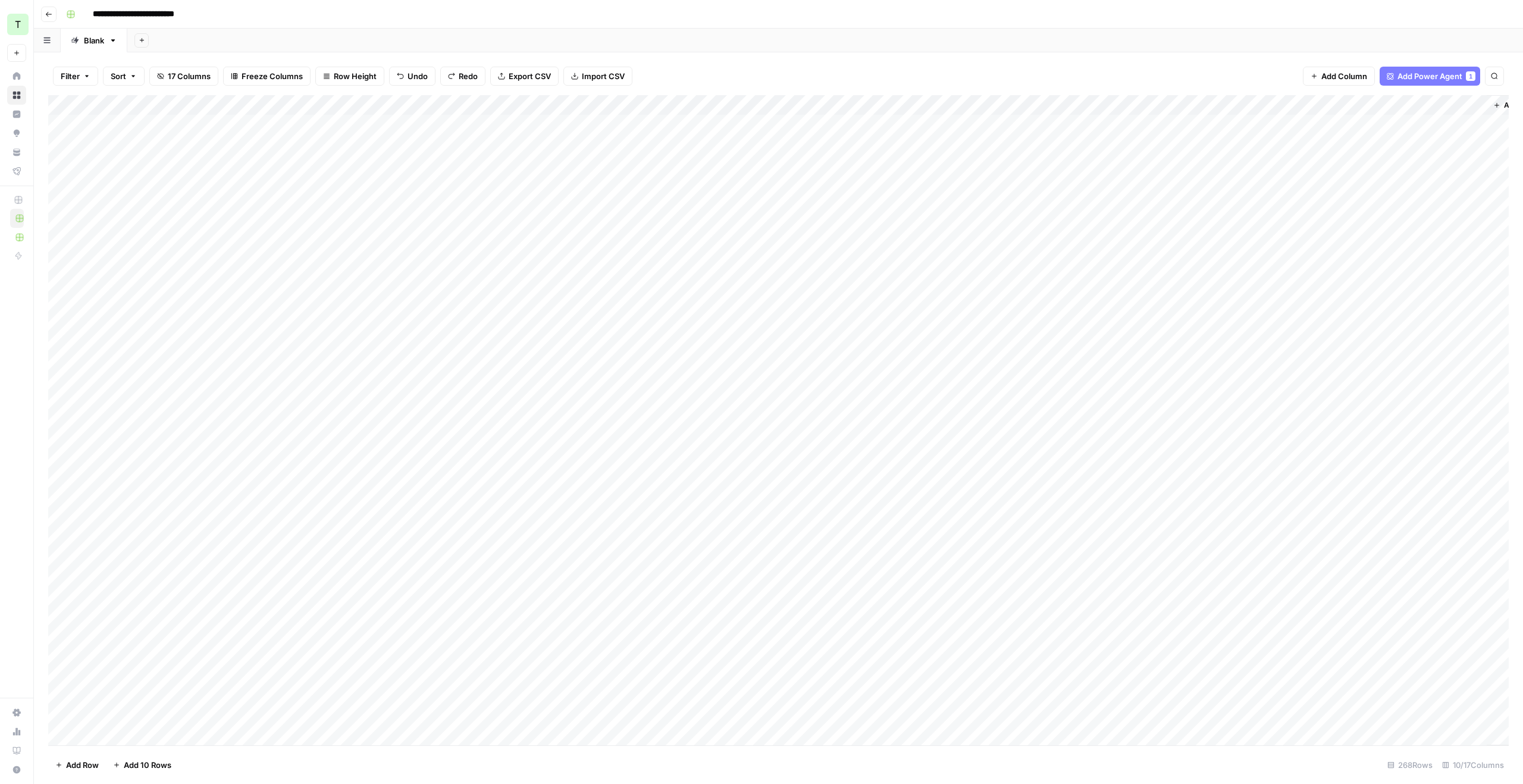
click at [914, 148] on div "Add Column" at bounding box center [778, 420] width 1461 height 650
click at [879, 119] on div "Add Column" at bounding box center [778, 420] width 1461 height 650
click at [756, 123] on div "Add Column" at bounding box center [778, 155] width 1461 height 120
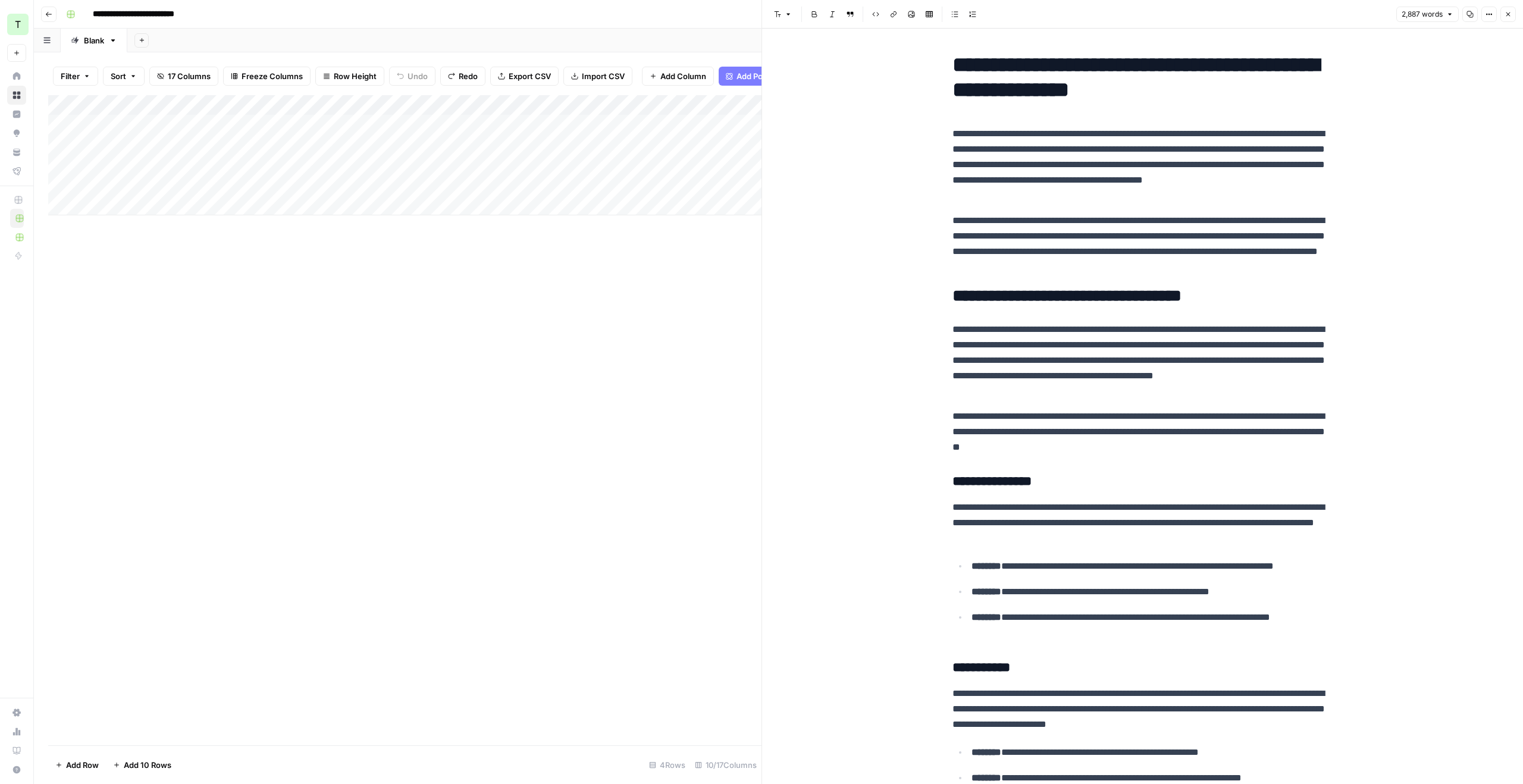
click at [1099, 196] on p "**********" at bounding box center [1143, 165] width 381 height 78
copy div "**********"
click at [1506, 14] on icon "button" at bounding box center [1508, 14] width 7 height 7
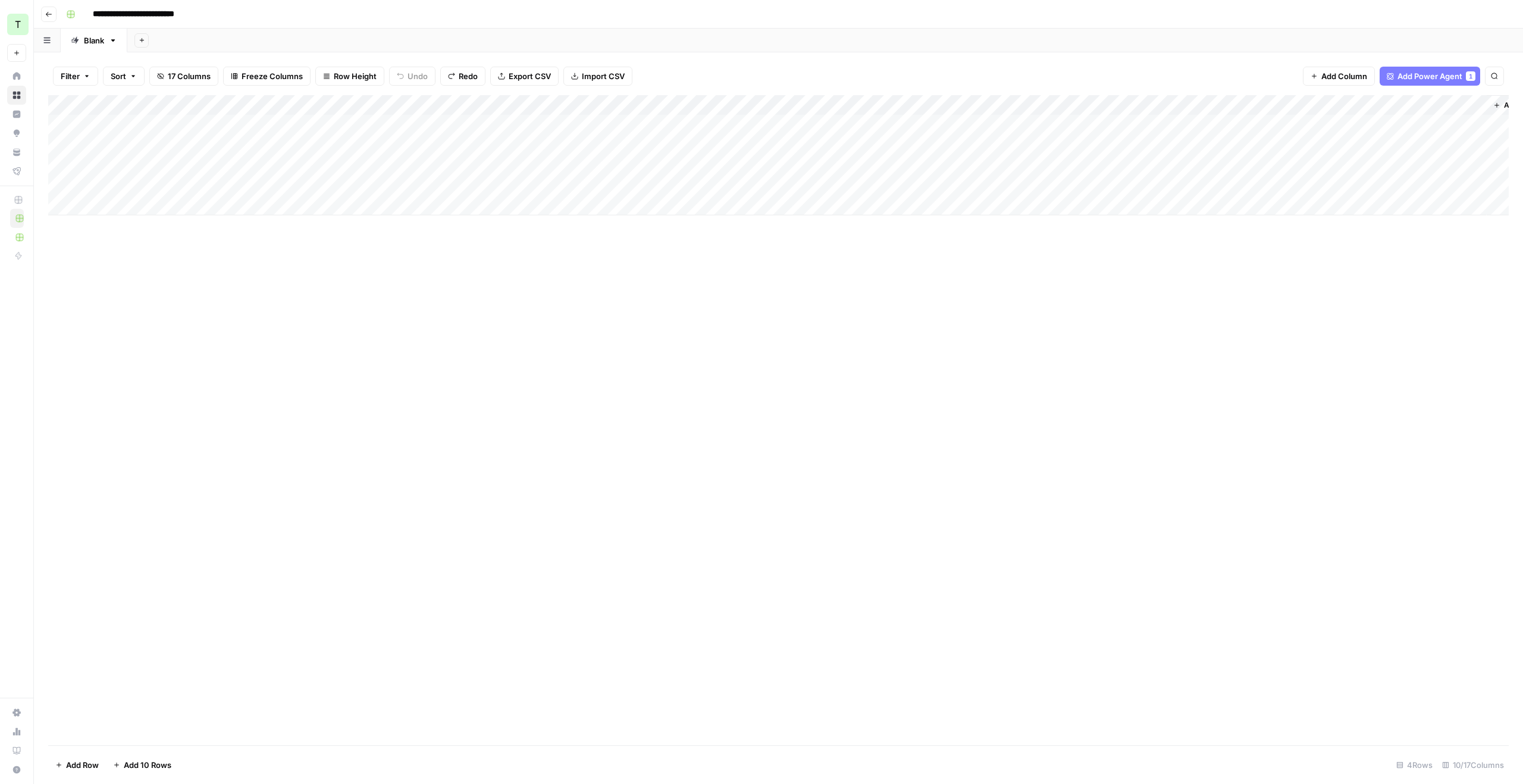
click at [880, 121] on div "Add Column" at bounding box center [778, 155] width 1461 height 120
type textarea "**********"
click at [1118, 294] on div "Add Column" at bounding box center [778, 420] width 1461 height 650
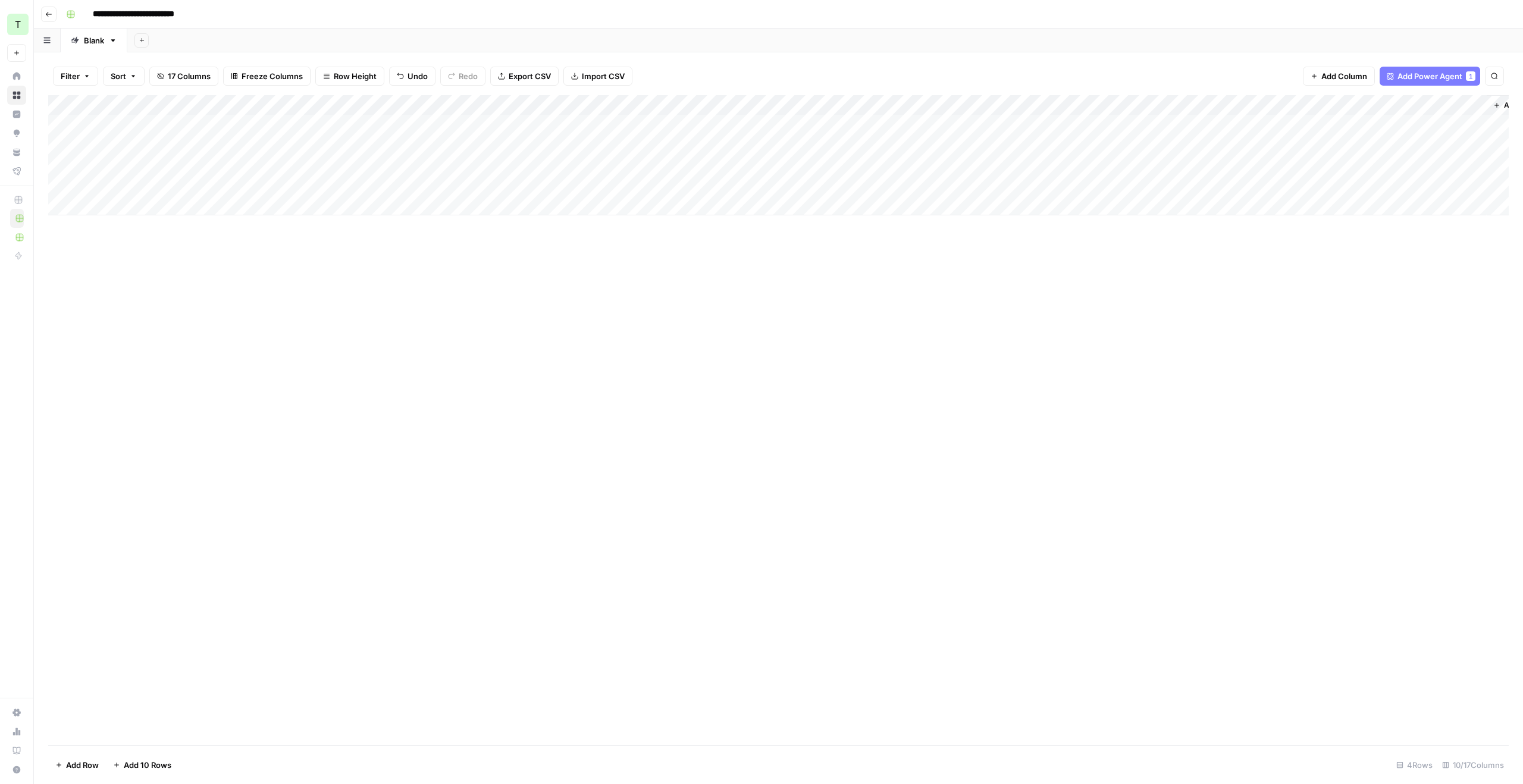
click at [1094, 107] on div "Add Column" at bounding box center [778, 155] width 1461 height 120
click at [1041, 117] on div "Add Column" at bounding box center [778, 155] width 1461 height 120
click at [1139, 125] on div "Add Column" at bounding box center [778, 155] width 1461 height 120
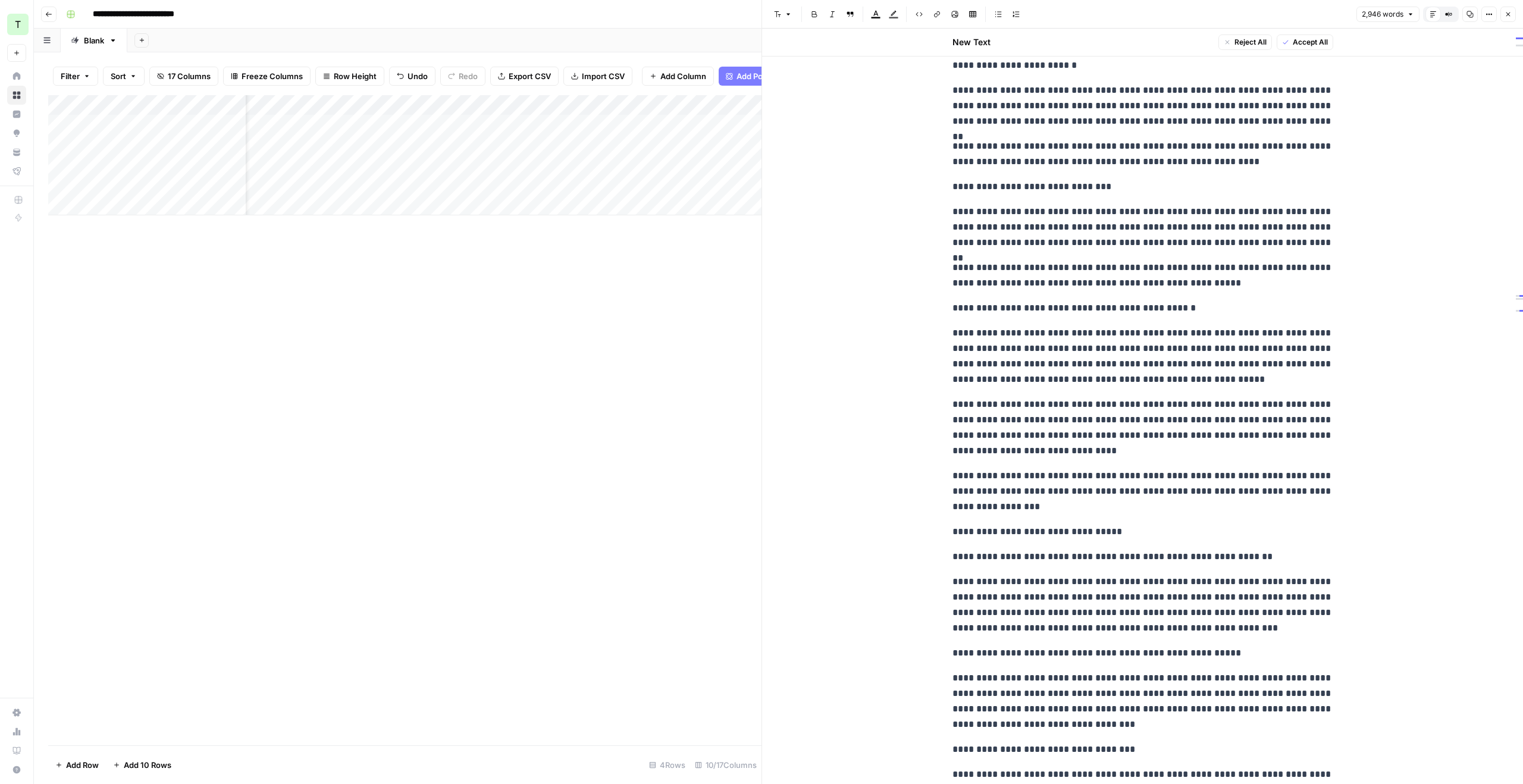
scroll to position [5452, 0]
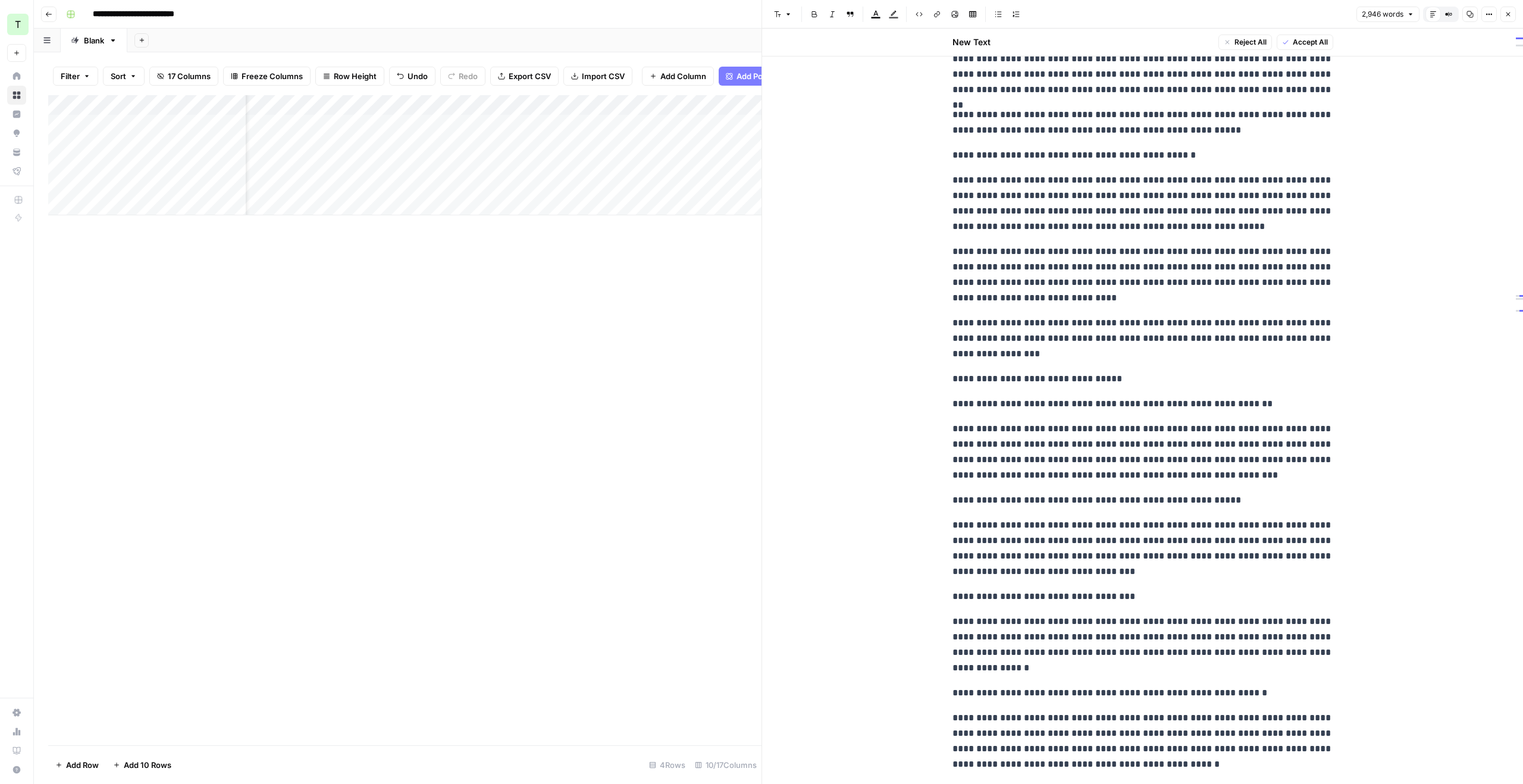
click at [1514, 16] on button "Close" at bounding box center [1508, 14] width 16 height 16
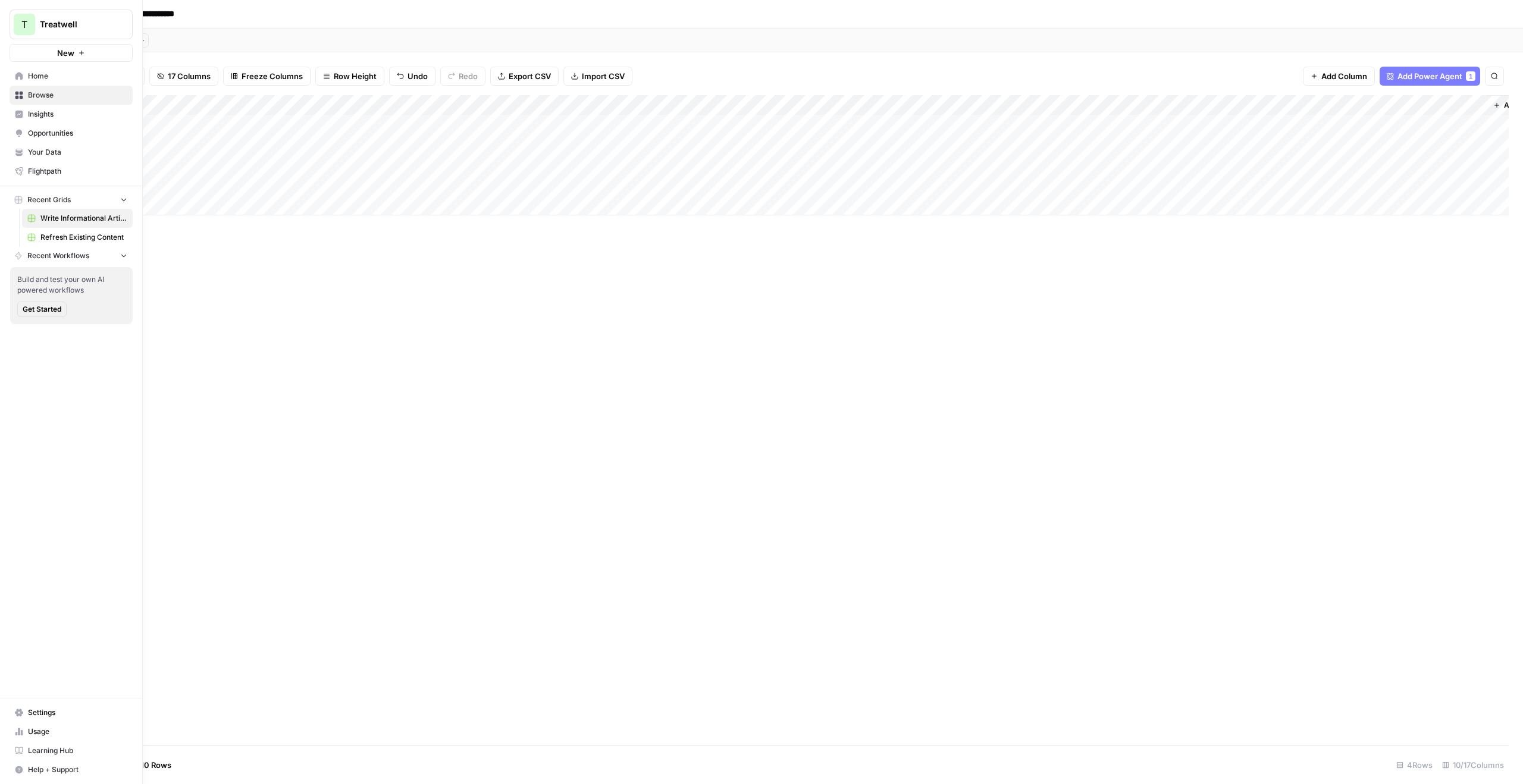
click at [68, 230] on link "Refresh Existing Content" at bounding box center [78, 237] width 111 height 19
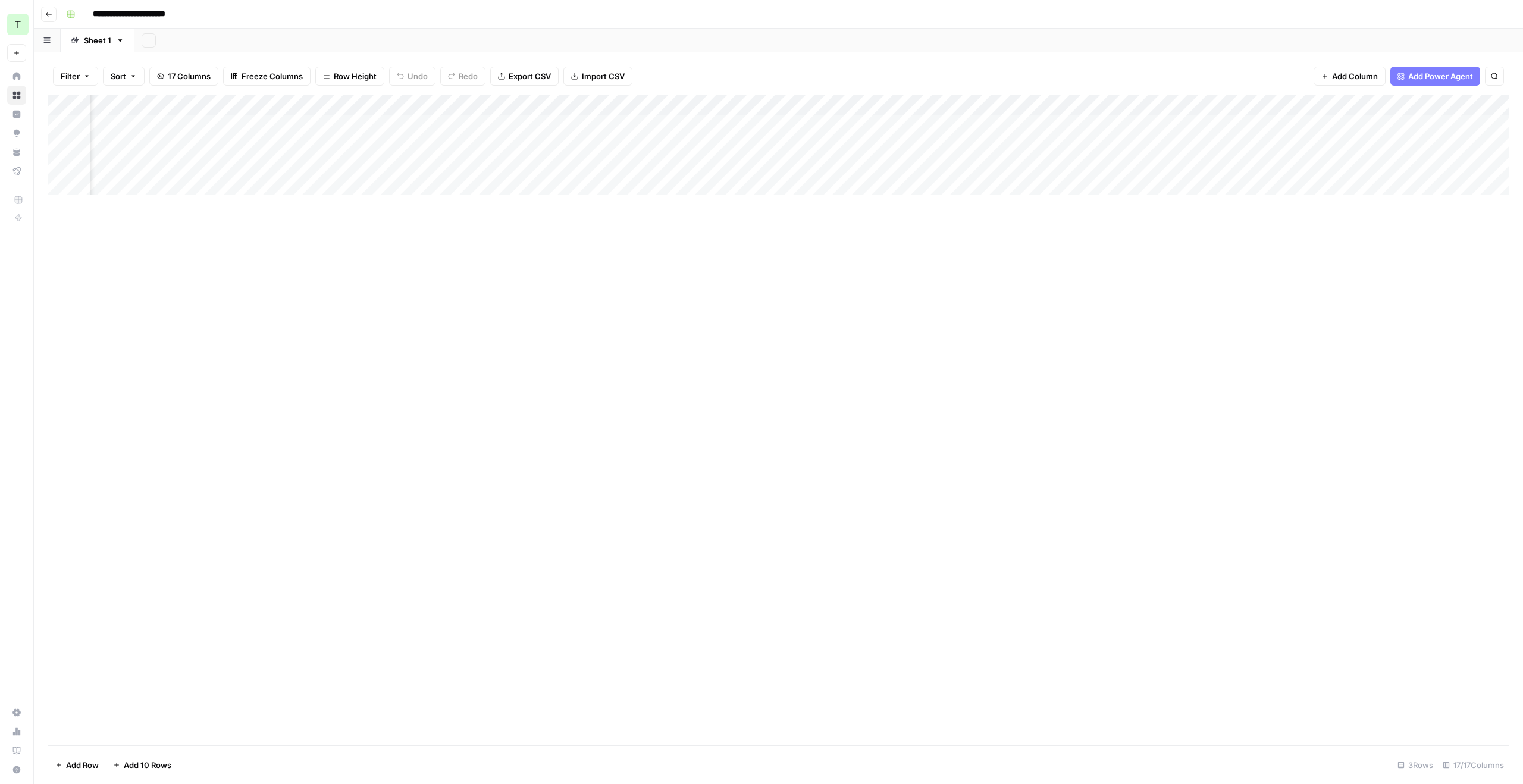
scroll to position [0, 932]
click at [1244, 122] on div "Add Column" at bounding box center [778, 145] width 1461 height 100
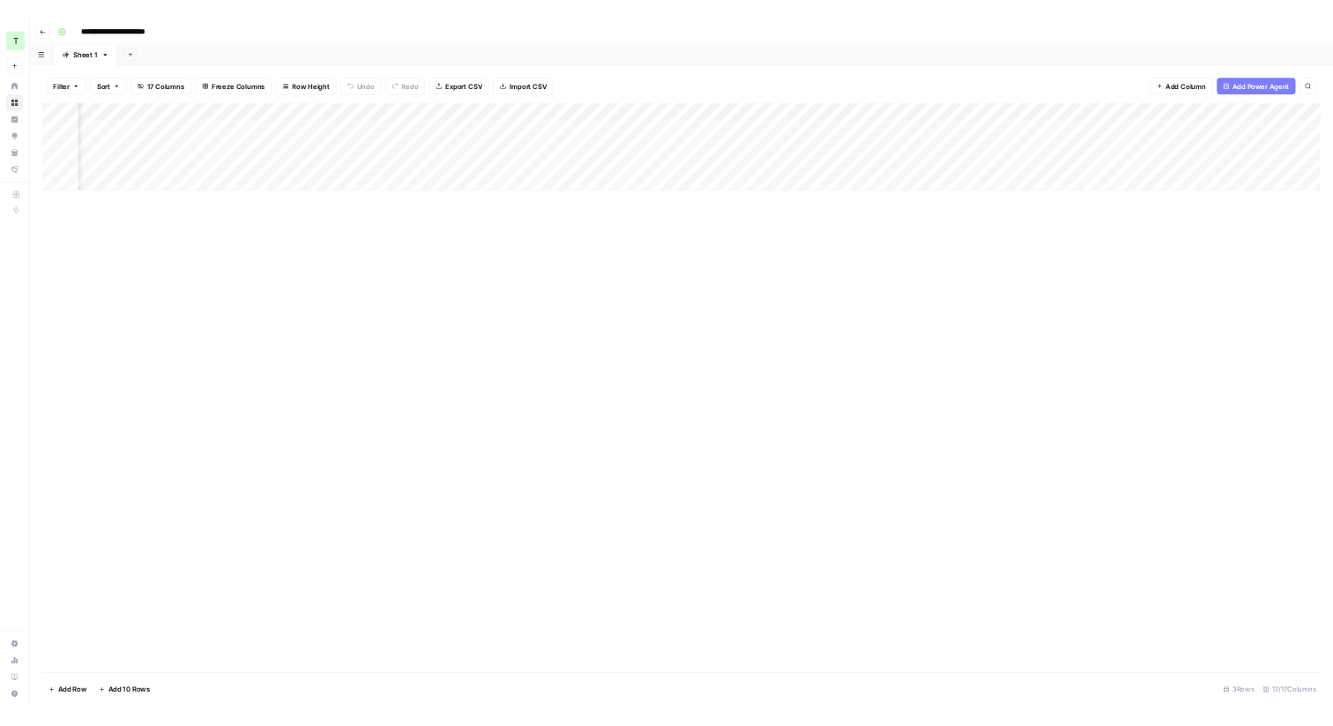
scroll to position [0, 0]
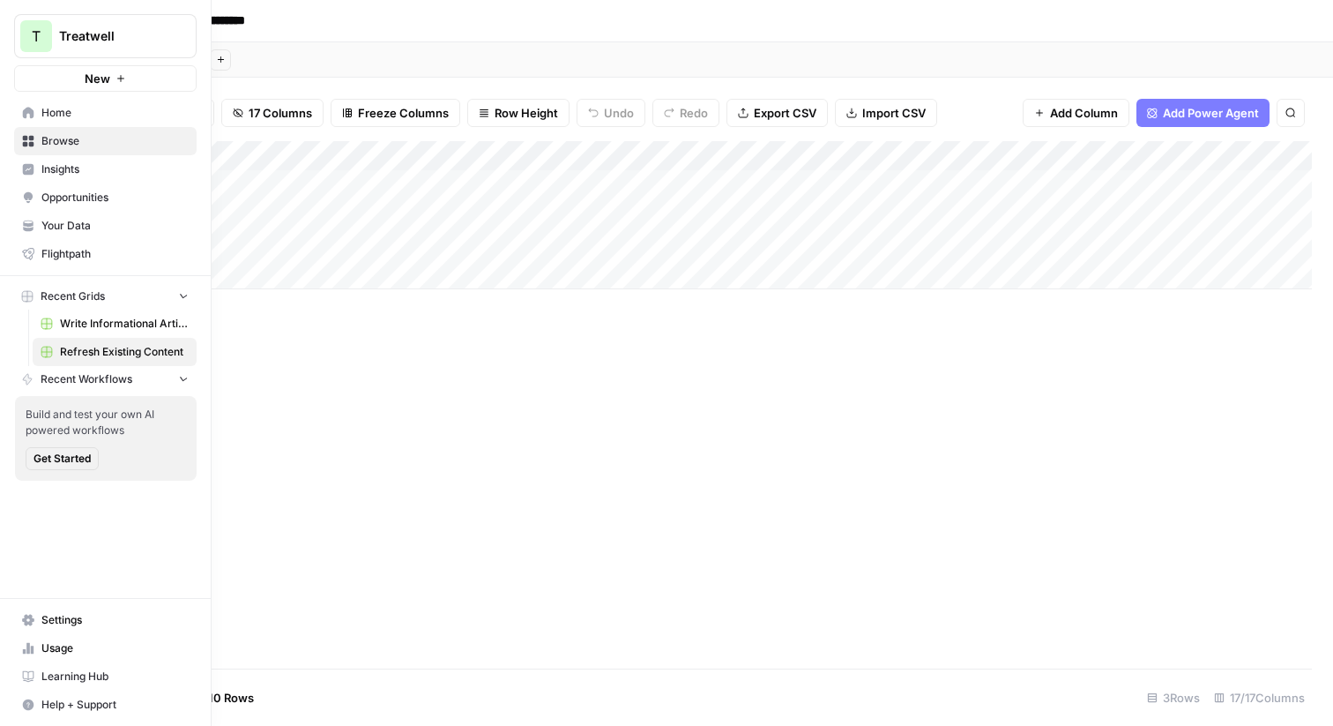
click at [42, 33] on div "T" at bounding box center [36, 36] width 32 height 32
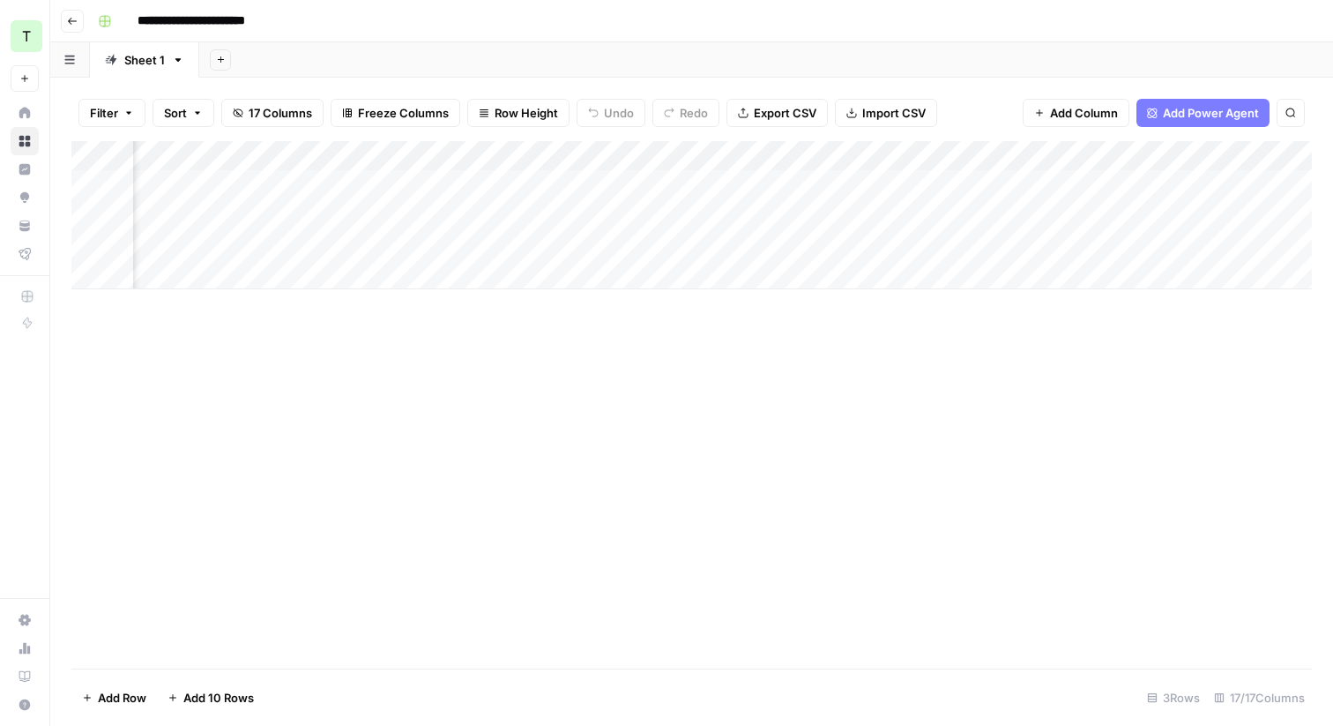
scroll to position [0, 2305]
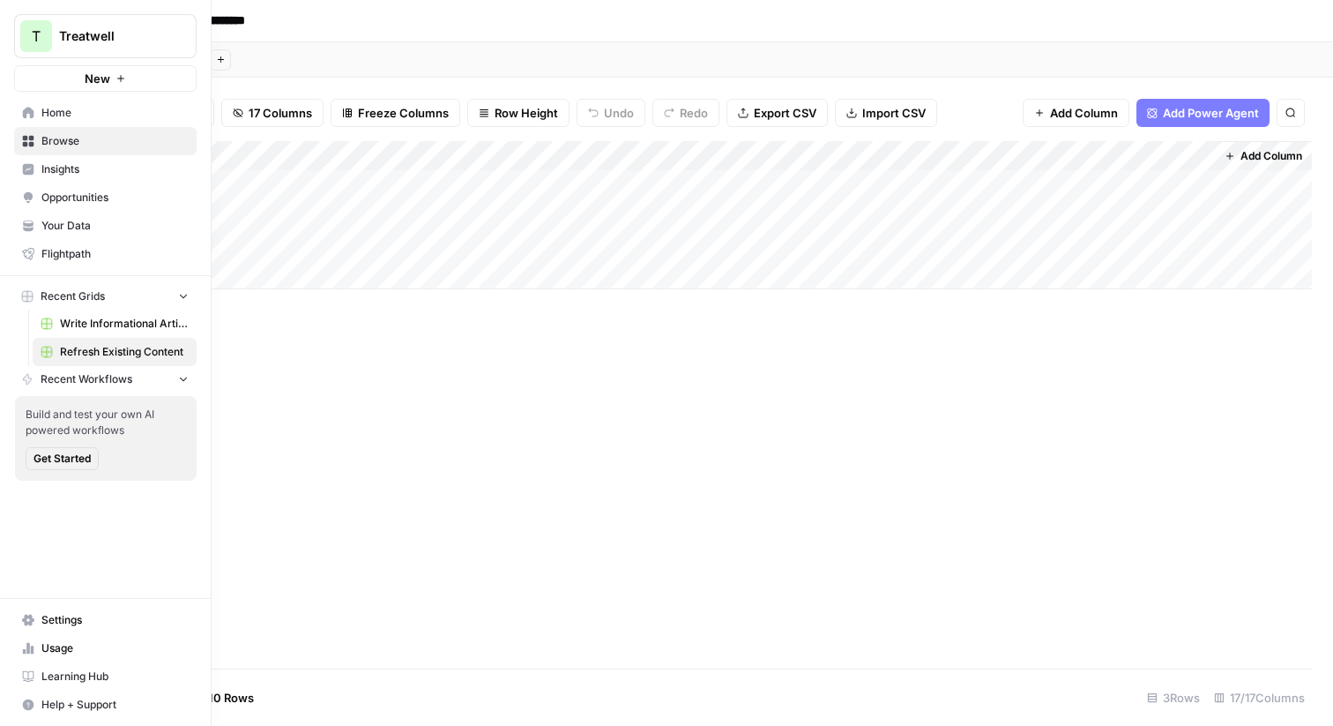
click at [63, 38] on span "Treatwell" at bounding box center [112, 36] width 107 height 18
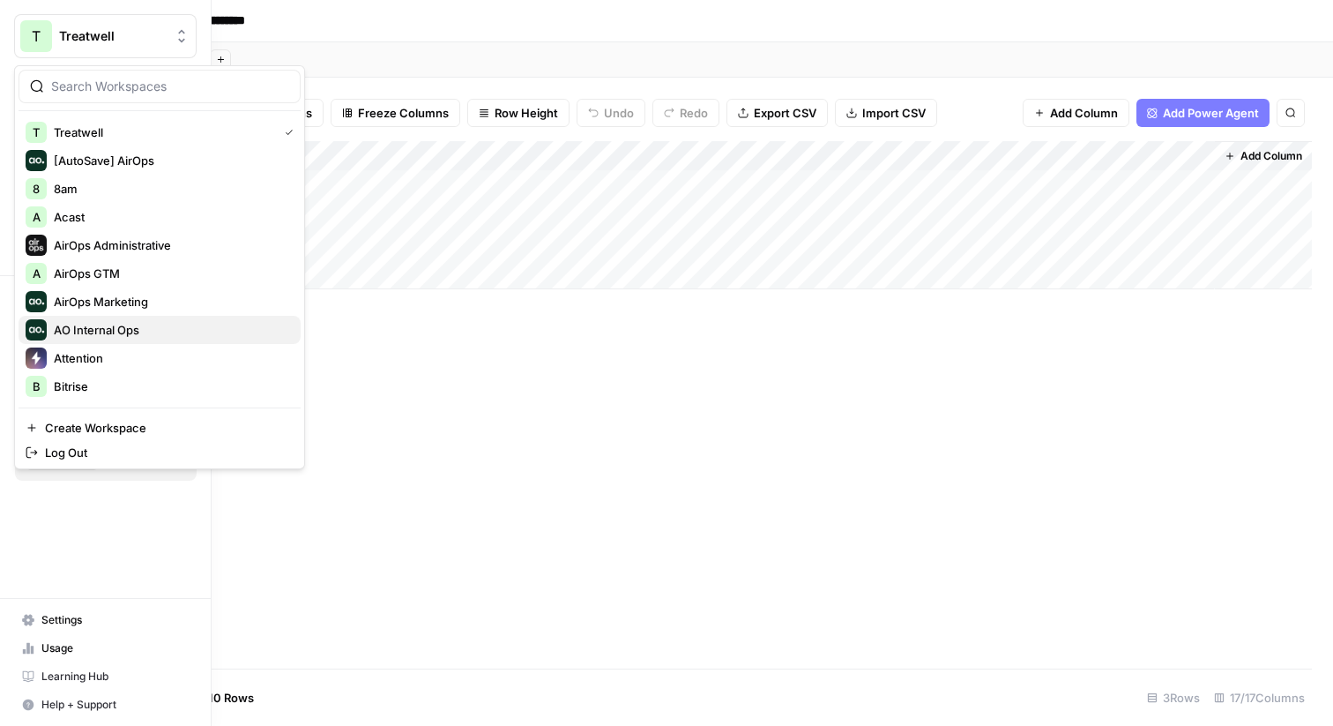
scroll to position [621, 0]
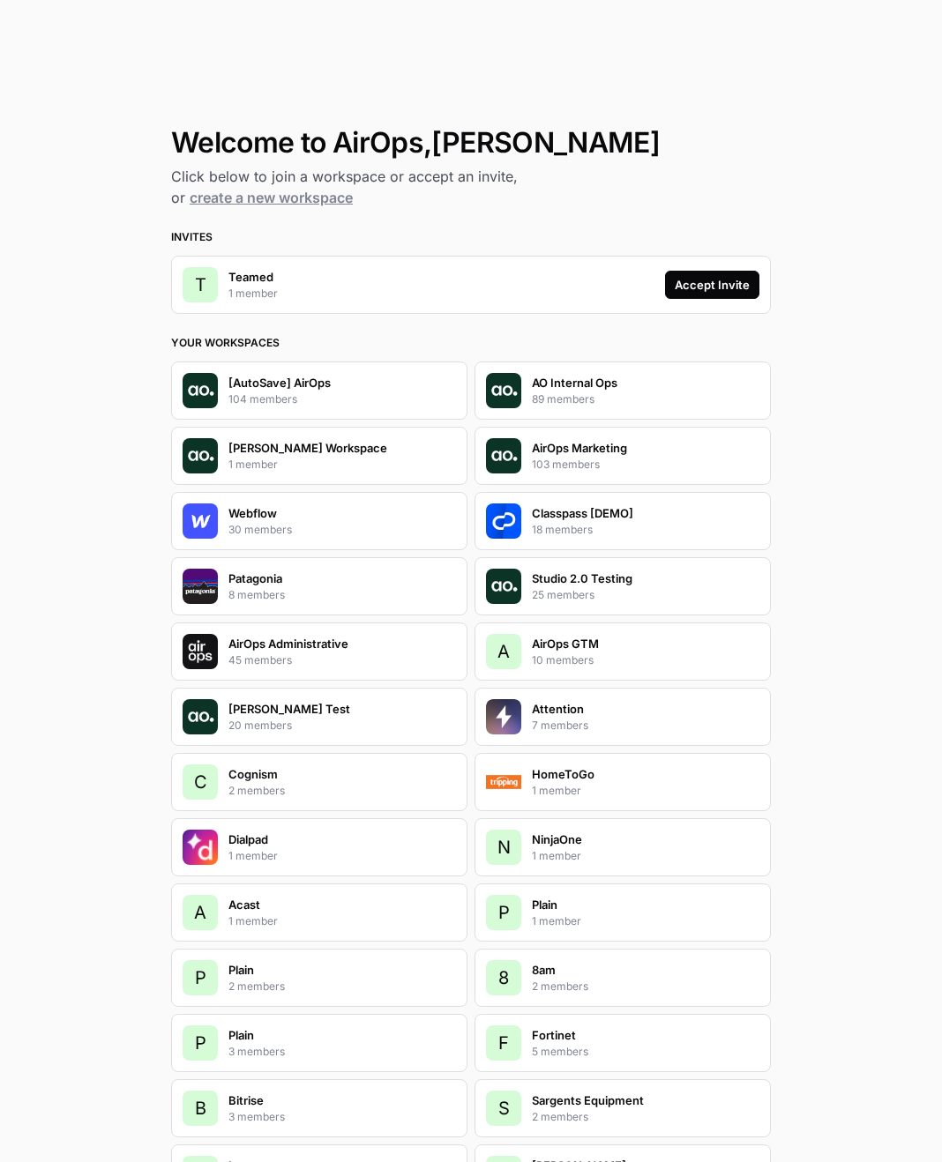
click at [741, 285] on div "Accept Invite" at bounding box center [711, 285] width 75 height 18
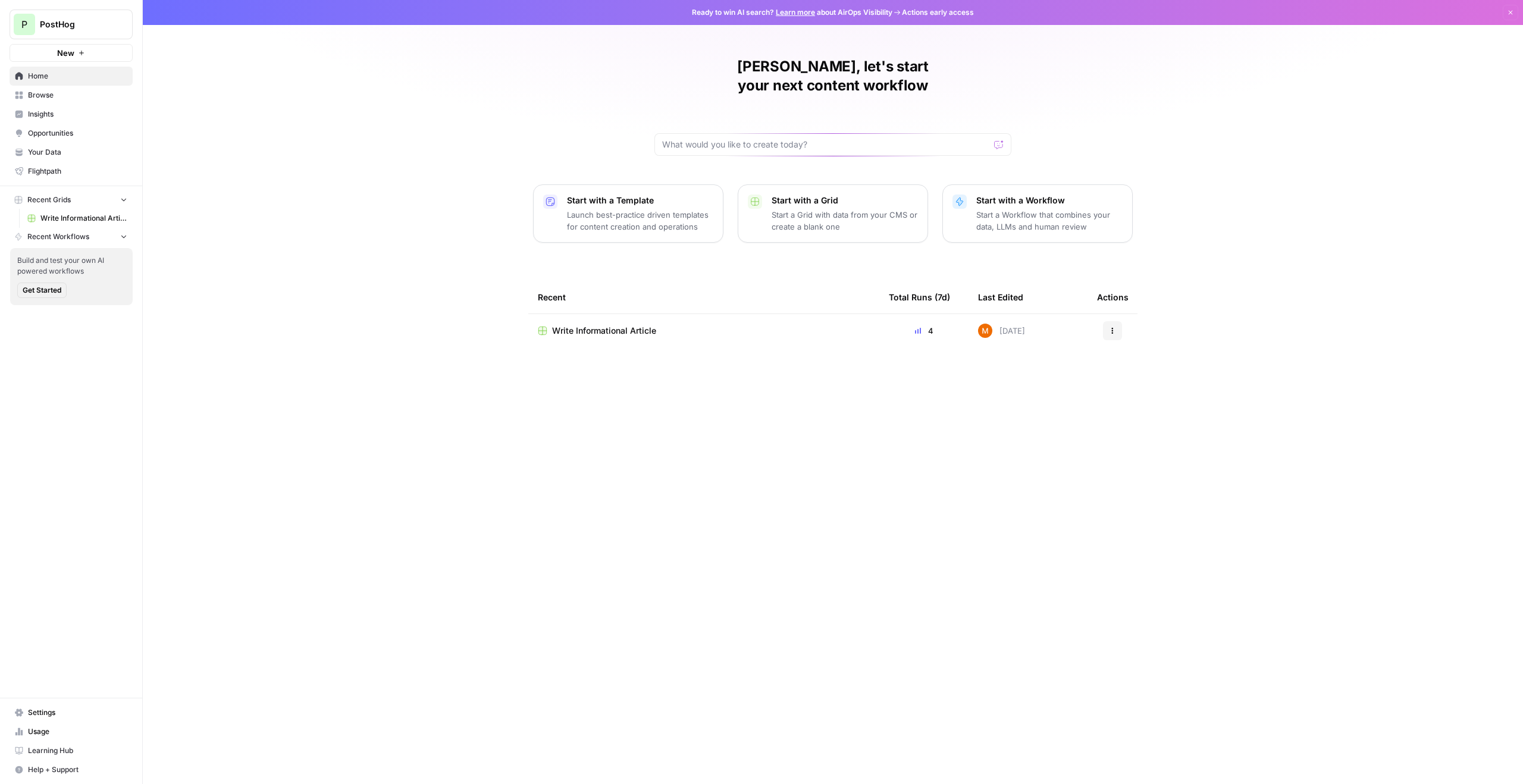
click at [74, 93] on span "Browse" at bounding box center [77, 95] width 99 height 11
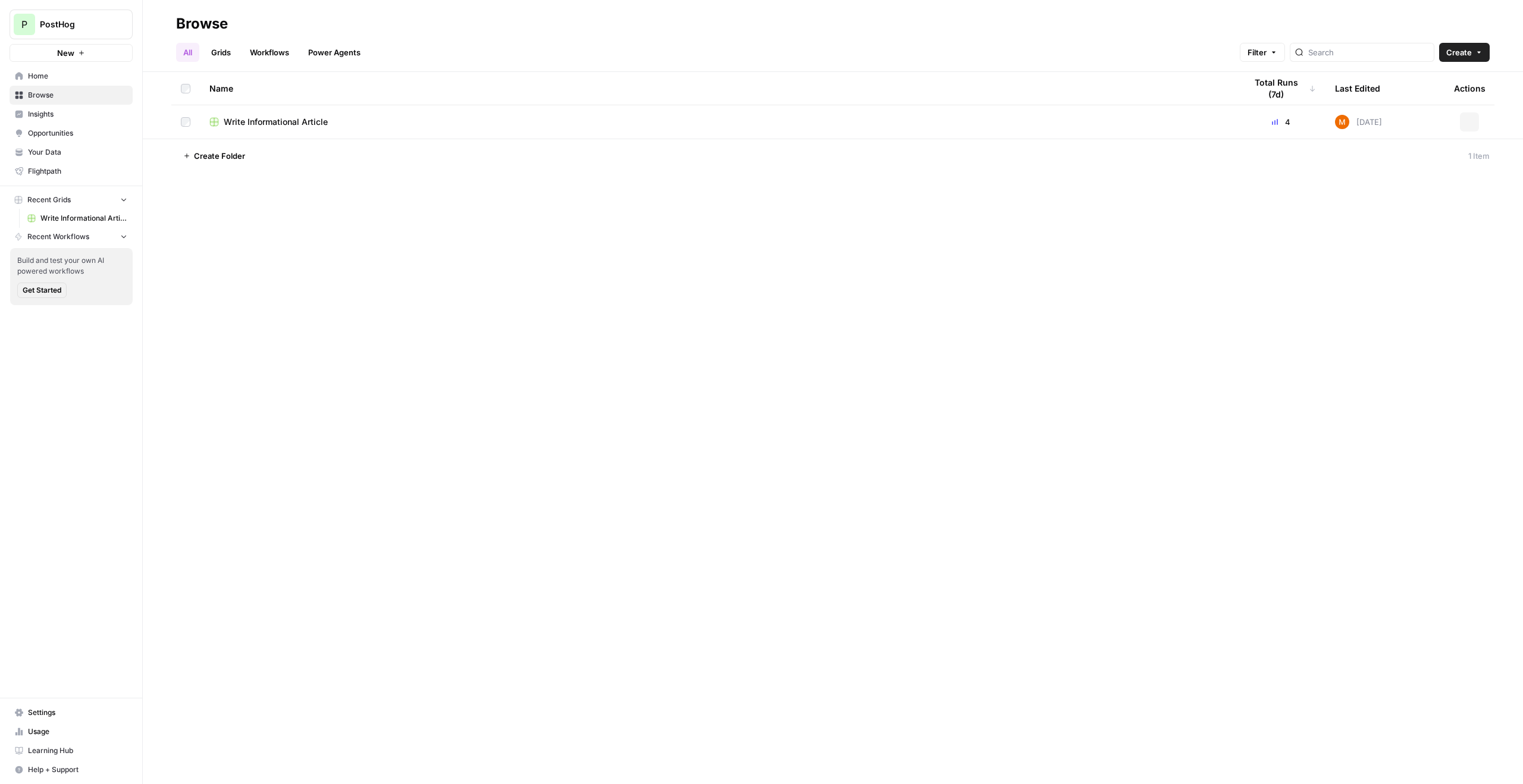
click at [73, 111] on span "Insights" at bounding box center [77, 114] width 99 height 11
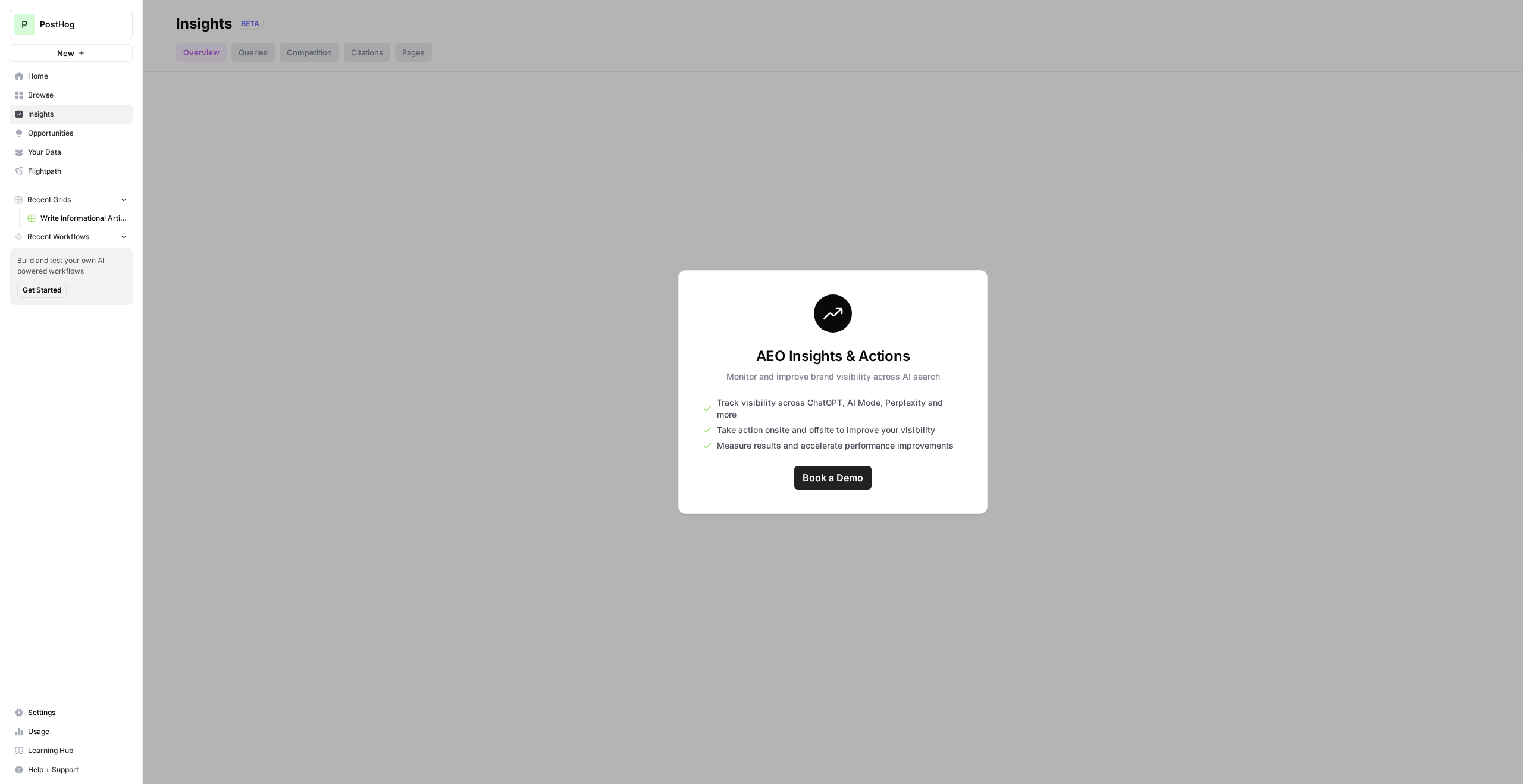
click at [252, 144] on div at bounding box center [833, 392] width 1380 height 784
click at [83, 156] on span "Your Data" at bounding box center [77, 152] width 99 height 11
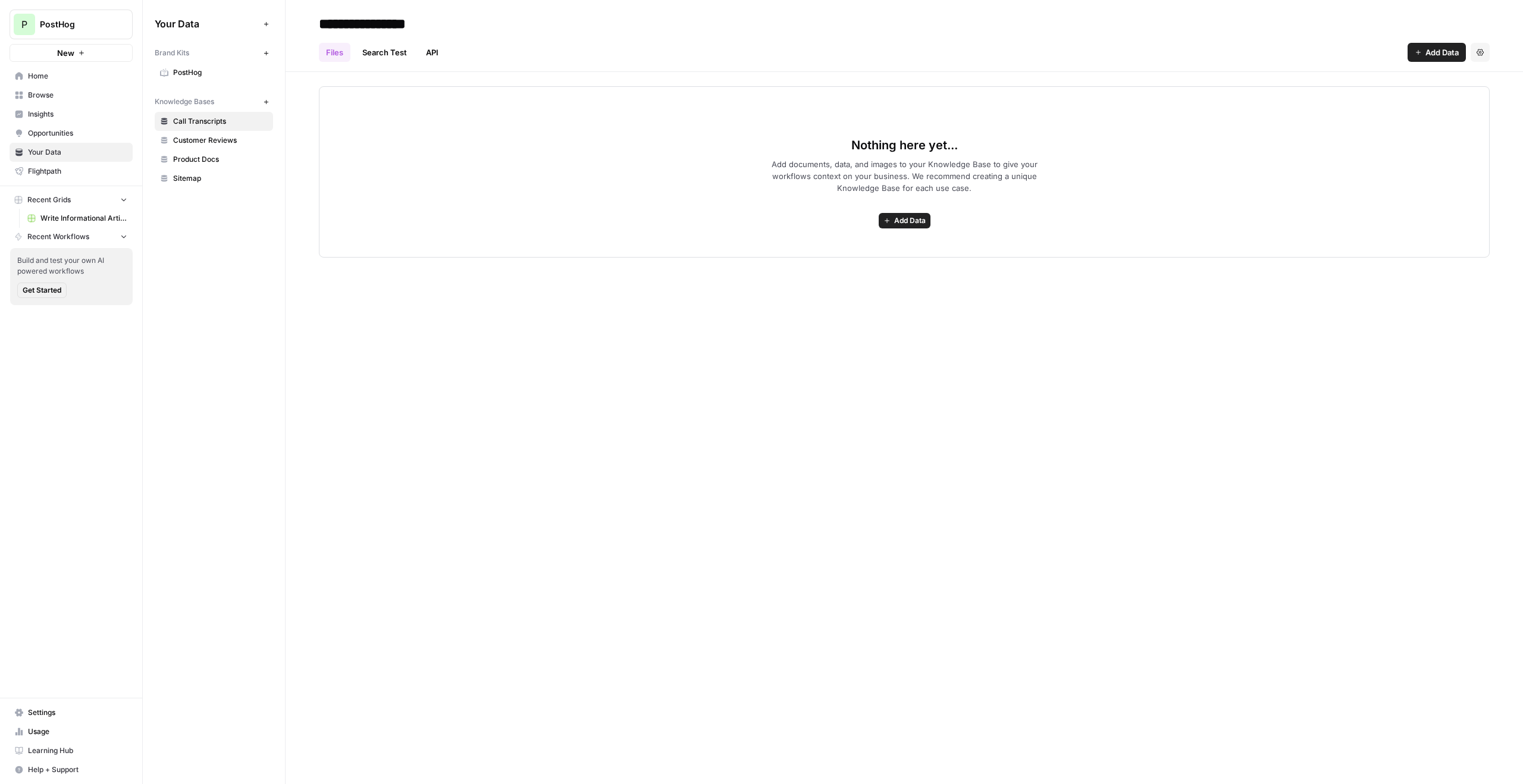
click at [200, 73] on span "PostHog" at bounding box center [221, 73] width 94 height 11
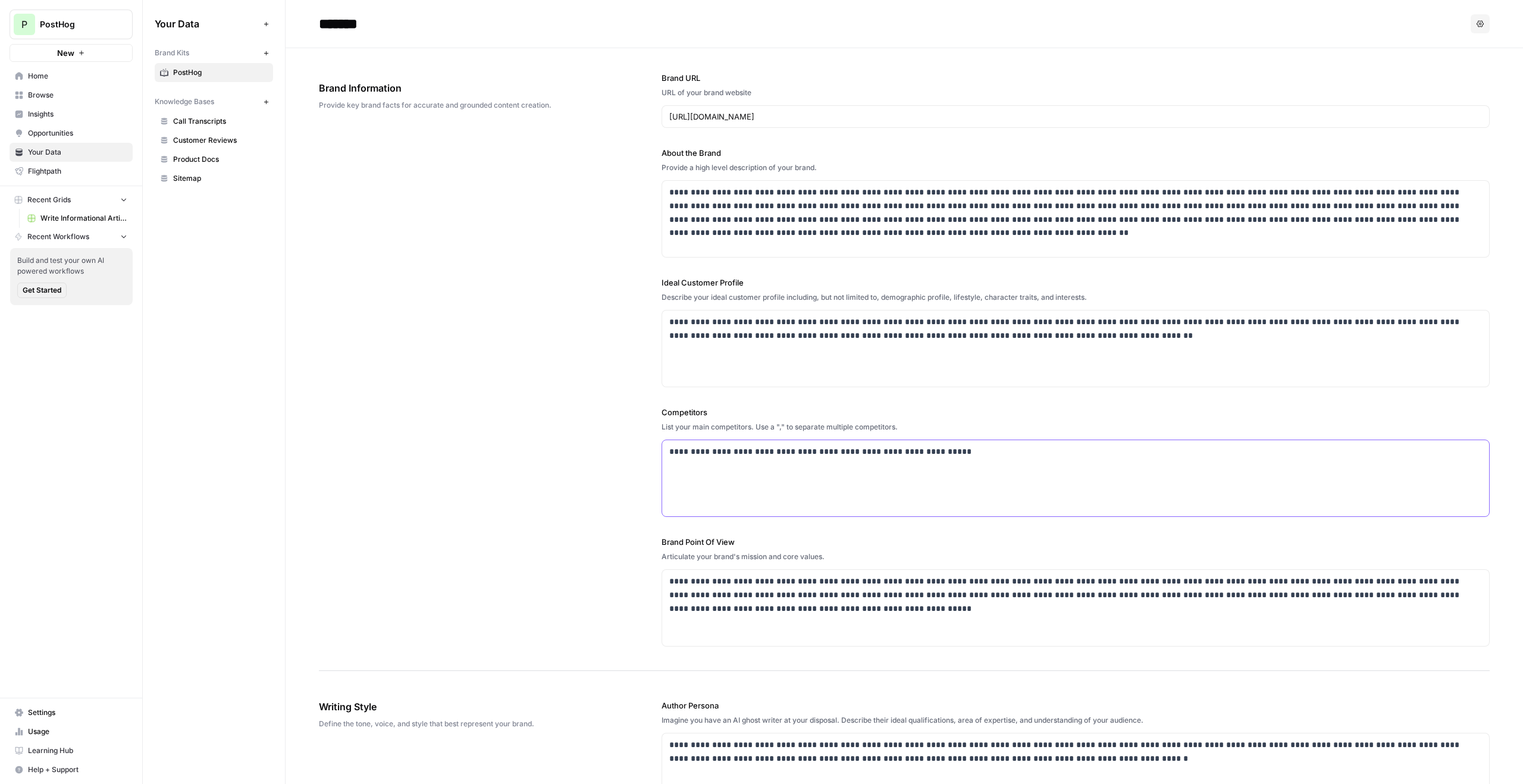
click at [831, 449] on p "**********" at bounding box center [1076, 451] width 812 height 13
click at [765, 449] on p "**********" at bounding box center [1076, 451] width 812 height 13
click at [726, 453] on p "**********" at bounding box center [1076, 451] width 812 height 13
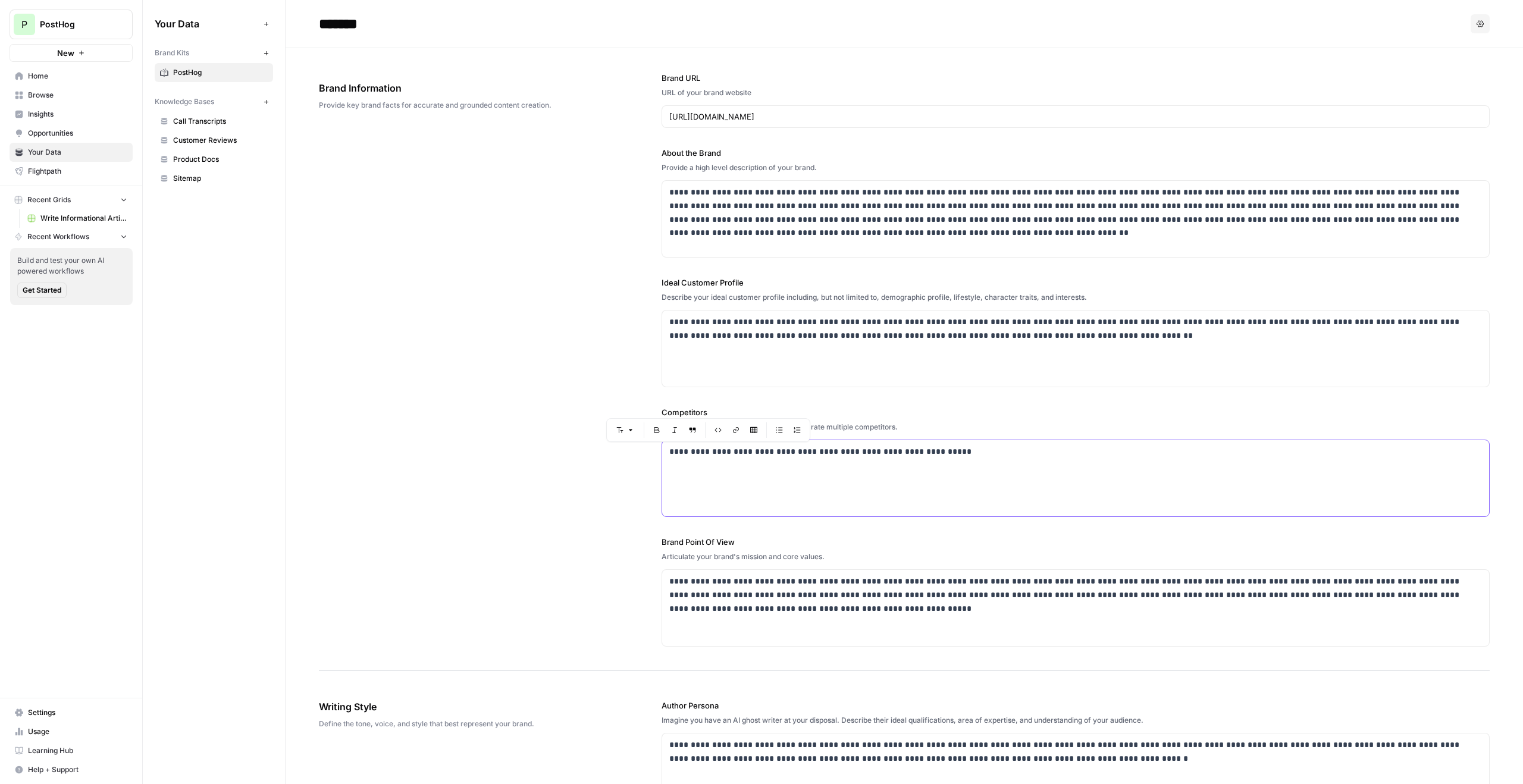
drag, startPoint x: 669, startPoint y: 452, endPoint x: 746, endPoint y: 451, distance: 77.0
click at [746, 451] on p "**********" at bounding box center [1076, 451] width 812 height 13
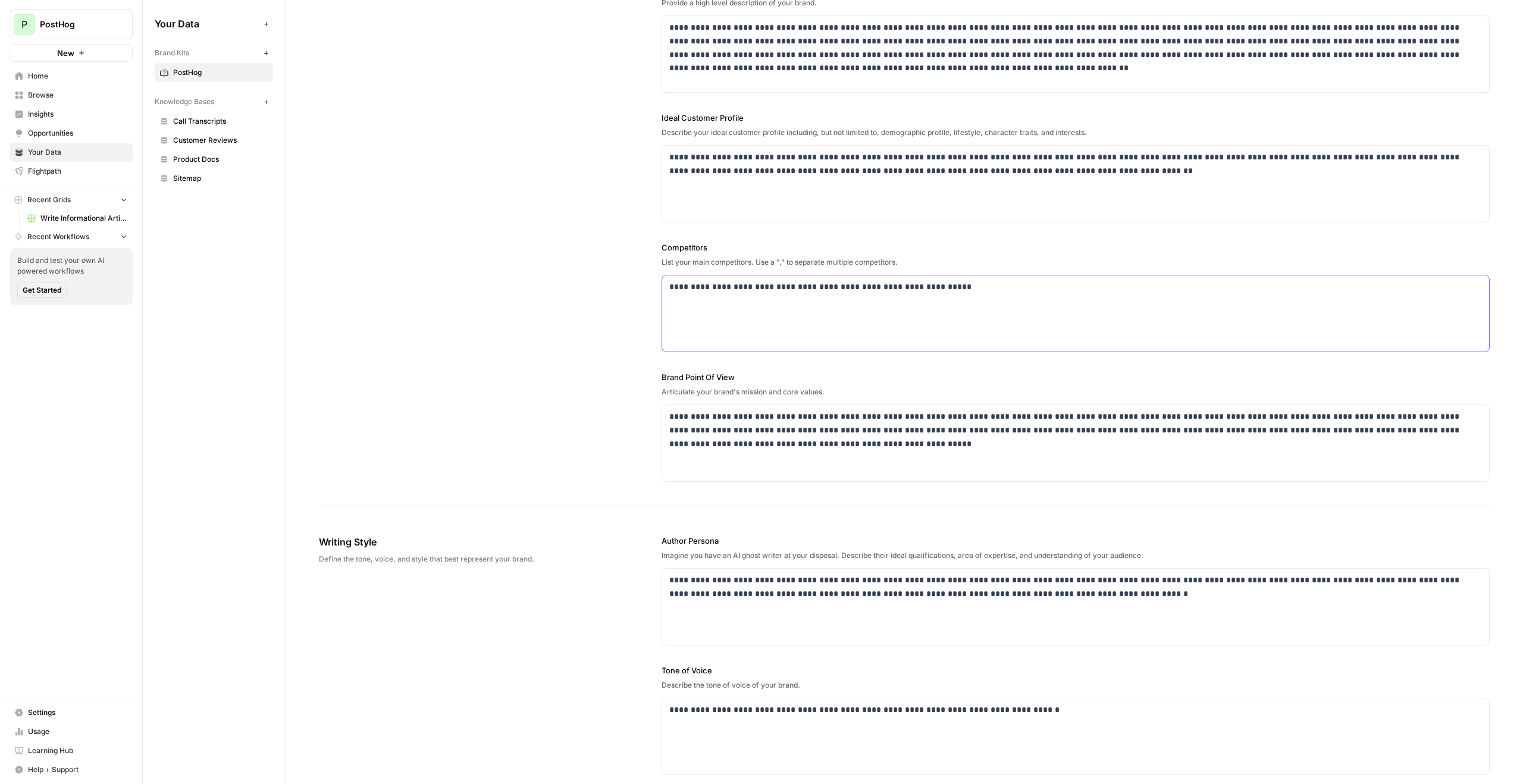
scroll to position [219, 0]
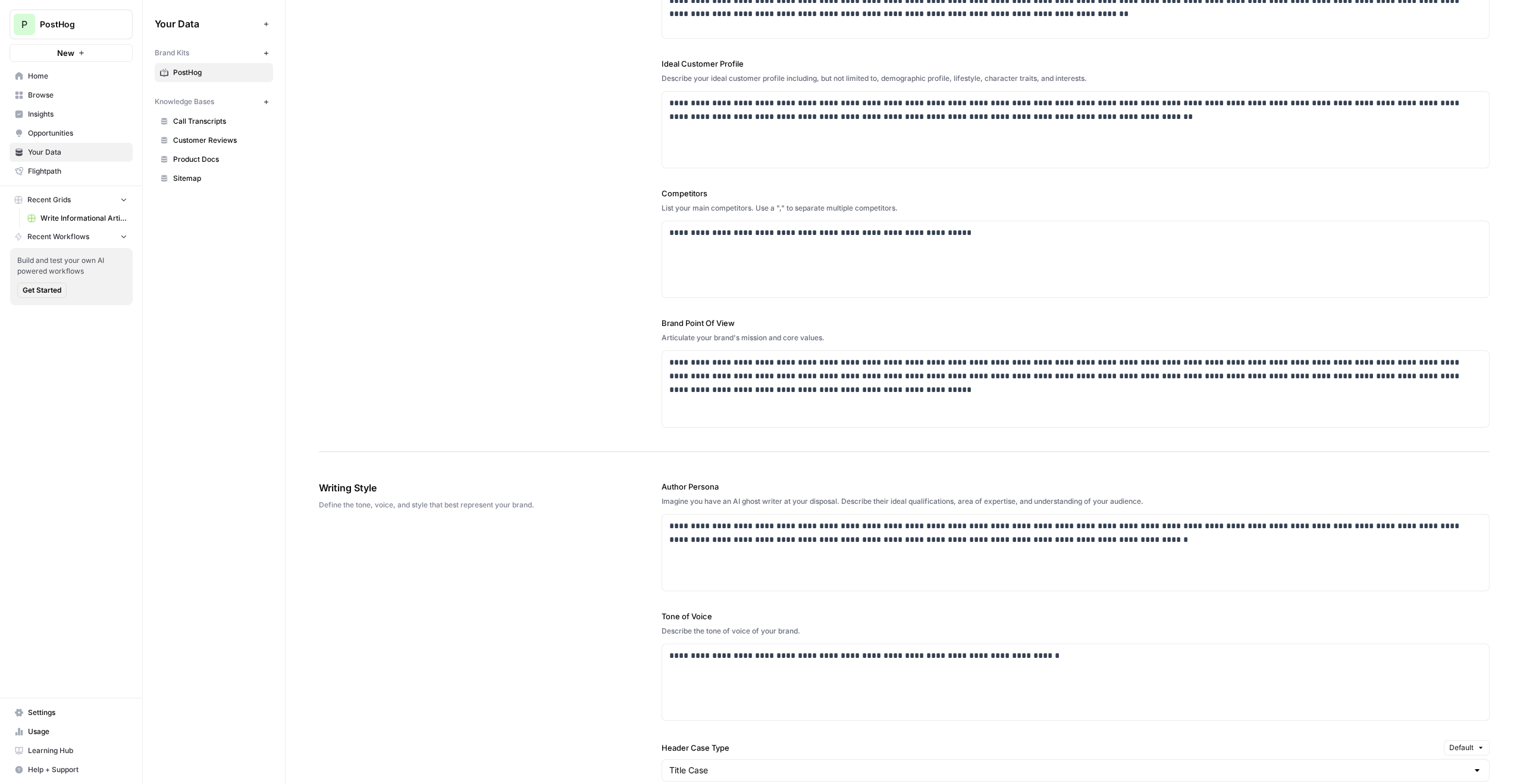
click at [476, 231] on div "**********" at bounding box center [904, 140] width 1171 height 623
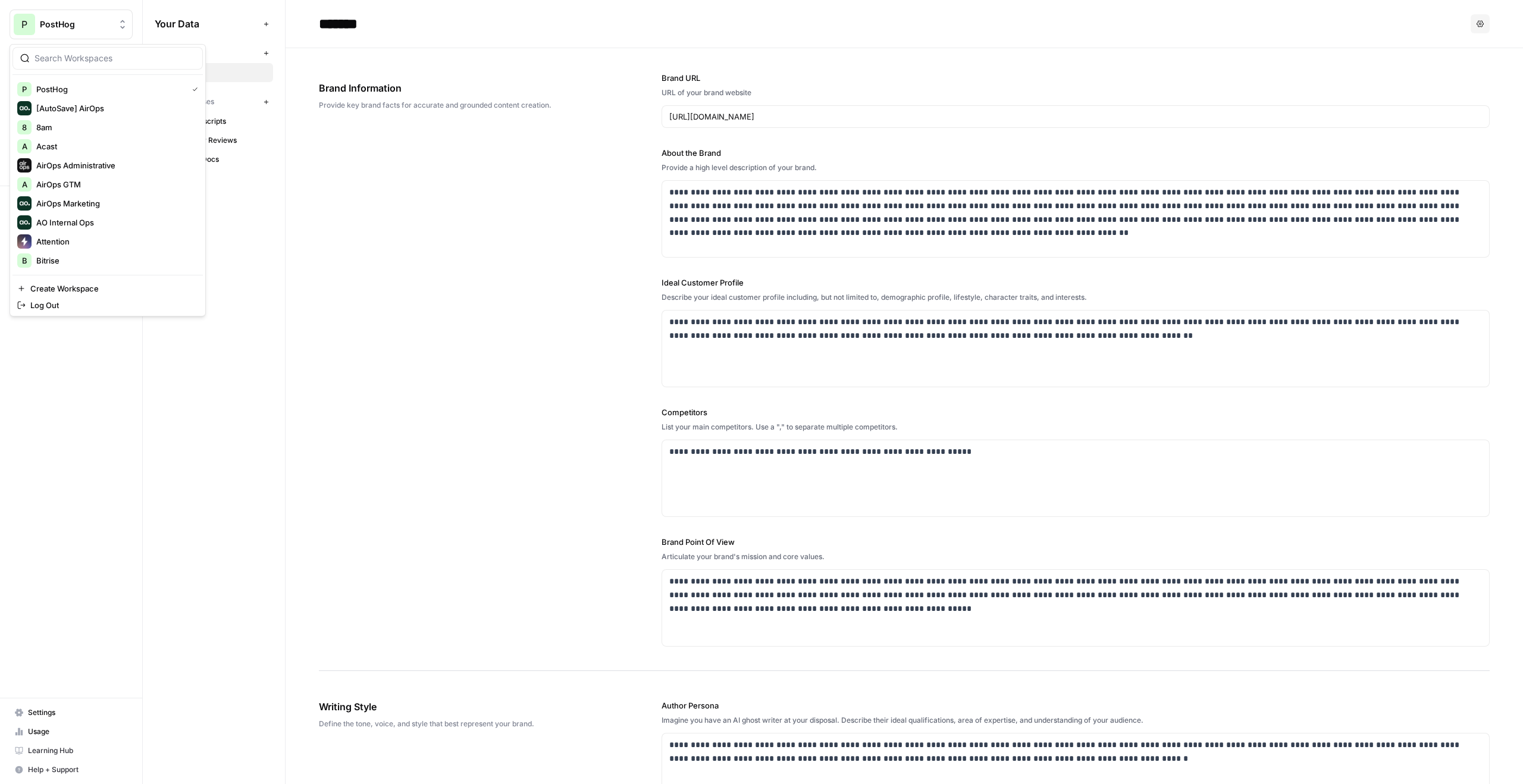
click at [106, 23] on span "PostHog" at bounding box center [76, 24] width 72 height 12
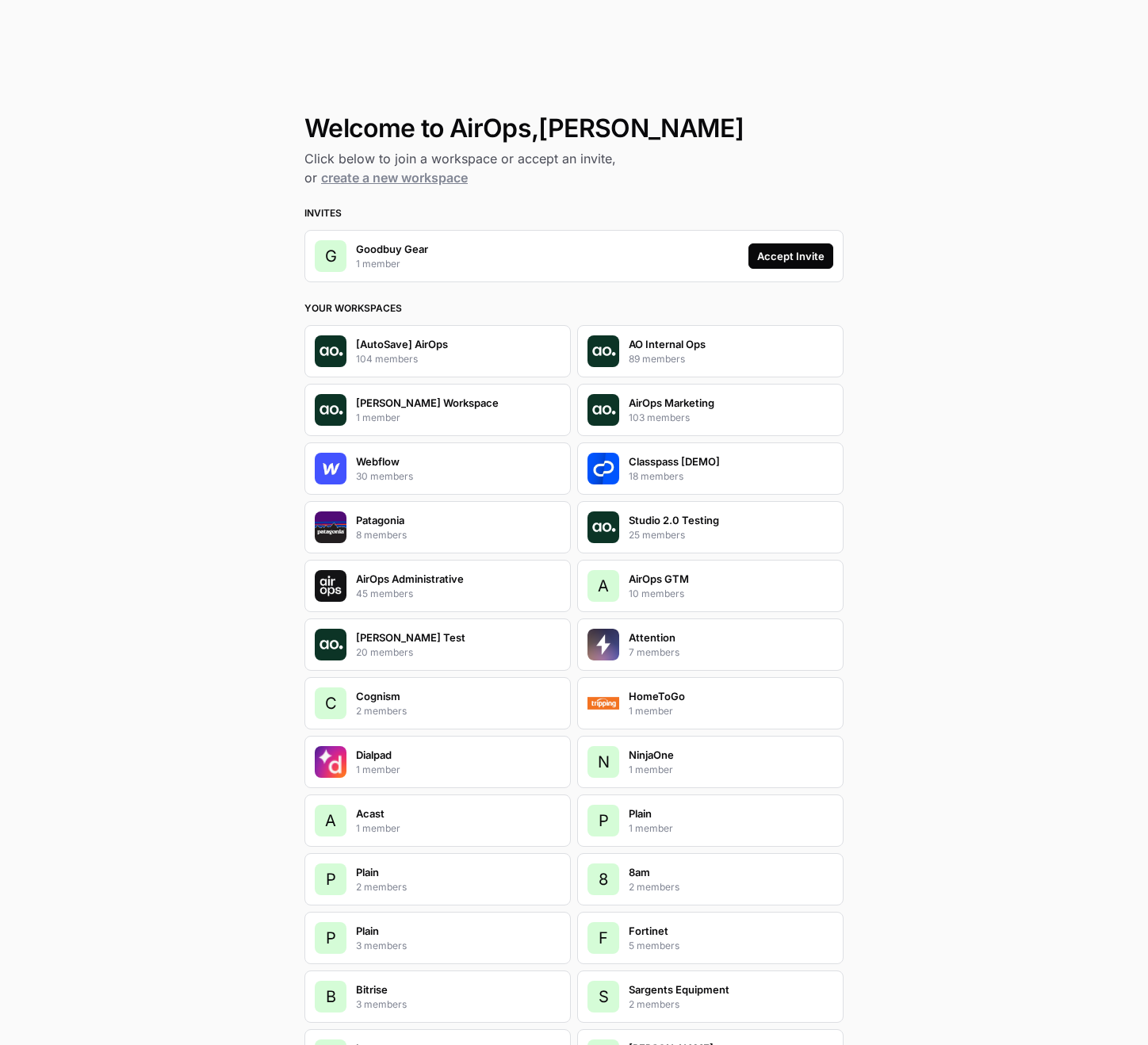
click at [773, 245] on button "Accept Invite" at bounding box center [790, 256] width 85 height 25
